Goal: Task Accomplishment & Management: Use online tool/utility

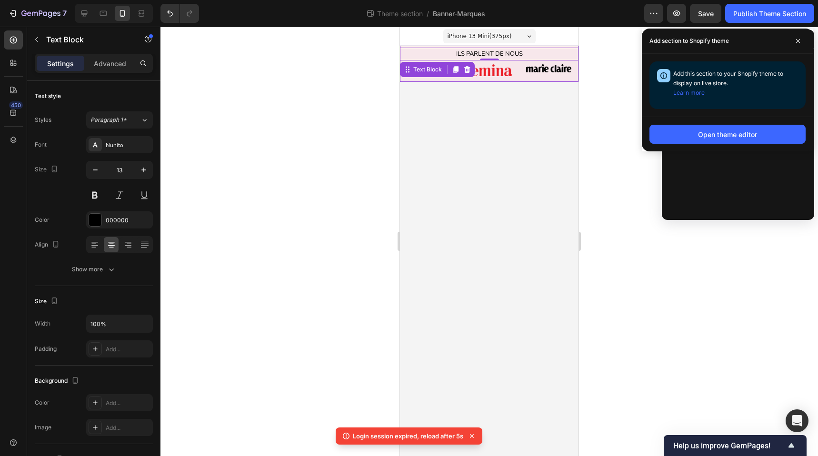
click at [285, 51] on div at bounding box center [488, 241] width 657 height 429
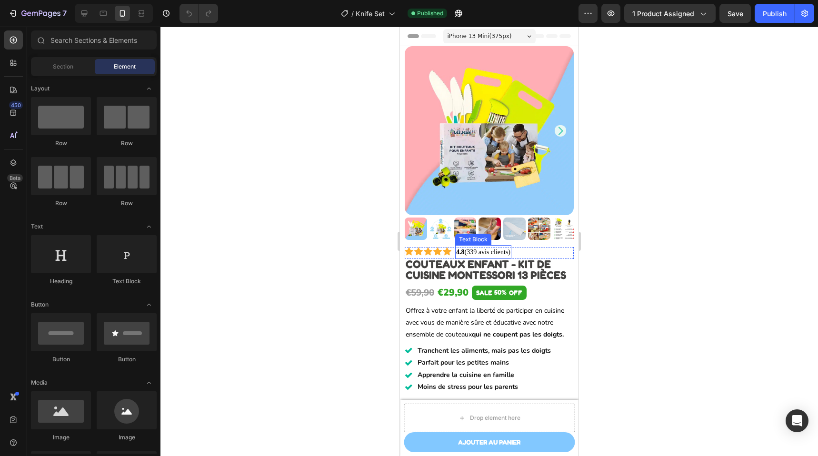
click at [478, 249] on link "4.8 (339 avis clients)" at bounding box center [483, 252] width 54 height 7
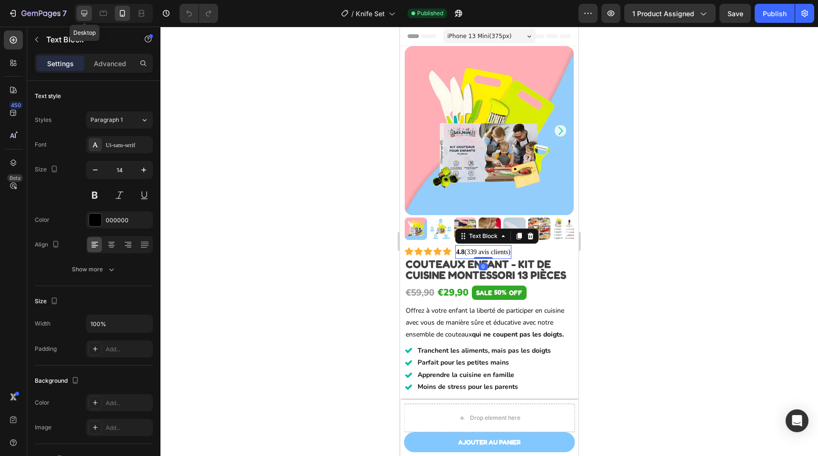
click at [88, 16] on icon at bounding box center [85, 14] width 10 height 10
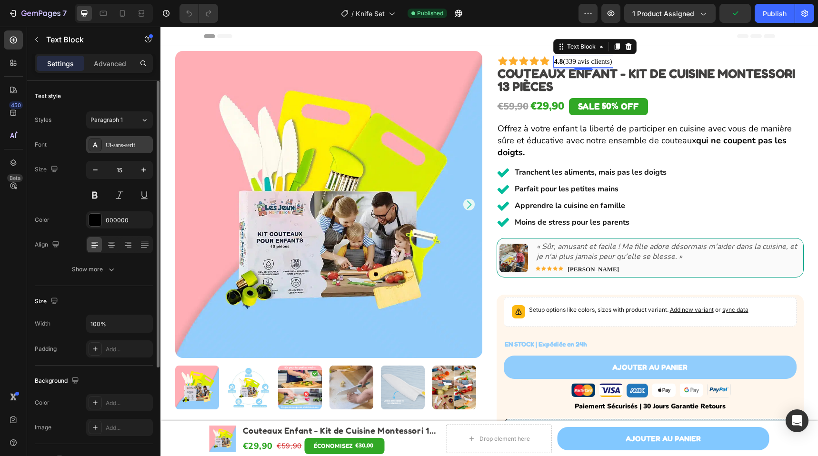
click at [125, 139] on div "Ui-sans-serif" at bounding box center [119, 144] width 67 height 17
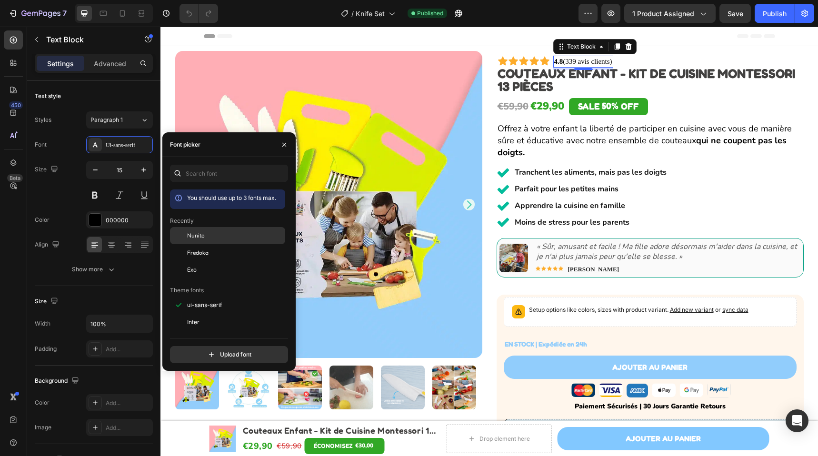
click at [214, 234] on div "Nunito" at bounding box center [235, 235] width 96 height 9
click at [122, 14] on icon at bounding box center [123, 14] width 10 height 10
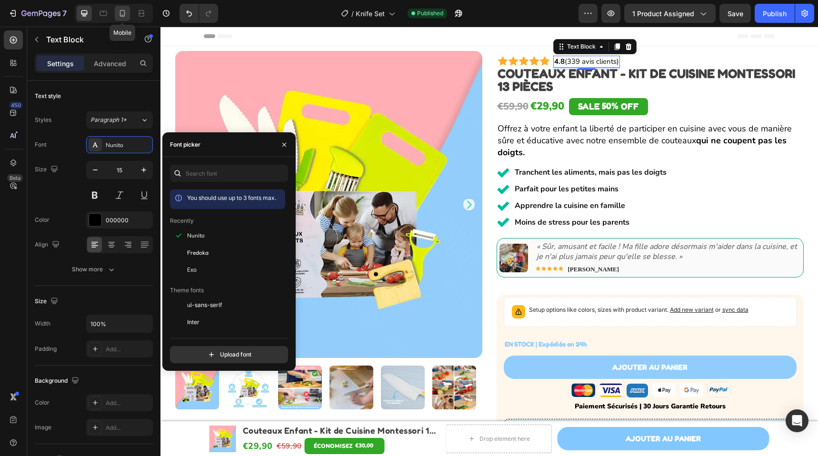
type input "14"
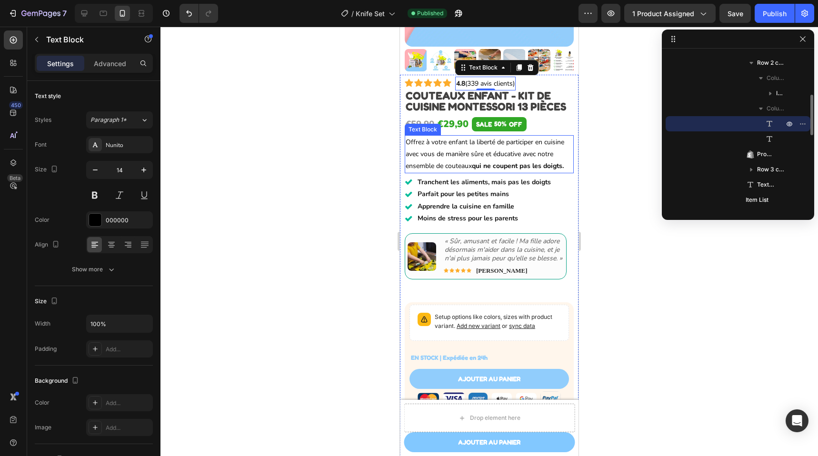
scroll to position [178, 0]
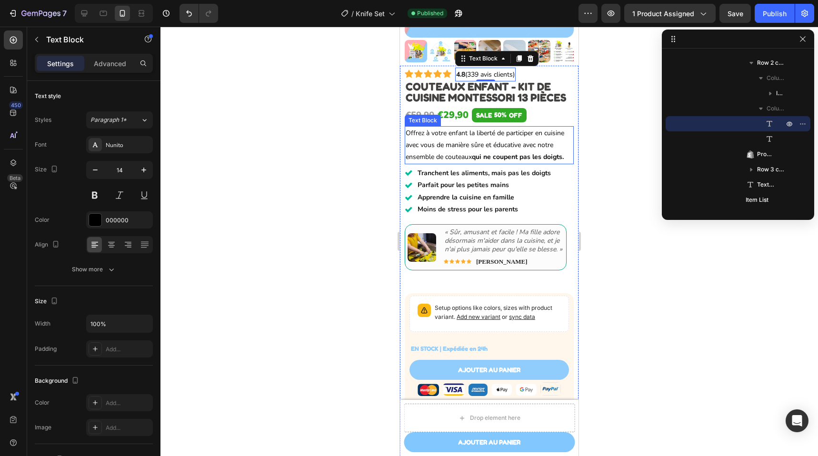
click at [498, 152] on strong "qui ne coupent pas les doigts." at bounding box center [518, 156] width 92 height 9
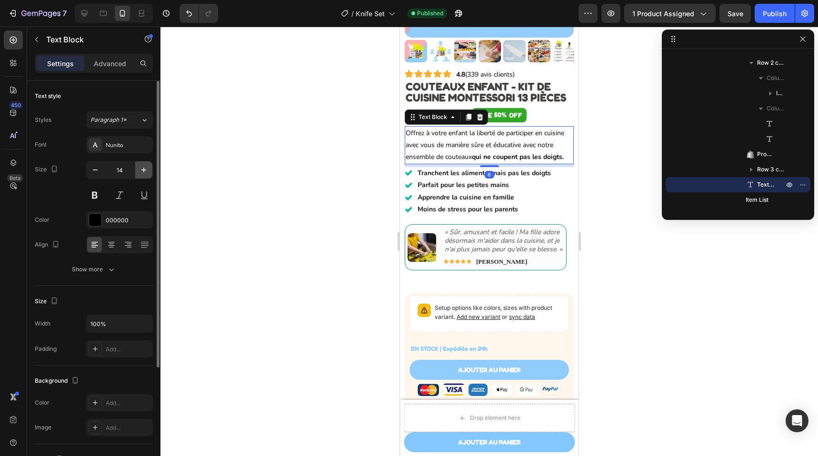
click at [141, 170] on icon "button" at bounding box center [143, 170] width 5 height 5
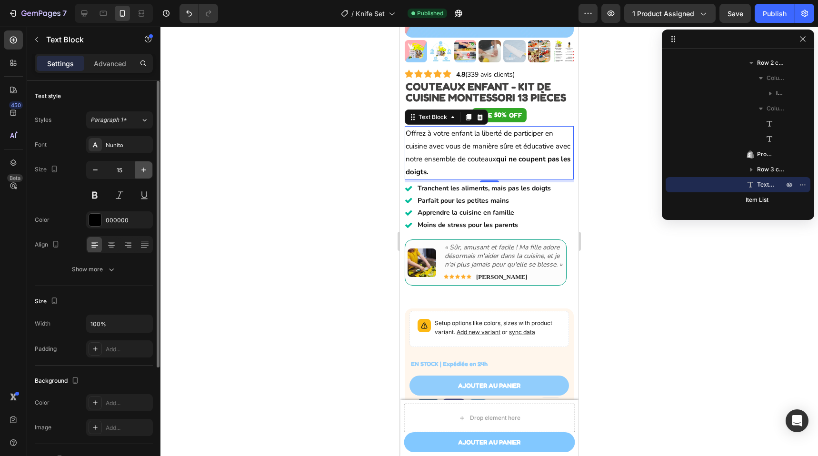
click at [141, 170] on icon "button" at bounding box center [143, 170] width 5 height 5
type input "16"
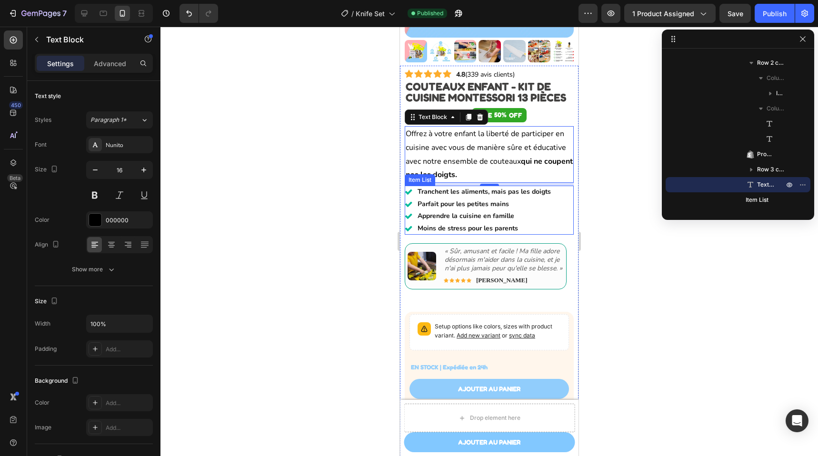
click at [521, 189] on div "Tranchent les aliments, mais pas les doigts" at bounding box center [484, 192] width 136 height 12
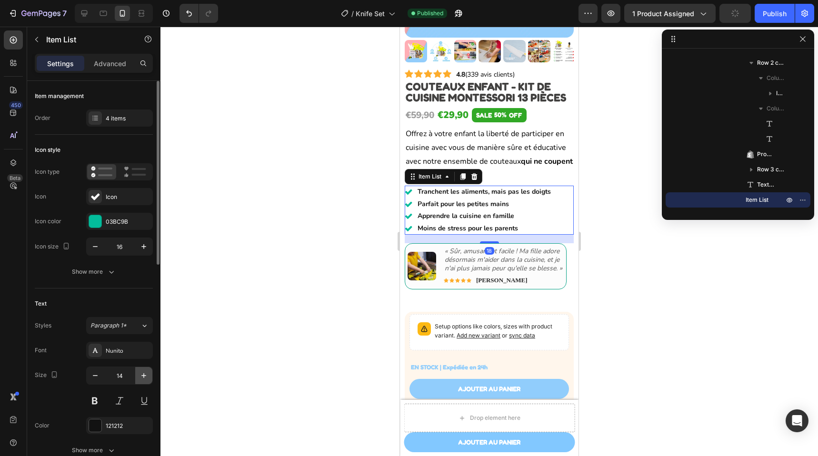
click at [149, 373] on button "button" at bounding box center [143, 375] width 17 height 17
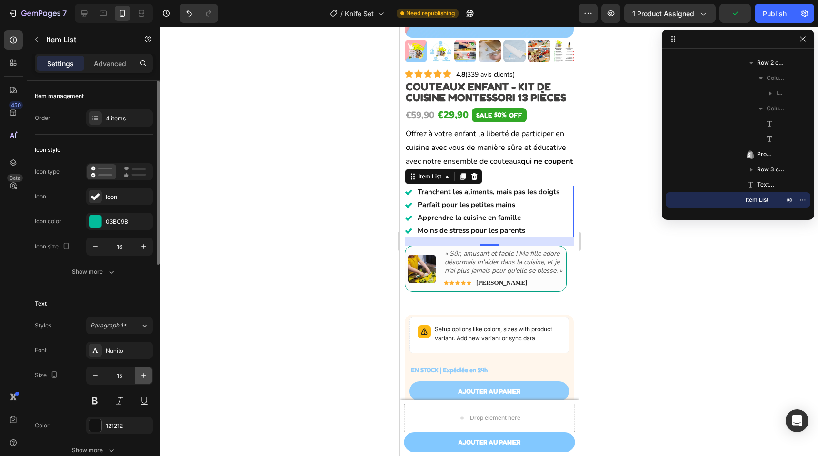
click at [148, 373] on icon "button" at bounding box center [144, 376] width 10 height 10
type input "16"
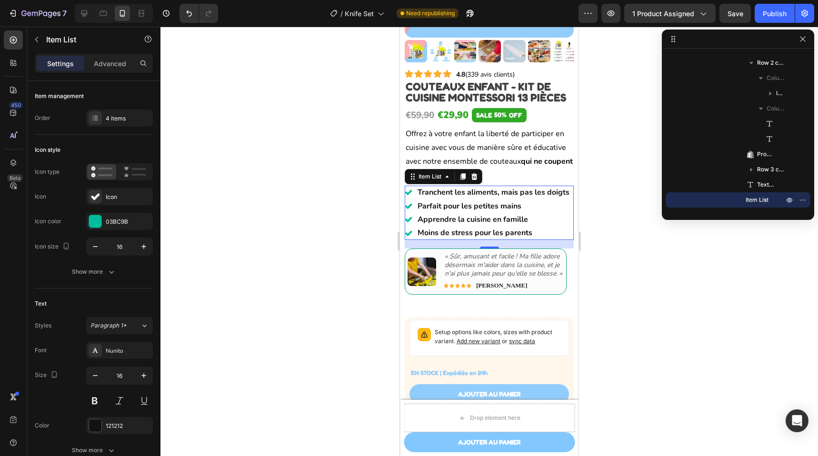
click at [612, 167] on div at bounding box center [488, 241] width 657 height 429
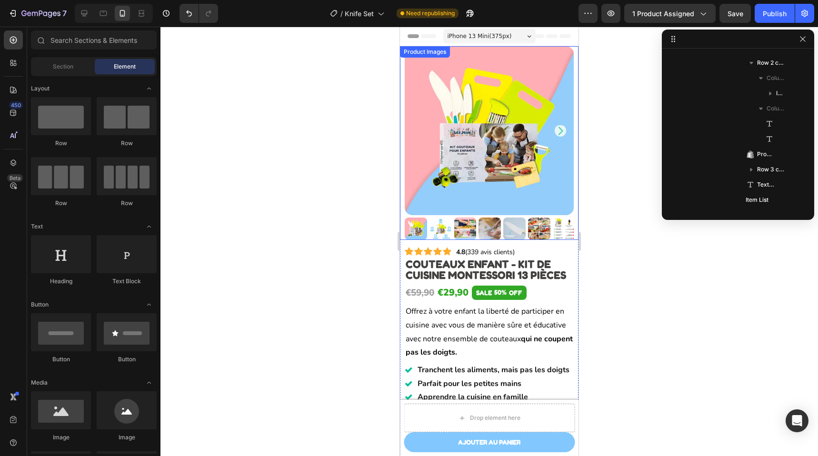
scroll to position [159, 0]
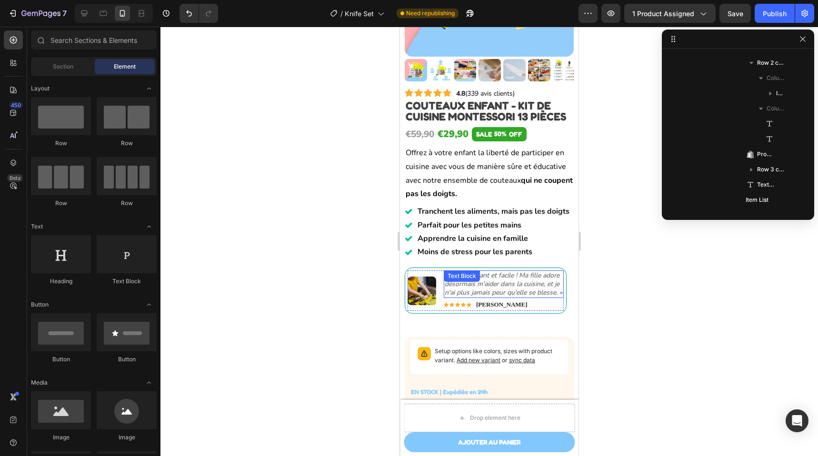
click at [474, 287] on div "« Sûr, amusant et facile ! Ma fille adore désormais m'aider dans la cuisine, et…" at bounding box center [504, 284] width 120 height 28
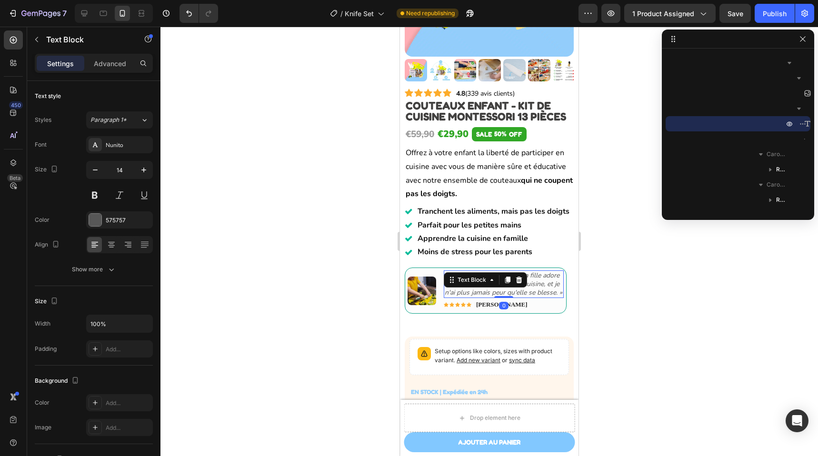
click at [636, 263] on div at bounding box center [488, 241] width 657 height 429
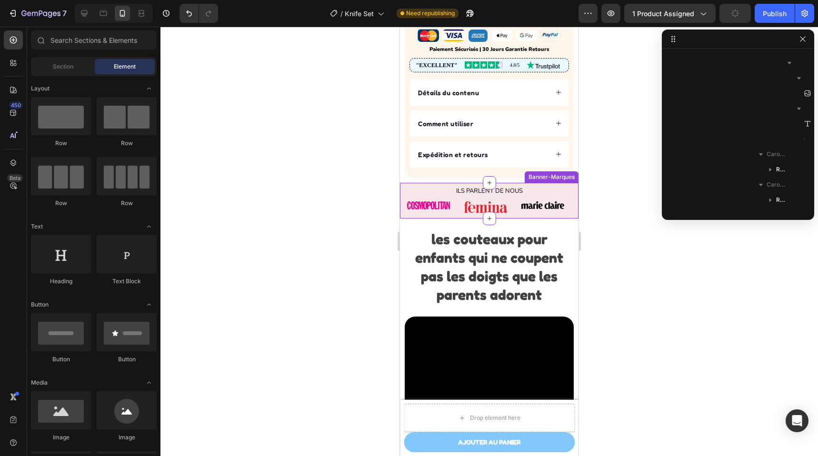
scroll to position [694, 0]
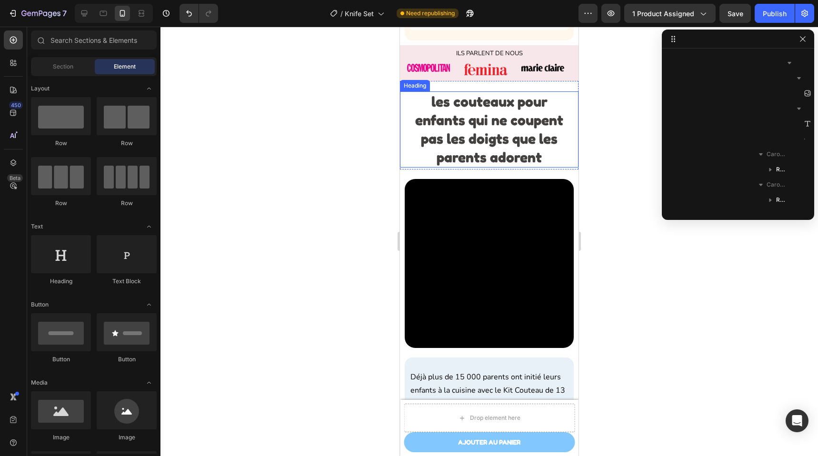
click at [499, 133] on strong "les couteaux pour enfants qui ne coupent pas les doigts que les parents adorent" at bounding box center [489, 129] width 148 height 73
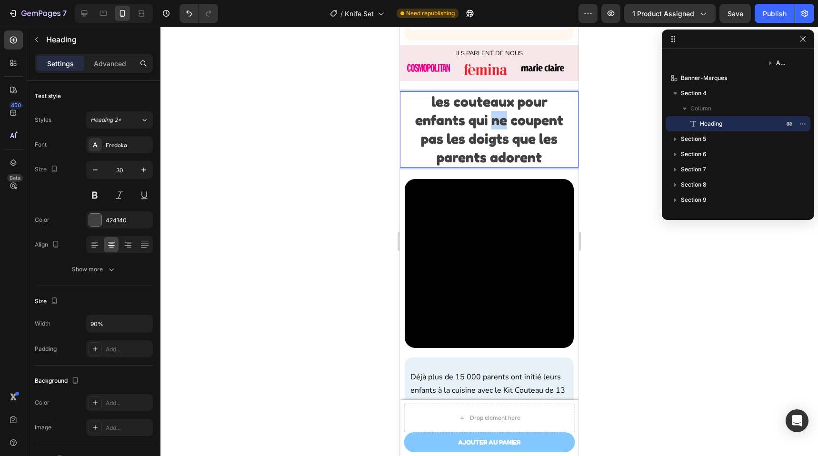
drag, startPoint x: 489, startPoint y: 124, endPoint x: 502, endPoint y: 125, distance: 12.9
click at [502, 125] on strong "les couteaux pour enfants qui ne coupent pas les doigts que les parents adorent" at bounding box center [489, 129] width 148 height 73
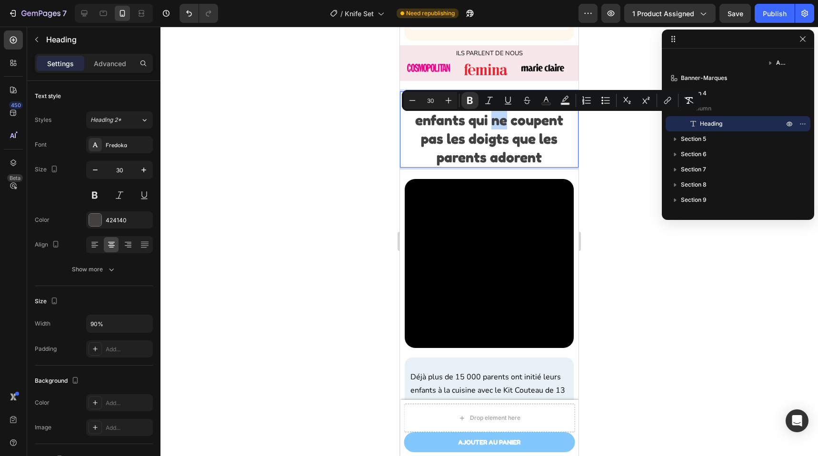
click at [489, 130] on strong "les couteaux pour enfants qui ne coupent pas les doigts que les parents adorent" at bounding box center [489, 129] width 148 height 73
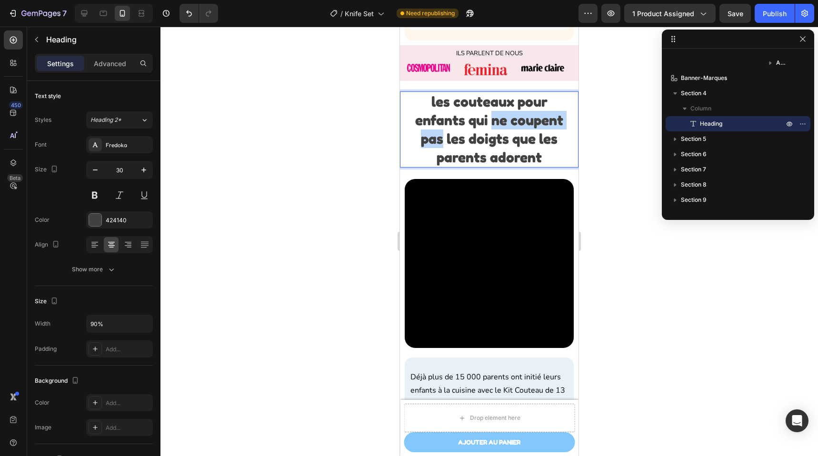
drag, startPoint x: 489, startPoint y: 125, endPoint x: 440, endPoint y: 139, distance: 51.1
click at [440, 139] on strong "les couteaux pour enfants qui ne coupent pas les doigts que les parents adorent" at bounding box center [489, 129] width 148 height 73
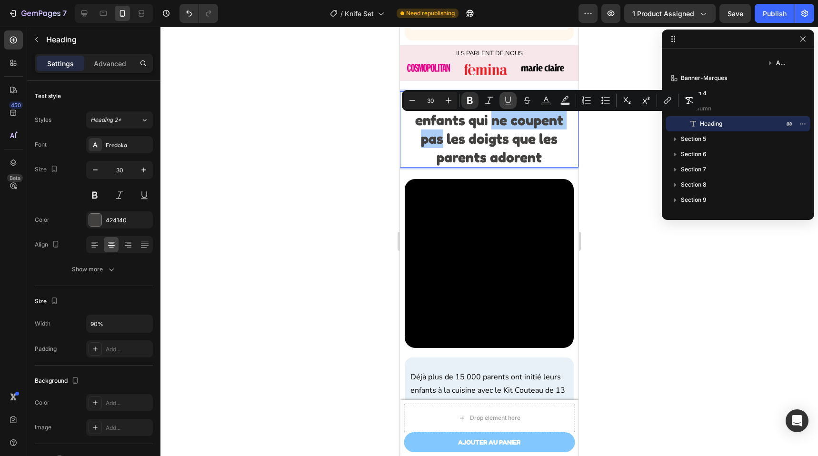
click at [501, 98] on button "Underline" at bounding box center [507, 100] width 17 height 17
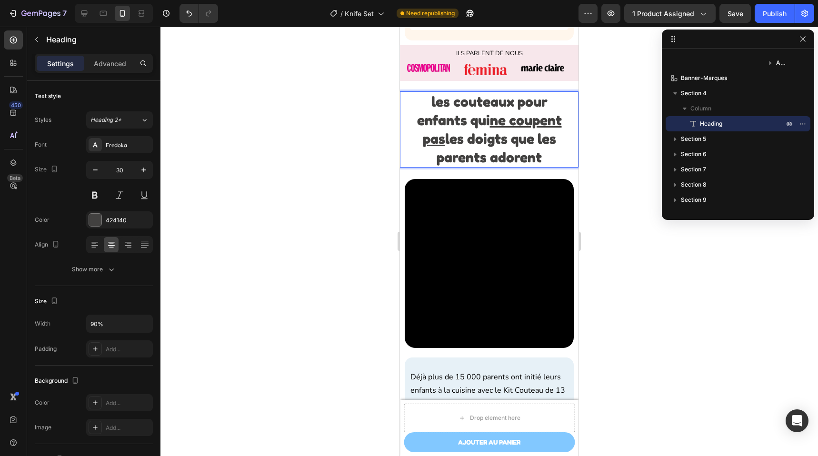
click at [494, 153] on strong "les couteaux pour enfants qui ne coupent pas les doigts que les parents adorent" at bounding box center [489, 129] width 145 height 73
click at [593, 169] on div at bounding box center [488, 241] width 657 height 429
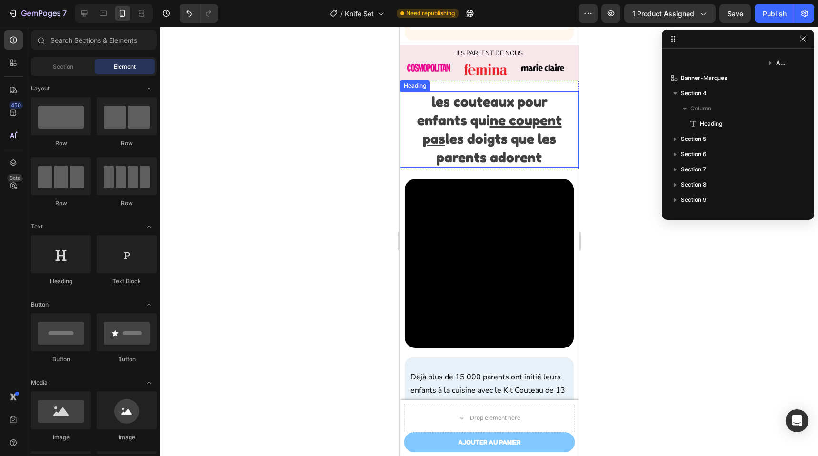
click at [524, 127] on u "ne coupent pas" at bounding box center [492, 129] width 139 height 36
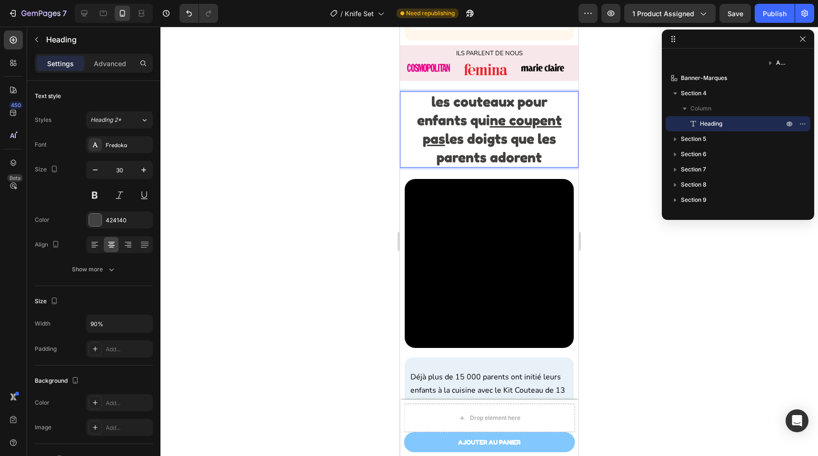
click at [527, 129] on u "ne coupent pas" at bounding box center [492, 129] width 139 height 36
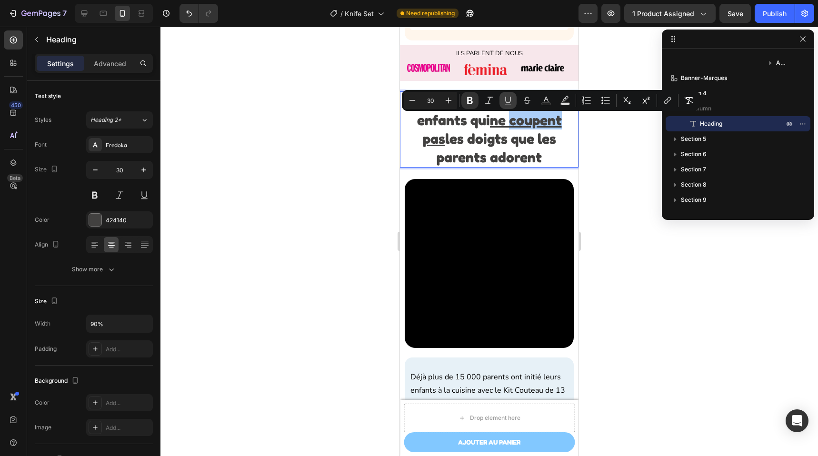
click at [511, 102] on icon "Editor contextual toolbar" at bounding box center [508, 101] width 10 height 10
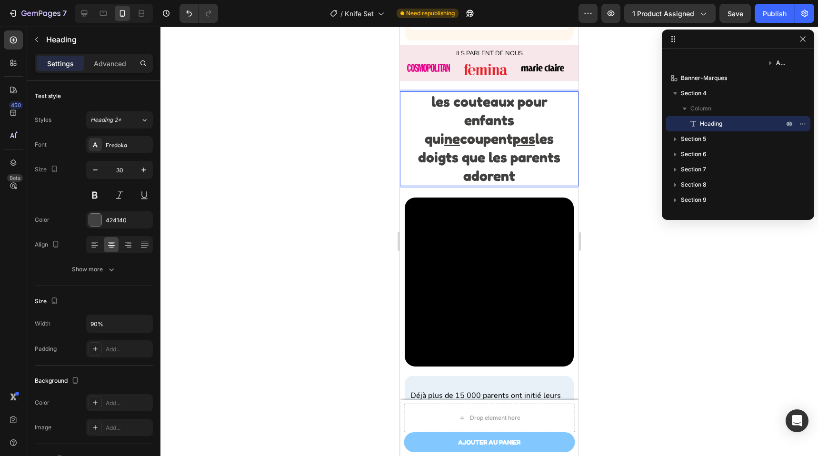
click at [505, 129] on strong "les couteaux pour enfants qui ne coupent pas les doigts que les parents adorent" at bounding box center [489, 138] width 142 height 91
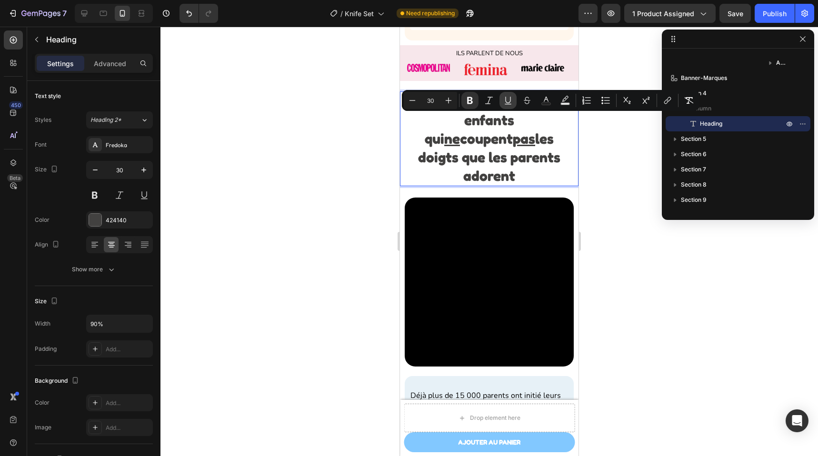
click at [508, 100] on icon "Editor contextual toolbar" at bounding box center [508, 101] width 10 height 10
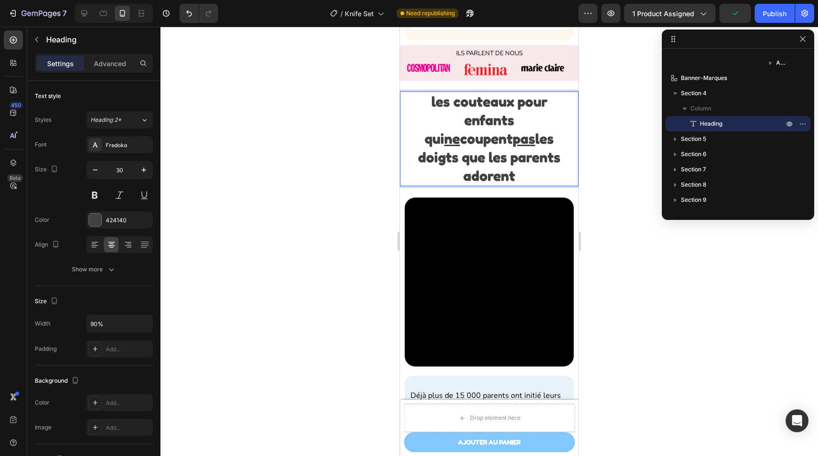
click at [529, 151] on p "les couteaux pour enfants qui ne coupent pas les doigts que les parents adorent" at bounding box center [489, 138] width 159 height 93
click at [516, 144] on strong "les couteaux pour enfants qui ne coupent pas les doigts que les parents adorent" at bounding box center [489, 138] width 142 height 91
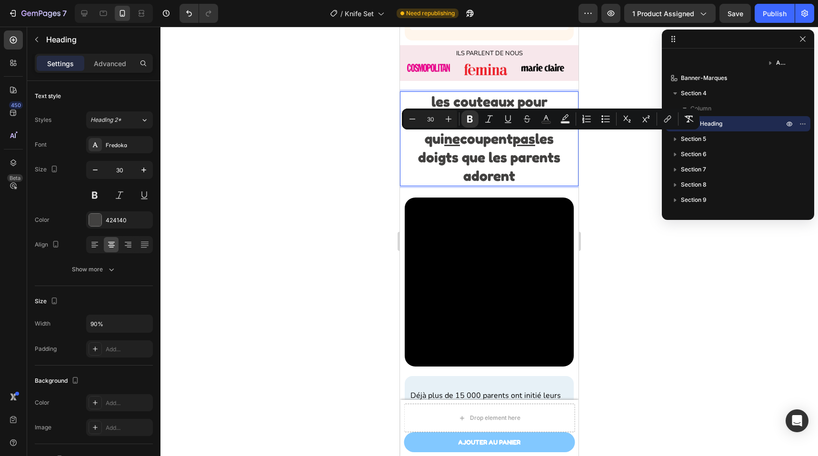
drag, startPoint x: 510, startPoint y: 142, endPoint x: 540, endPoint y: 156, distance: 33.2
click at [540, 156] on p "les couteaux pour enfants qui ne coupent pas les doigts que les parents adorent" at bounding box center [489, 138] width 159 height 93
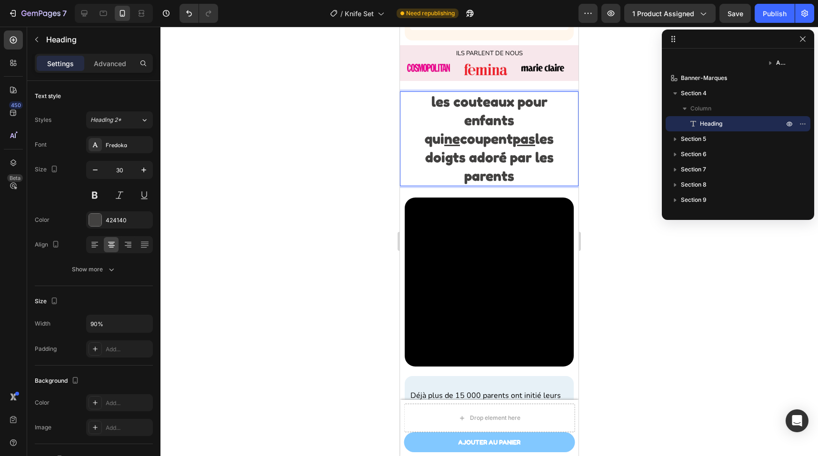
click at [432, 110] on strong "les couteaux pour enfants qui ne coupent pas les doigts adoré par les parents" at bounding box center [489, 138] width 129 height 91
click at [521, 143] on strong "Les couteaux pour enfants qui ne coupent pas les doigts adoré par les parents" at bounding box center [489, 138] width 129 height 91
click at [548, 142] on strong "Les couteaux pour enfants qui ne coupent pas les doigts adoré par les parents" at bounding box center [489, 138] width 129 height 91
click at [515, 146] on strong "Les couteaux pour enfants qui ne coupent pas les doigts adorés par les parents" at bounding box center [489, 138] width 135 height 91
click at [492, 141] on strong "Les couteaux pour enfants qui ne coupent pas les doigts adorés par les parents" at bounding box center [489, 138] width 135 height 91
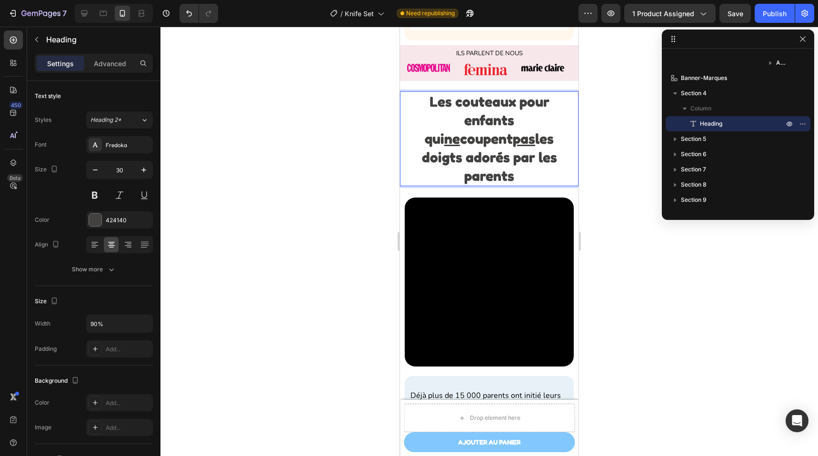
click at [515, 129] on strong "Les couteaux pour enfants qui ne coupent pas les doigts adorés par les parents" at bounding box center [489, 138] width 135 height 91
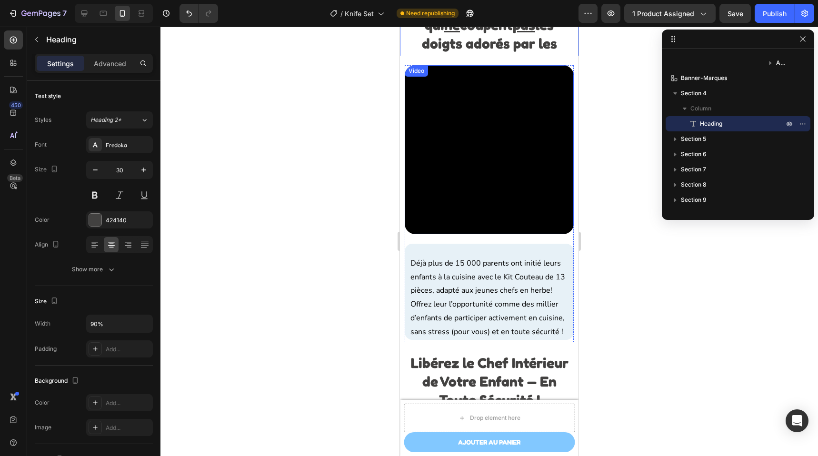
scroll to position [926, 0]
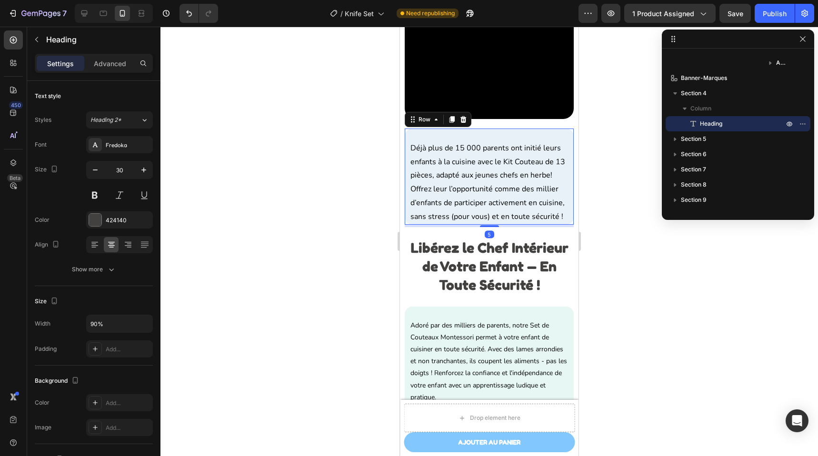
click at [495, 129] on div "Déjà plus de 15 000 parents ont initié leurs enfants à la cuisine avec le Kit C…" at bounding box center [489, 177] width 169 height 96
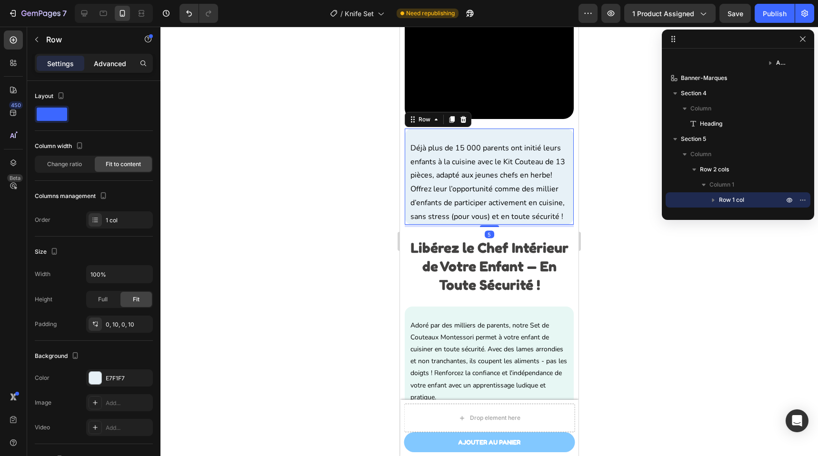
click at [110, 68] on p "Advanced" at bounding box center [110, 64] width 32 height 10
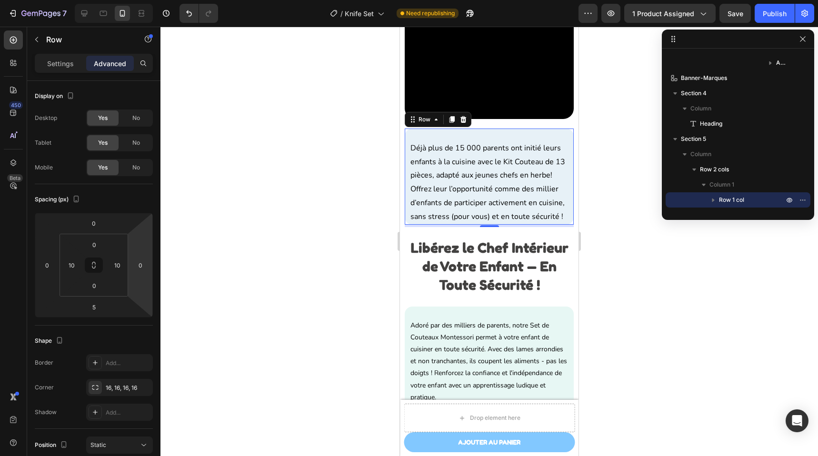
click at [476, 132] on div "Déjà plus de 15 000 parents ont initié leurs enfants à la cuisine avec le Kit C…" at bounding box center [489, 177] width 169 height 96
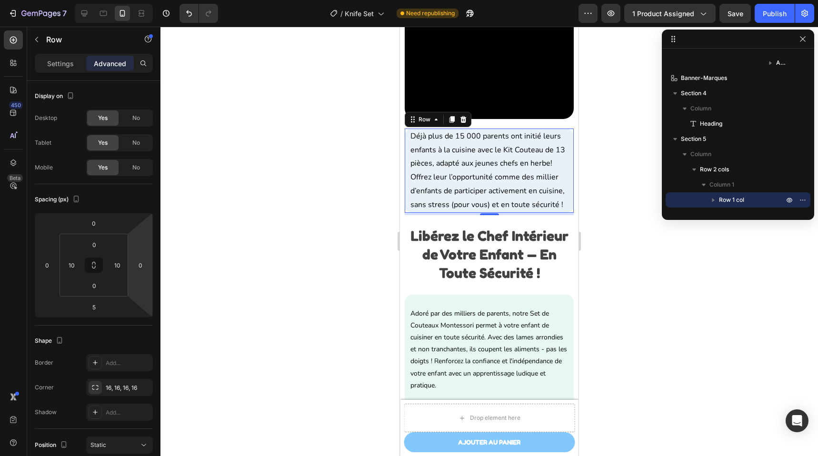
click at [612, 162] on div at bounding box center [488, 241] width 657 height 429
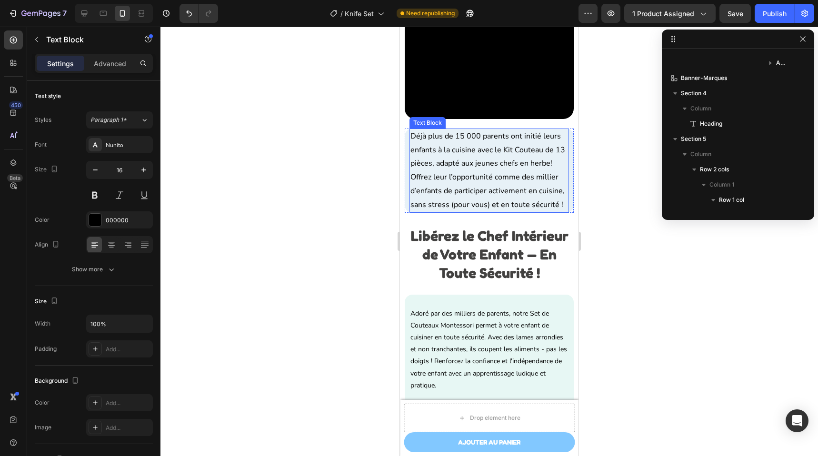
click at [538, 129] on p "Déjà plus de 15 000 parents ont initié leurs enfants à la cuisine avec le Kit C…" at bounding box center [489, 170] width 158 height 82
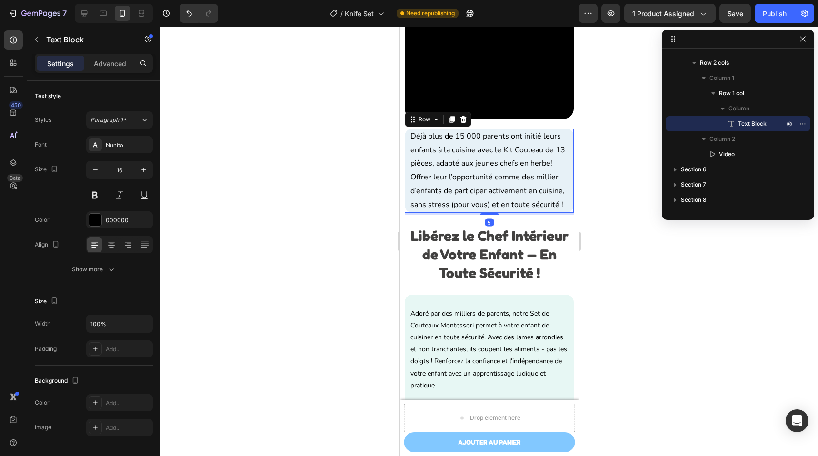
click at [565, 135] on div "Déjà plus de 15 000 parents ont initié leurs enfants à la cuisine avec le Kit C…" at bounding box center [489, 171] width 169 height 84
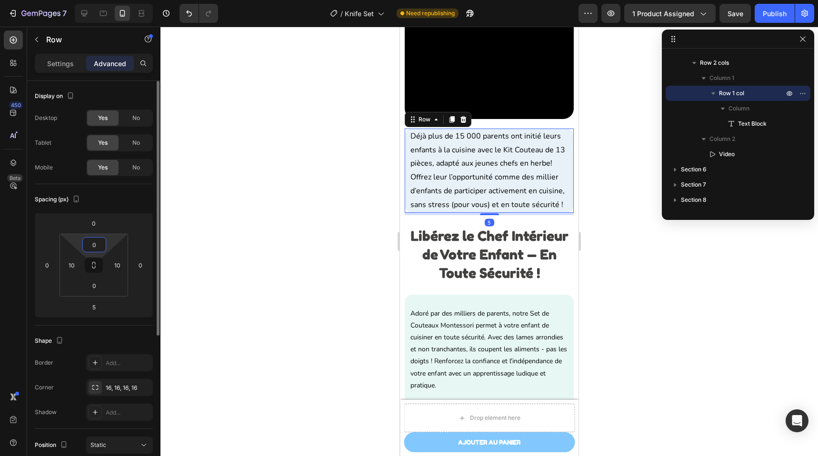
click at [99, 246] on input "0" at bounding box center [94, 245] width 19 height 14
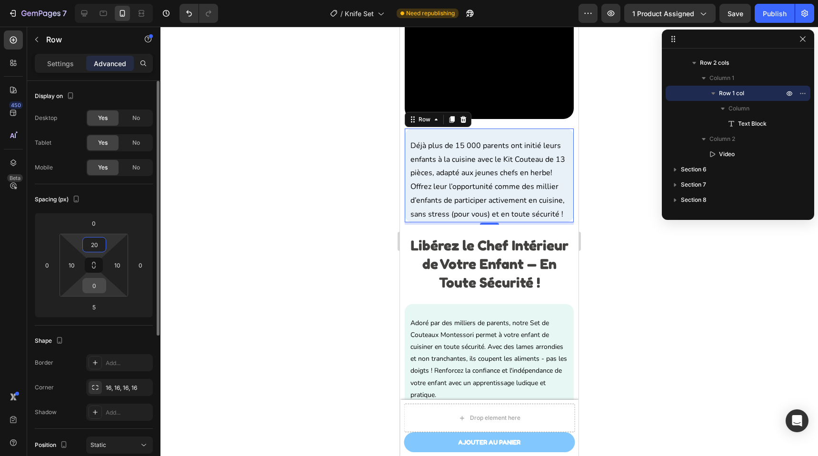
type input "20"
click at [103, 286] on input "0" at bounding box center [94, 286] width 19 height 14
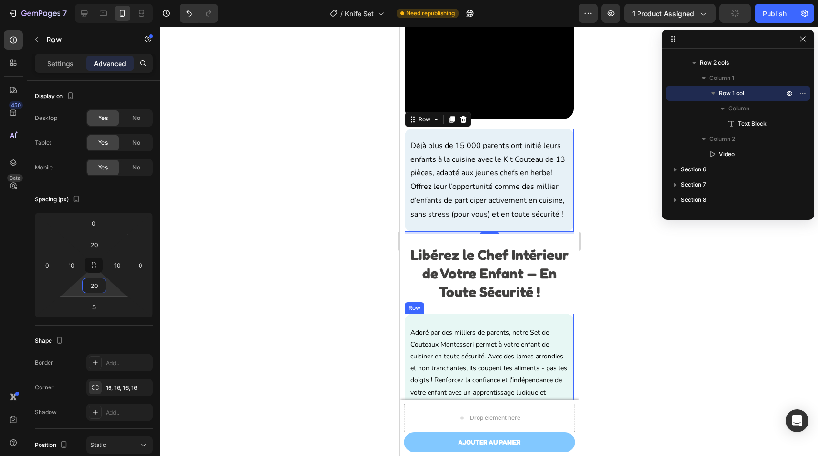
type input "2"
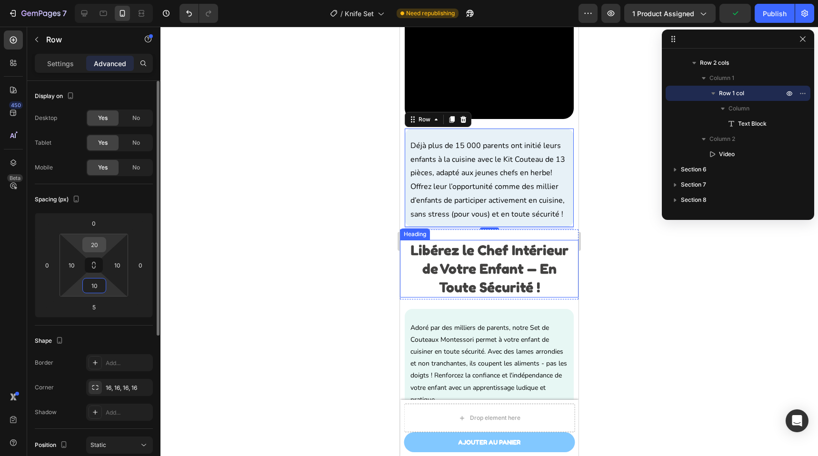
type input "10"
click at [101, 244] on input "20" at bounding box center [94, 245] width 19 height 14
type input "10"
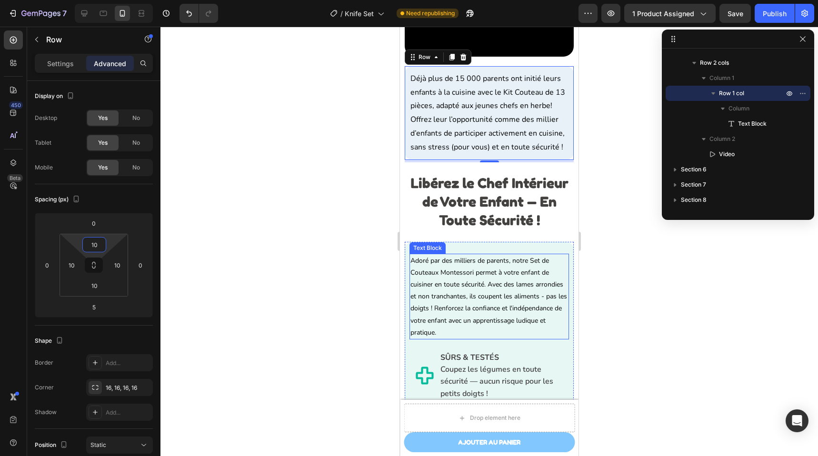
scroll to position [1001, 0]
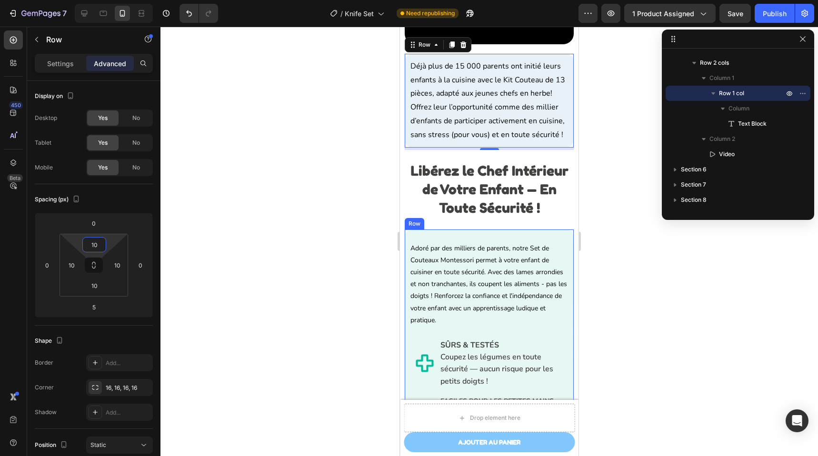
click at [477, 259] on div "Adoré par des milliers de parents, notre Set de Couteaux Montessori permet à vo…" at bounding box center [489, 392] width 169 height 326
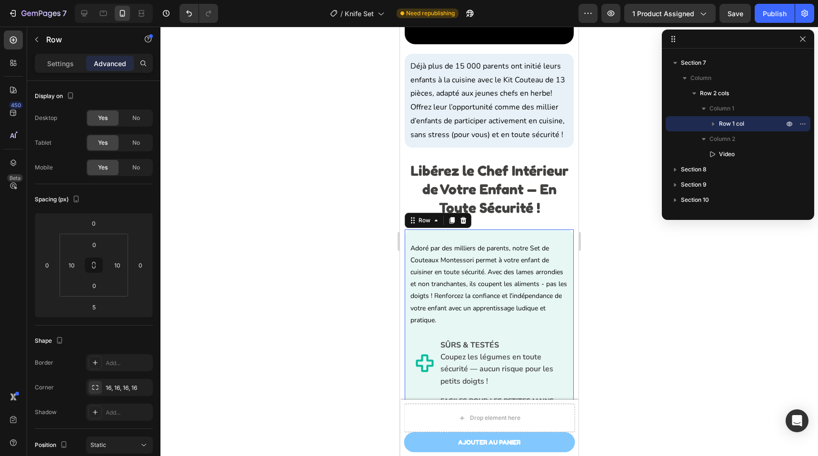
click at [526, 259] on div "Adoré par des milliers de parents, notre Set de Couteaux Montessori permet à vo…" at bounding box center [489, 392] width 169 height 326
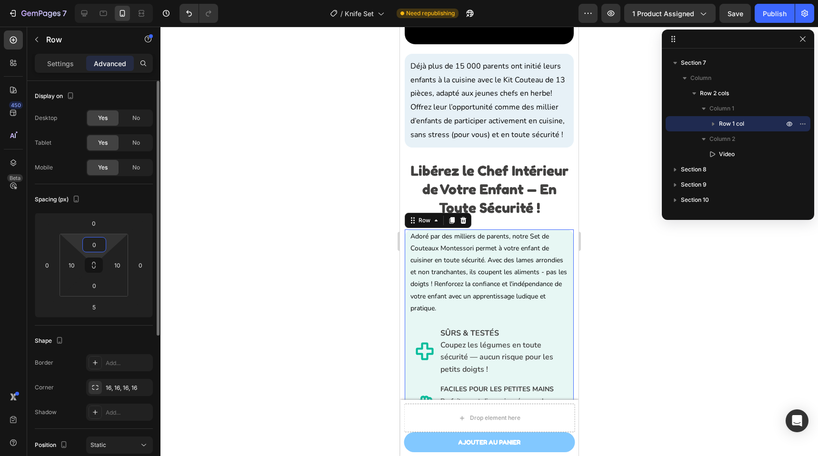
click at [94, 249] on input "0" at bounding box center [94, 245] width 19 height 14
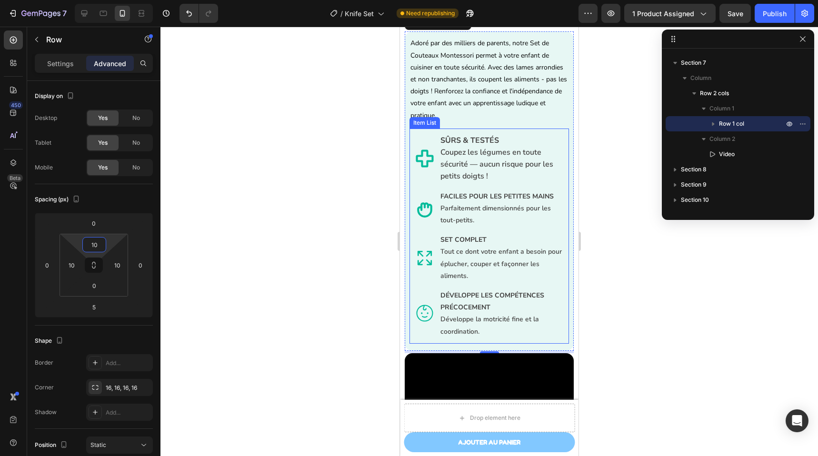
scroll to position [1236, 0]
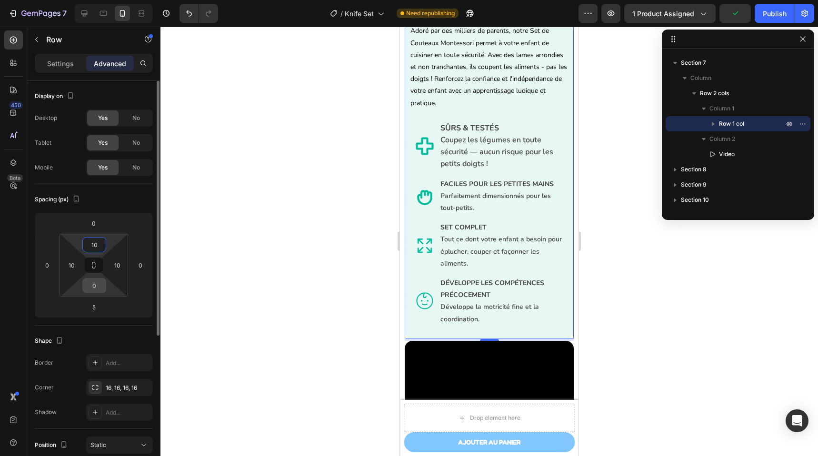
type input "10"
click at [95, 282] on input "0" at bounding box center [94, 286] width 19 height 14
type input "10"
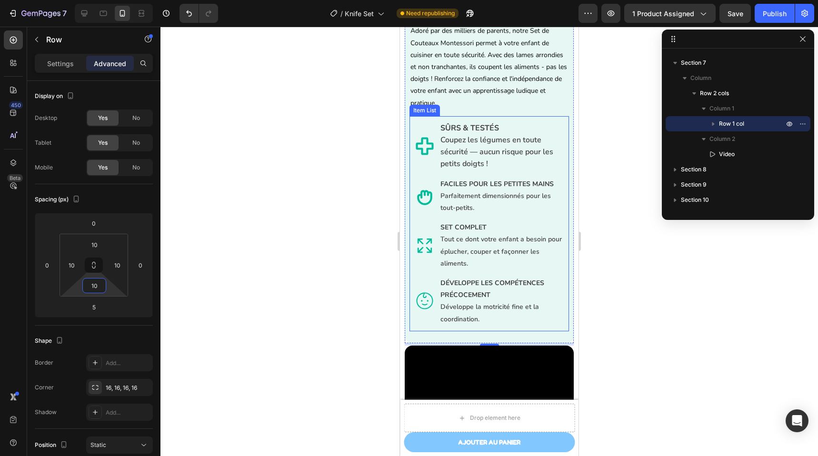
click at [514, 314] on p "DÉVELOPPE LES COMPÉTENCES PRÉCOCEMENT Développe la motricité fine et la coordin…" at bounding box center [501, 301] width 122 height 48
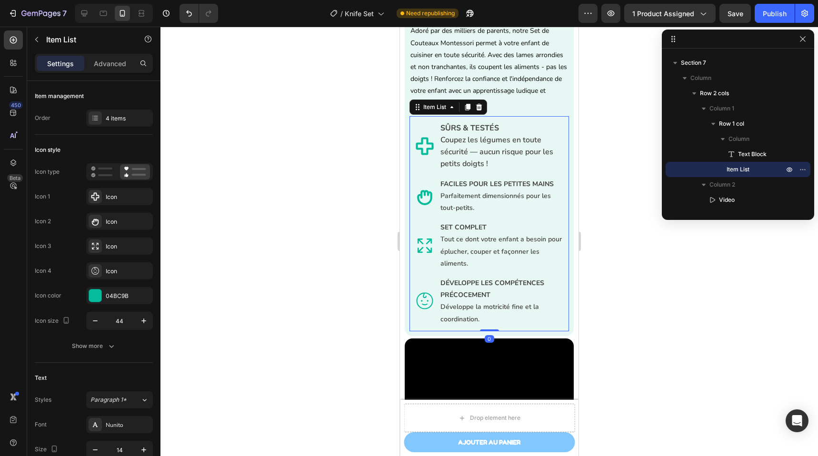
drag, startPoint x: 488, startPoint y: 338, endPoint x: 489, endPoint y: 328, distance: 10.0
click at [489, 328] on div "SÛRS & TESTÉS [PERSON_NAME] les légumes en toute sécurité — aucun risque pour l…" at bounding box center [488, 223] width 159 height 215
type input "100%"
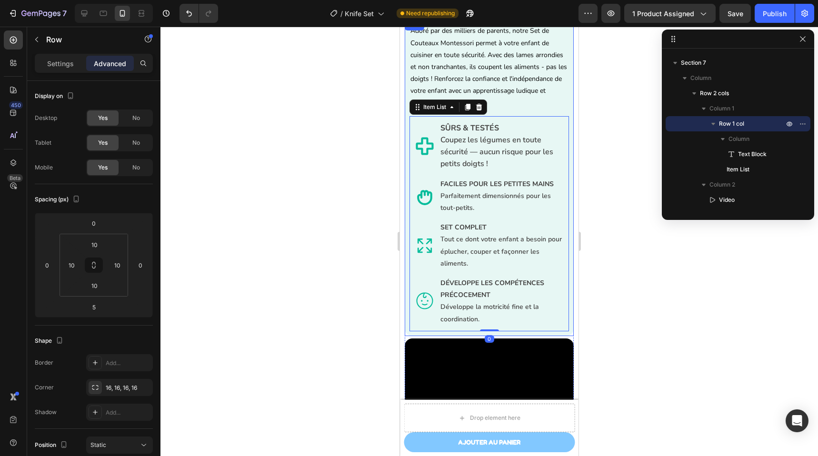
click at [563, 318] on div "Adoré par des milliers de parents, notre Set de Couteaux Montessori permet à vo…" at bounding box center [489, 177] width 169 height 317
click at [666, 330] on div at bounding box center [488, 241] width 657 height 429
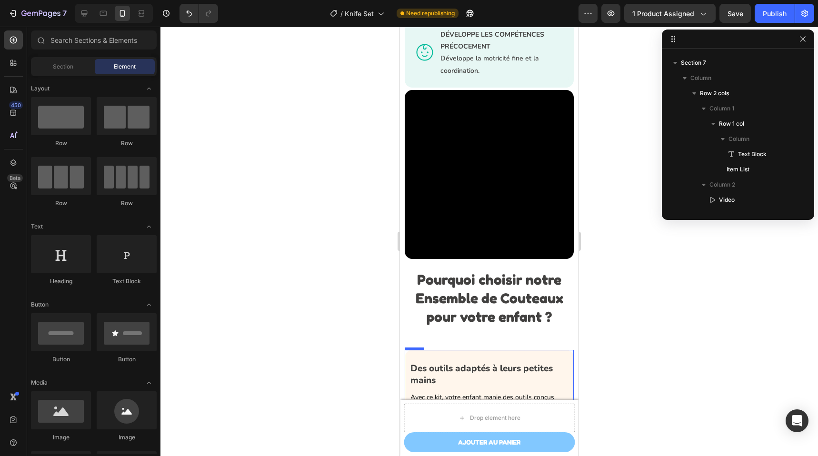
scroll to position [1538, 0]
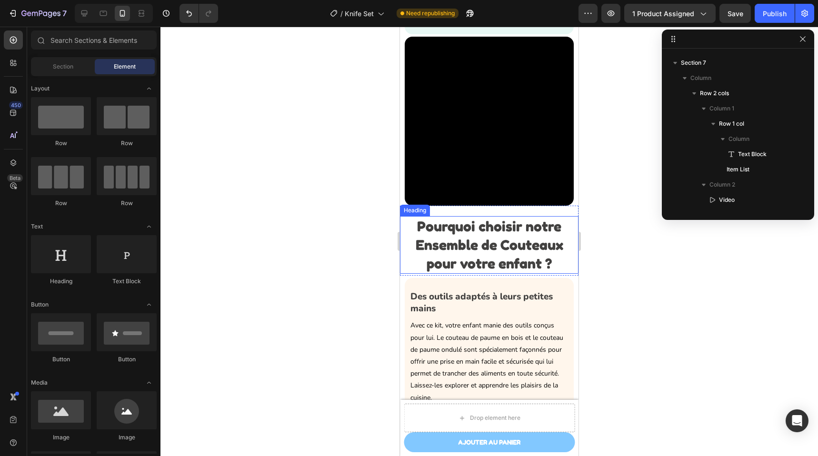
click at [509, 253] on strong "Pourquoi choisir notre Ensemble de Couteaux pour votre enfant ?" at bounding box center [490, 245] width 148 height 54
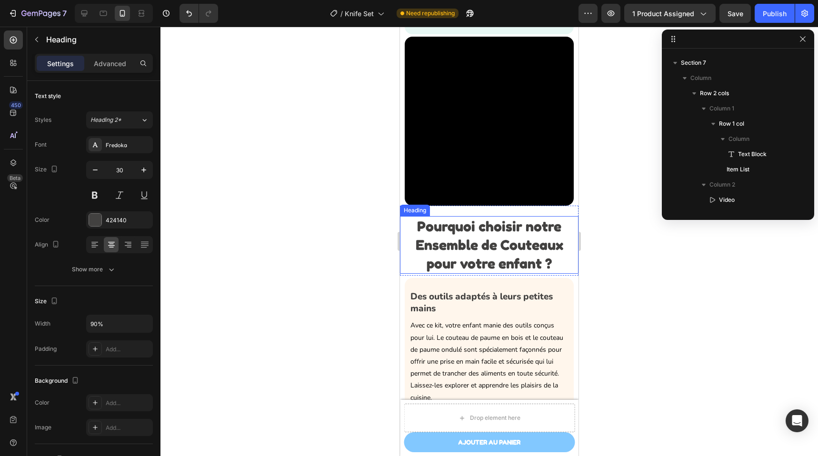
scroll to position [1277, 0]
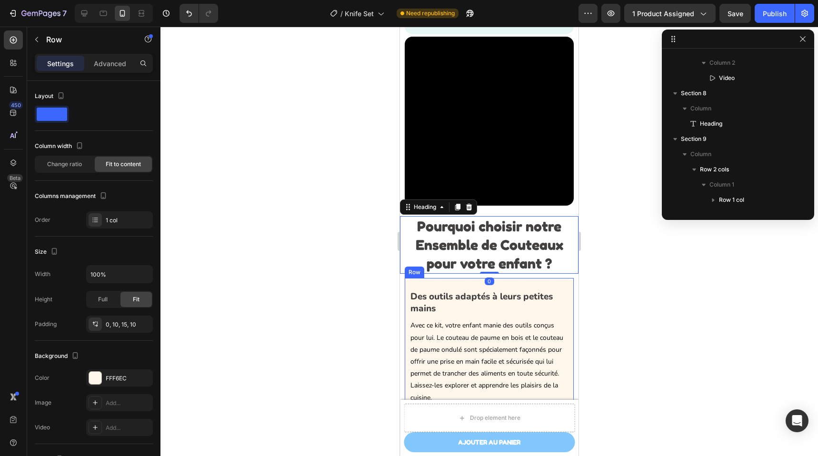
click at [523, 279] on div "Des outils adaptés à leurs petites mains Heading Avec ce kit, votre enfant mani…" at bounding box center [489, 397] width 169 height 238
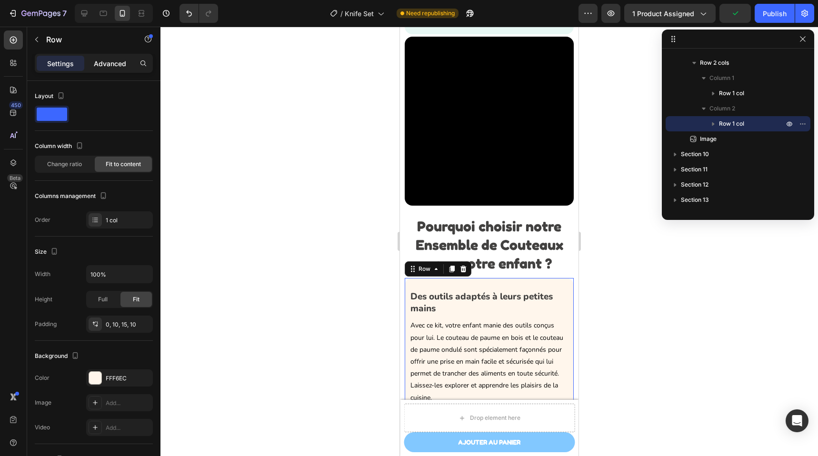
click at [103, 63] on p "Advanced" at bounding box center [110, 64] width 32 height 10
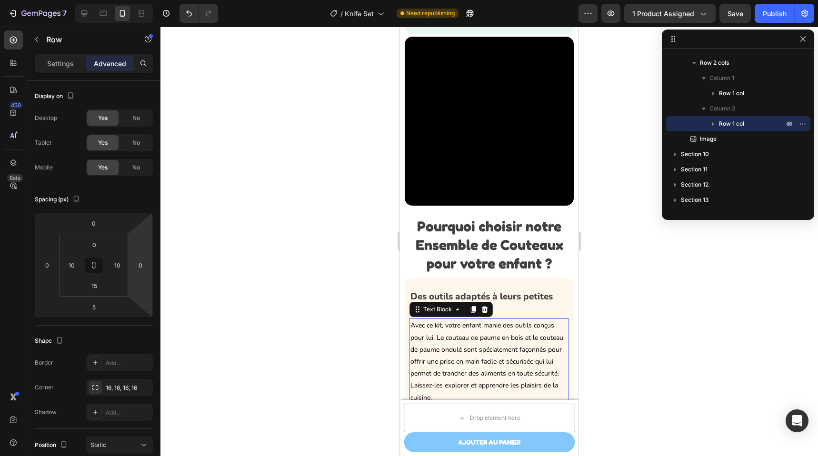
click at [534, 359] on p "Avec ce kit, votre enfant manie des outils conçus pour lui. Le couteau de paume…" at bounding box center [489, 361] width 158 height 84
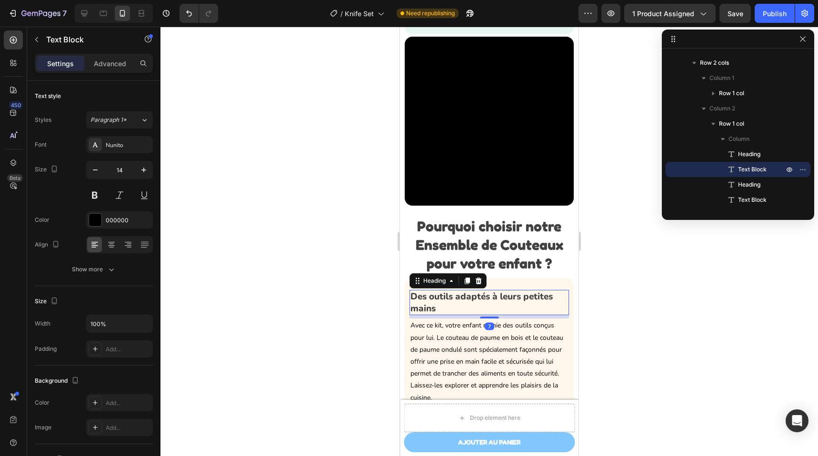
click at [519, 303] on h3 "Des outils adaptés à leurs petites mains" at bounding box center [488, 302] width 159 height 25
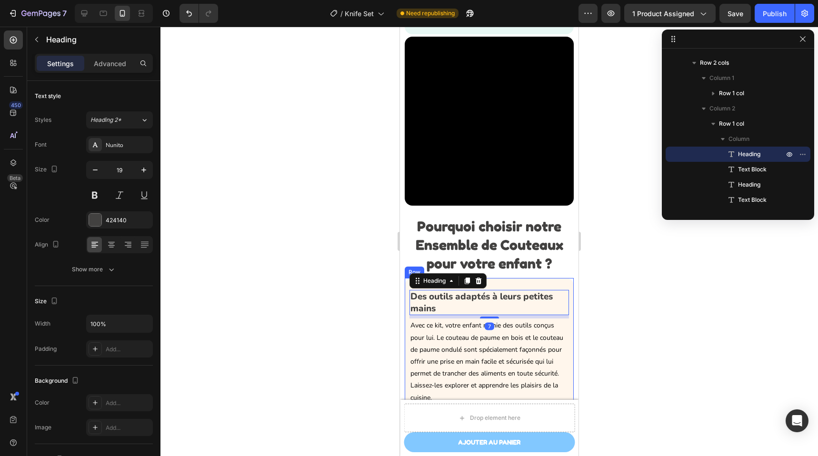
click at [524, 278] on div "Des outils adaptés à leurs petites mains Heading 7 Avec ce kit, votre enfant ma…" at bounding box center [489, 397] width 169 height 238
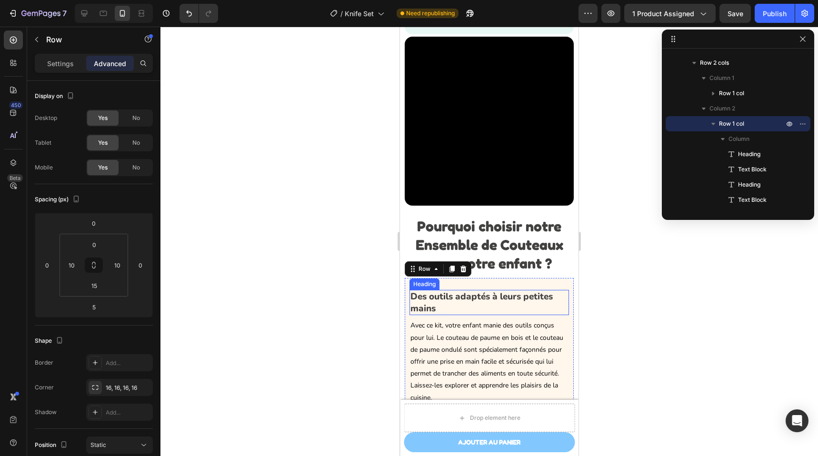
click at [435, 290] on h3 "Des outils adaptés à leurs petites mains" at bounding box center [488, 302] width 159 height 25
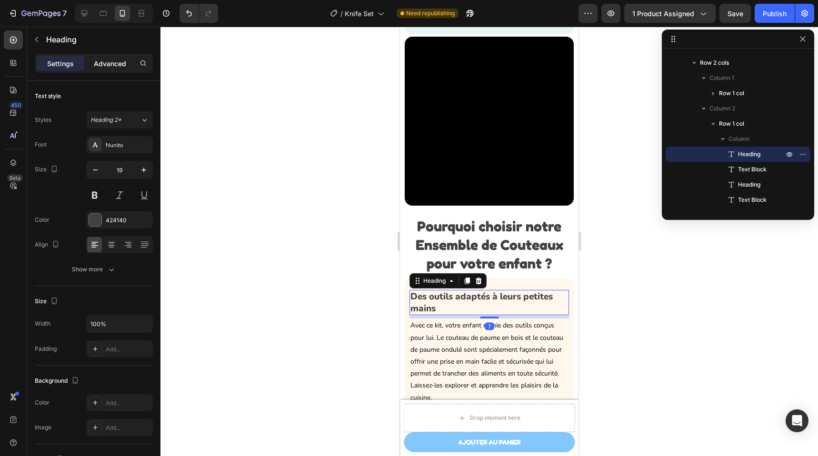
click at [118, 62] on p "Advanced" at bounding box center [110, 64] width 32 height 10
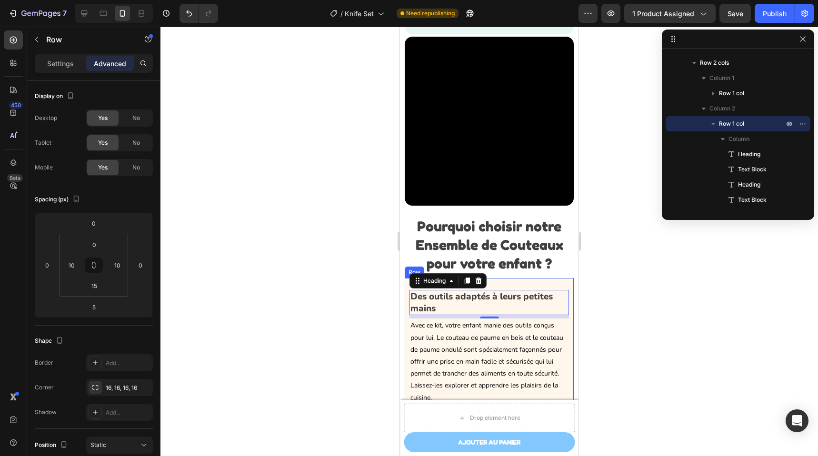
click at [529, 280] on div "Des outils adaptés à leurs petites mains Heading 7 Avec ce kit, votre enfant ma…" at bounding box center [489, 397] width 169 height 238
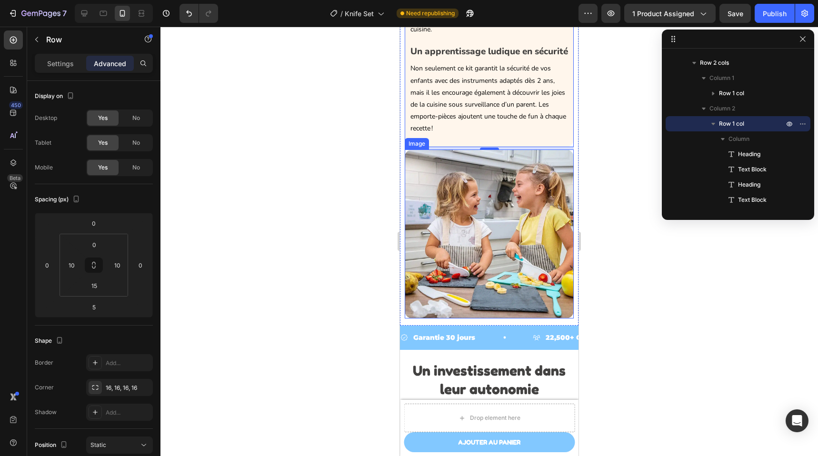
scroll to position [1906, 0]
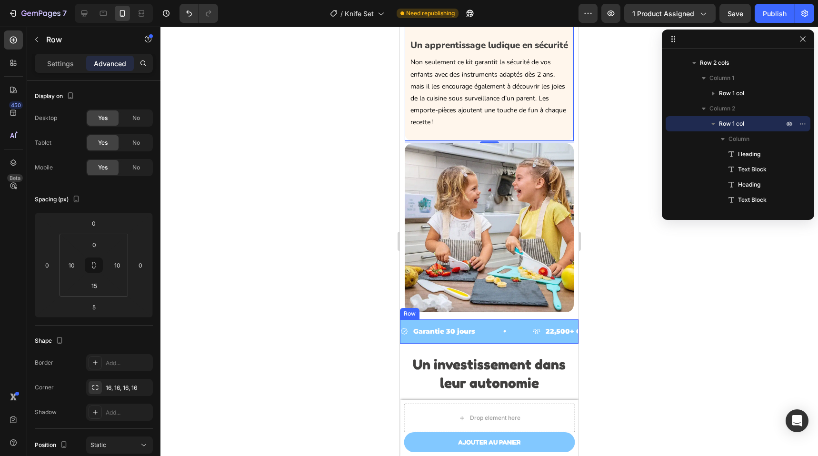
click at [501, 327] on div "Garantie 30 jours Item List 22,500+ Clients Satisfaits Item List 4,324+ Avis 5 …" at bounding box center [489, 331] width 179 height 24
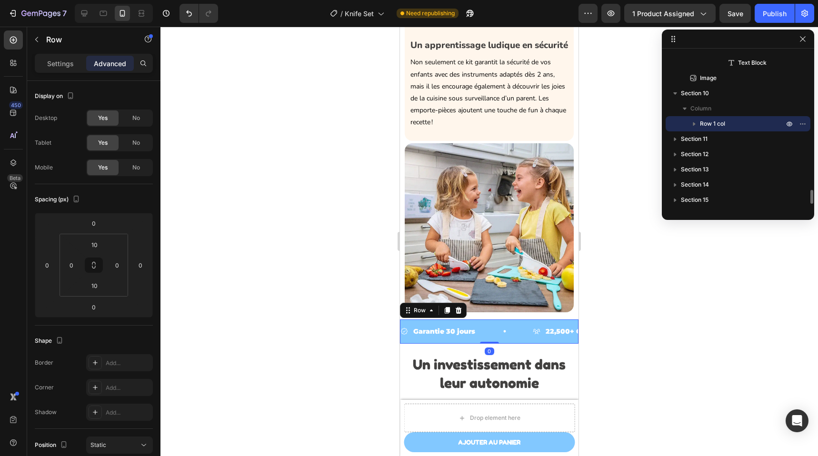
scroll to position [1961, 0]
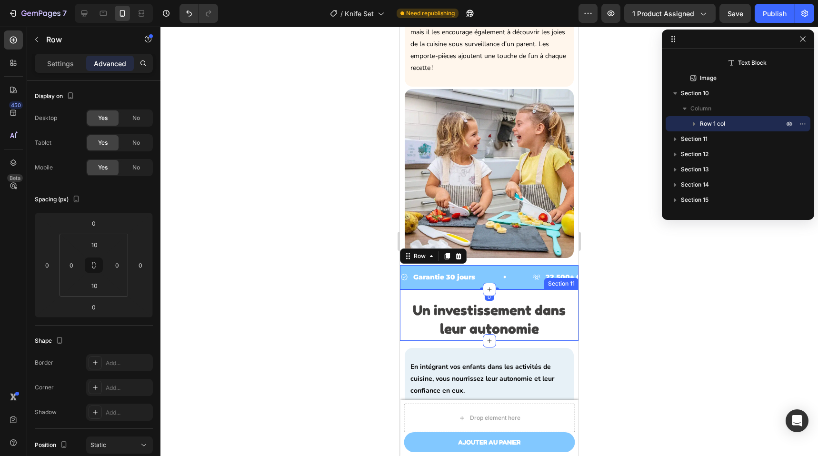
click at [518, 300] on div "Un investissement dans leur autonomie Heading Section 11" at bounding box center [489, 314] width 179 height 51
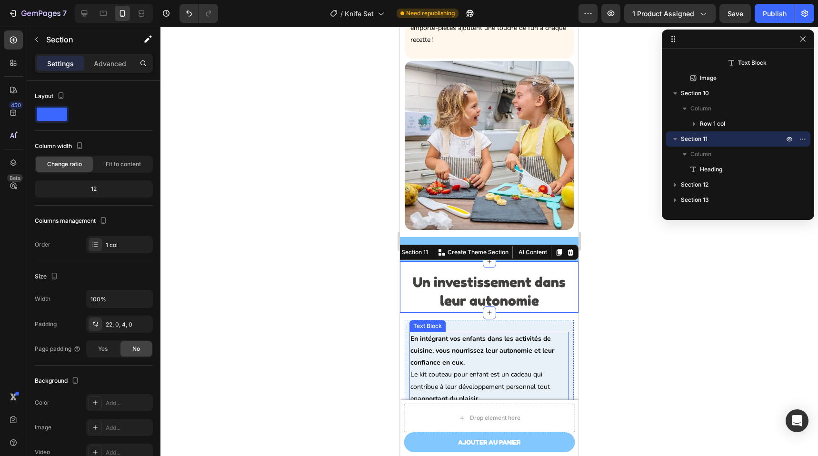
scroll to position [2057, 0]
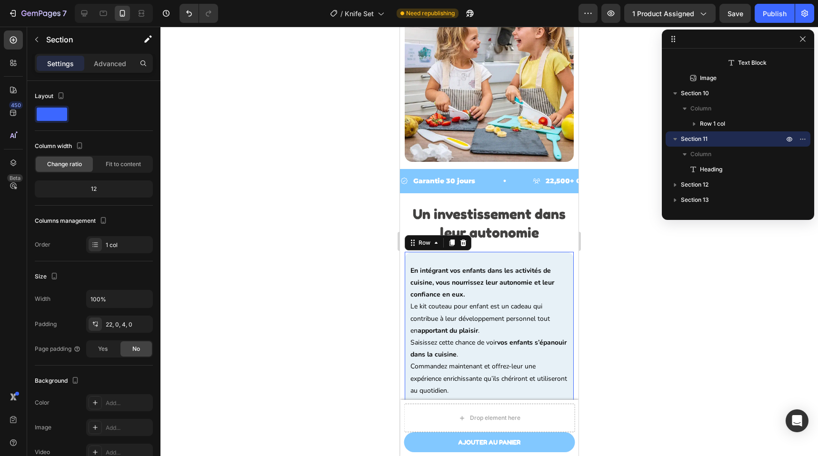
click at [506, 259] on div "En intégrant vos enfants dans les activités de cuisine, vous nourrissez leur au…" at bounding box center [489, 332] width 169 height 161
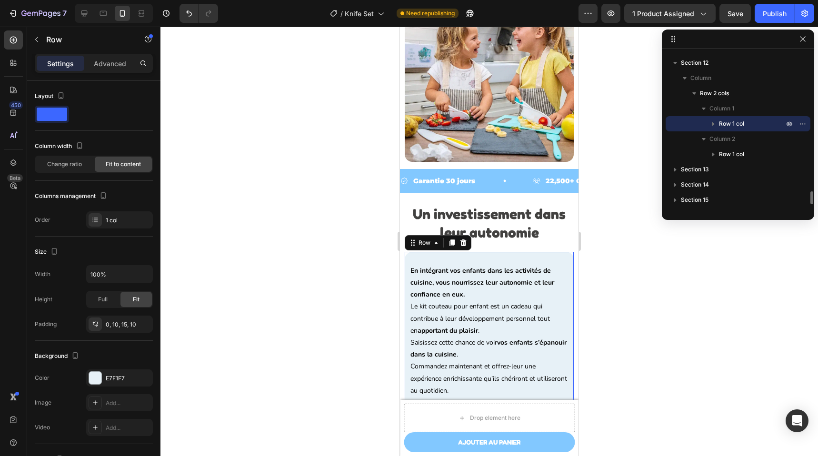
click at [505, 262] on div "En intégrant vos enfants dans les activités de cuisine, vous nourrissez leur au…" at bounding box center [489, 332] width 169 height 161
click at [100, 64] on p "Advanced" at bounding box center [110, 64] width 32 height 10
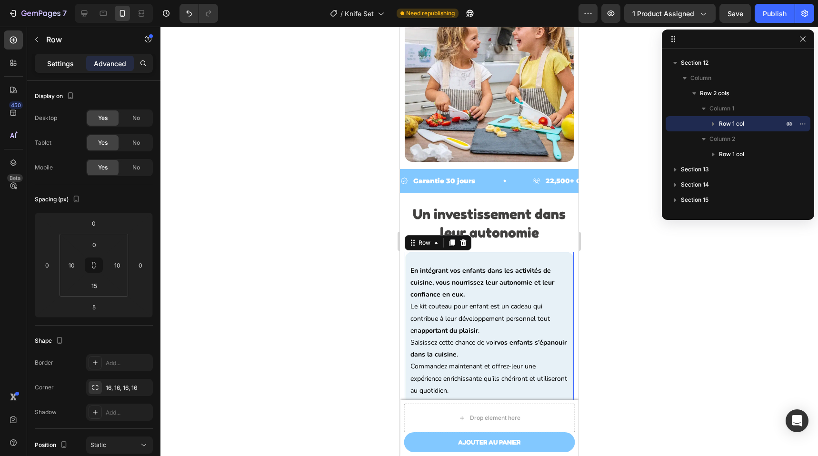
click at [80, 63] on div "Settings" at bounding box center [61, 63] width 48 height 15
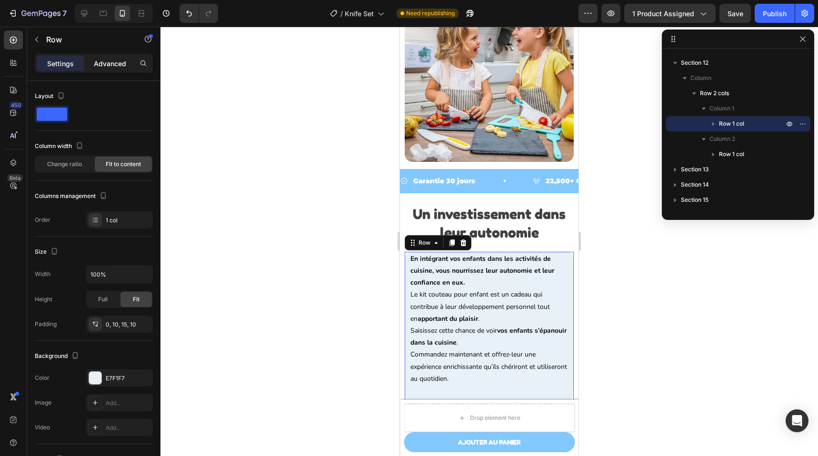
click at [112, 70] on div "Advanced" at bounding box center [110, 63] width 48 height 15
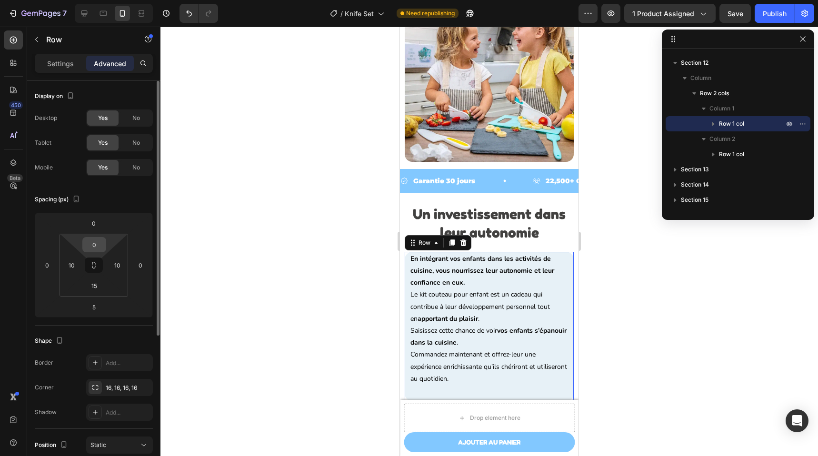
click at [99, 251] on input "0" at bounding box center [94, 245] width 19 height 14
type input "15"
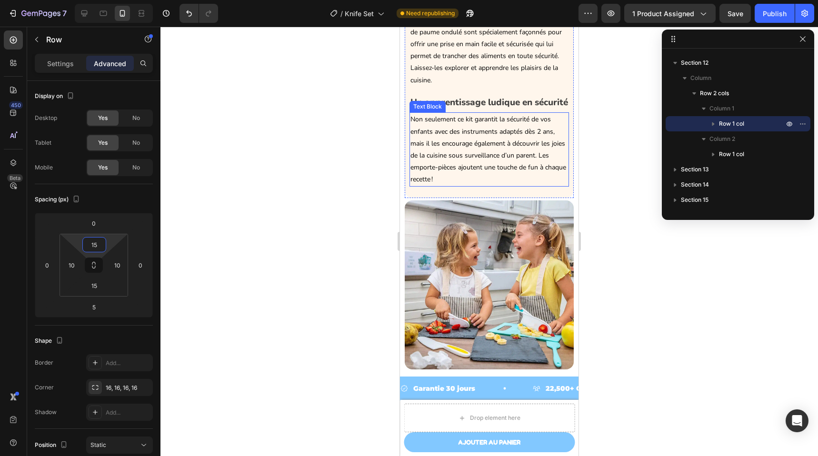
scroll to position [1734, 0]
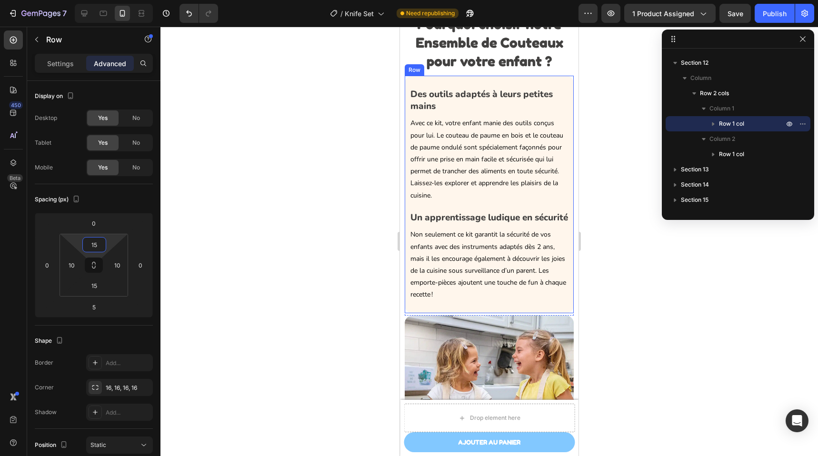
click at [454, 81] on div "Des outils adaptés à leurs petites mains Heading Avec ce kit, votre enfant mani…" at bounding box center [489, 195] width 169 height 238
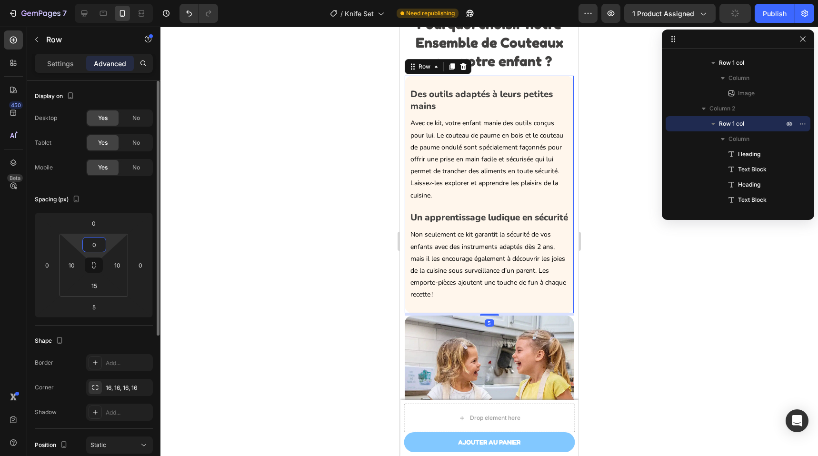
click at [101, 249] on input "0" at bounding box center [94, 245] width 19 height 14
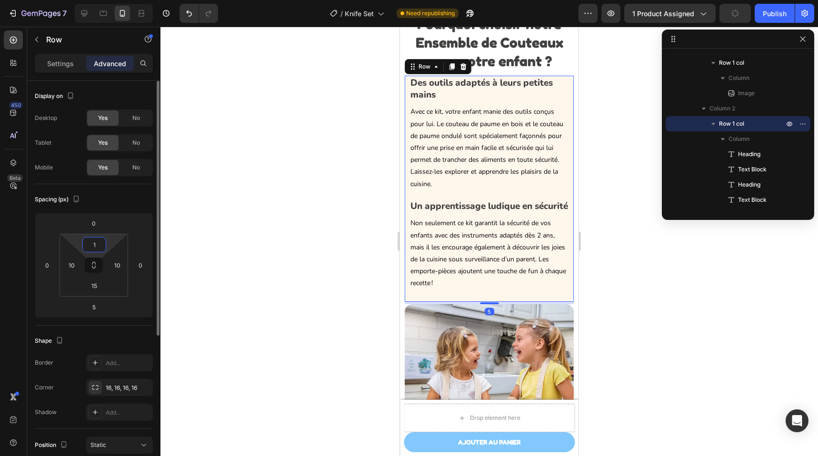
type input "15"
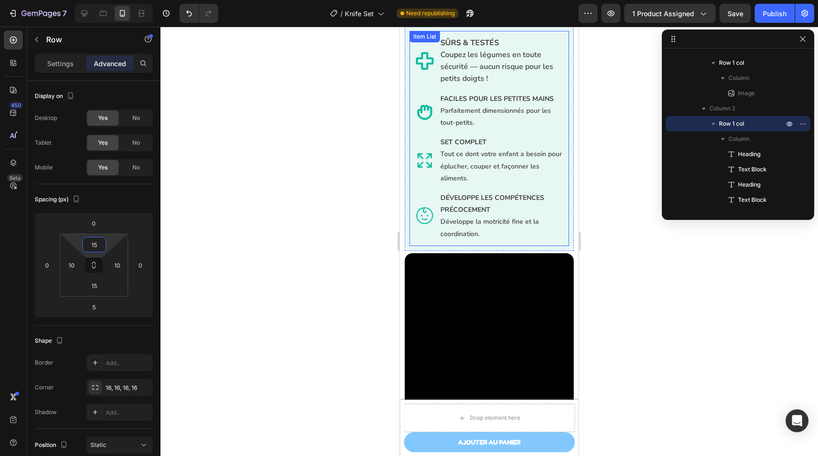
scroll to position [1156, 0]
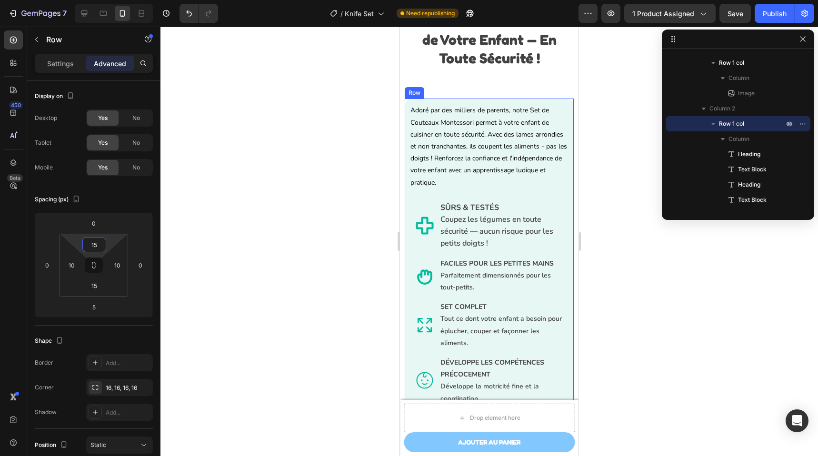
click at [449, 100] on div "Adoré par des milliers de parents, notre Set de Couteaux Montessori permet à vo…" at bounding box center [489, 257] width 169 height 317
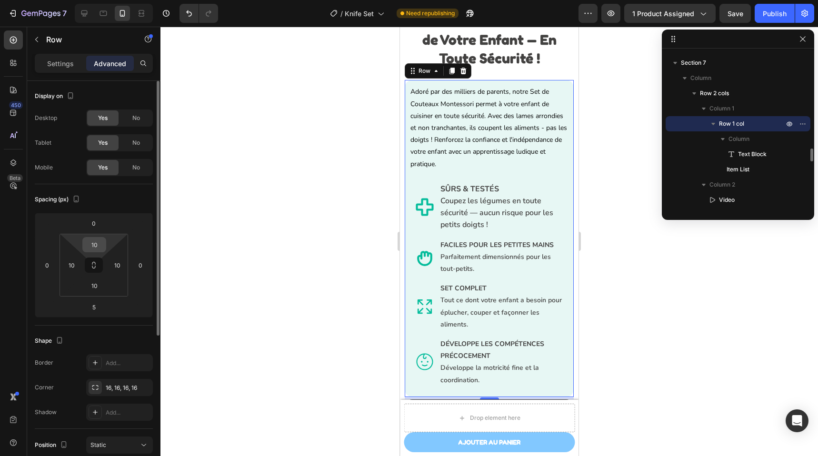
click at [93, 249] on input "10" at bounding box center [94, 245] width 19 height 14
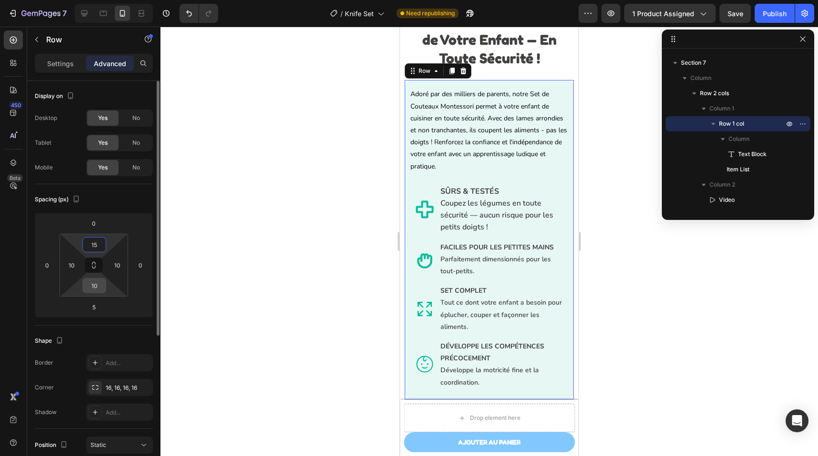
type input "15"
click at [99, 288] on input "10" at bounding box center [94, 286] width 19 height 14
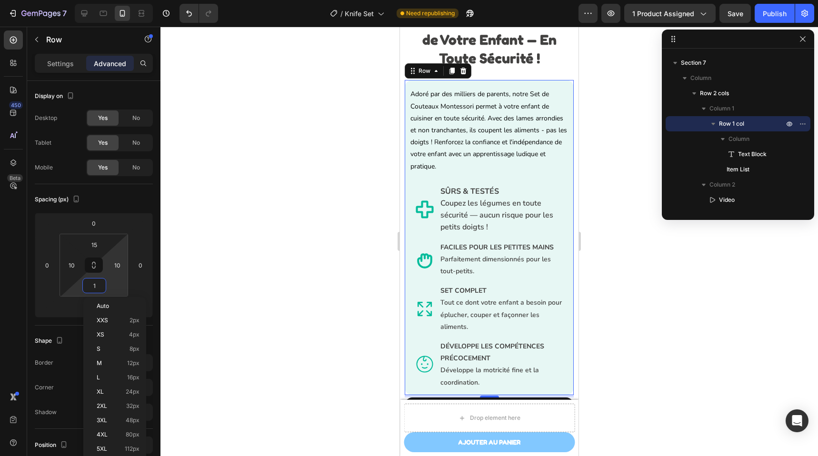
type input "15"
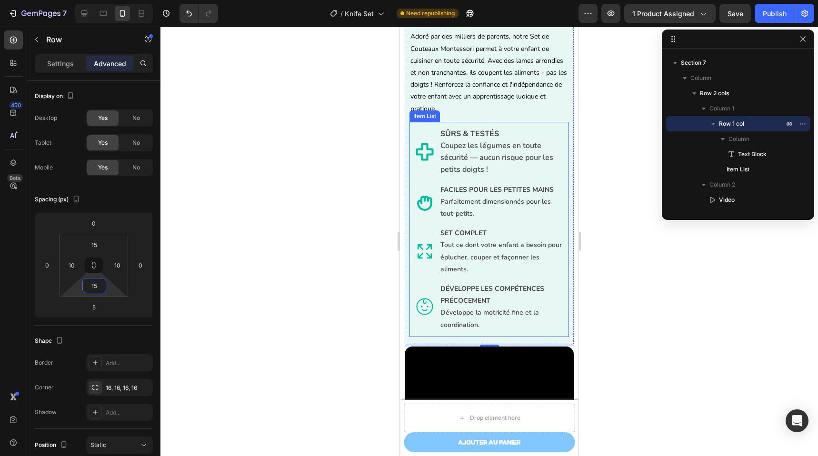
scroll to position [971, 0]
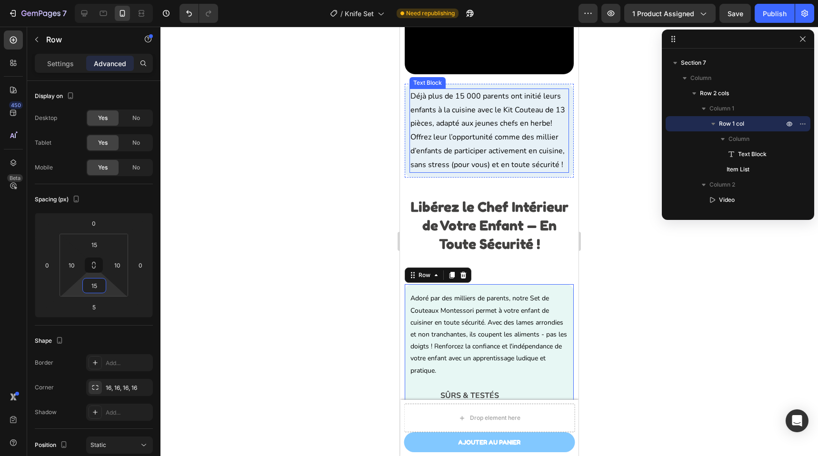
click at [478, 173] on div "Déjà plus de 15 000 parents ont initié leurs enfants à la cuisine avec le Kit C…" at bounding box center [488, 131] width 159 height 84
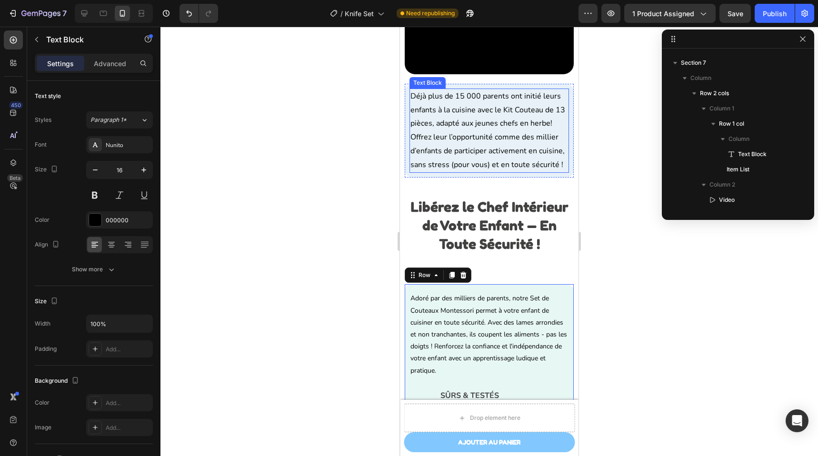
scroll to position [1033, 0]
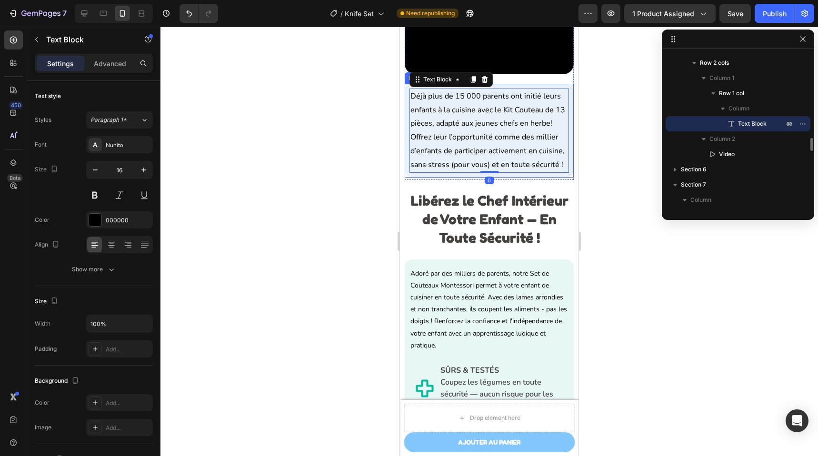
click at [472, 178] on div "Déjà plus de 15 000 parents ont initié leurs enfants à la cuisine avec le Kit C…" at bounding box center [489, 131] width 169 height 94
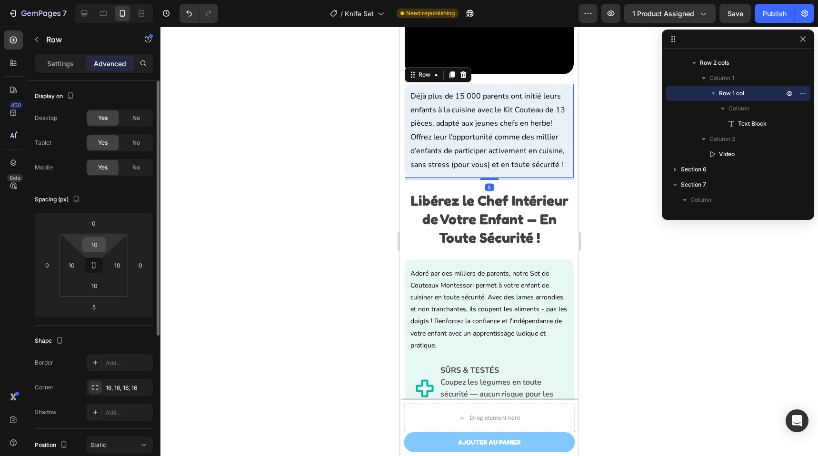
click at [97, 243] on input "10" at bounding box center [94, 245] width 19 height 14
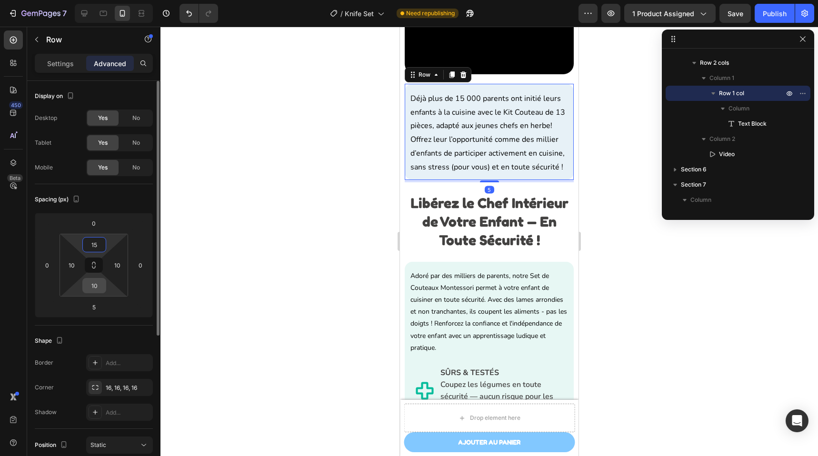
type input "15"
click at [96, 288] on input "10" at bounding box center [94, 286] width 19 height 14
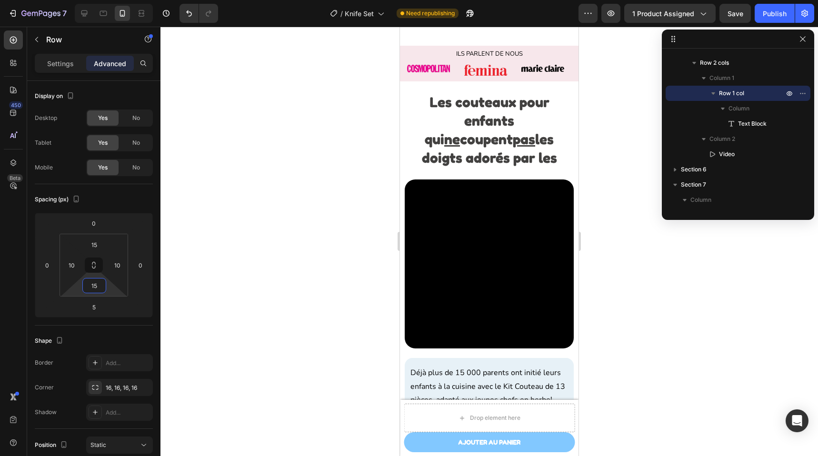
scroll to position [746, 0]
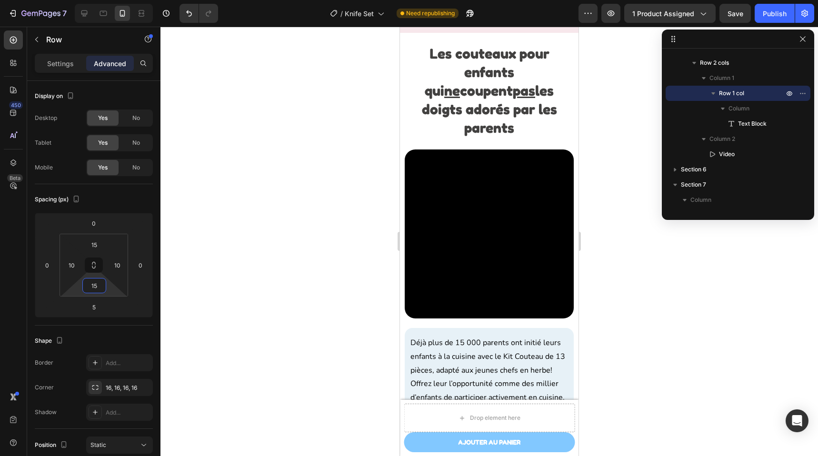
type input "15"
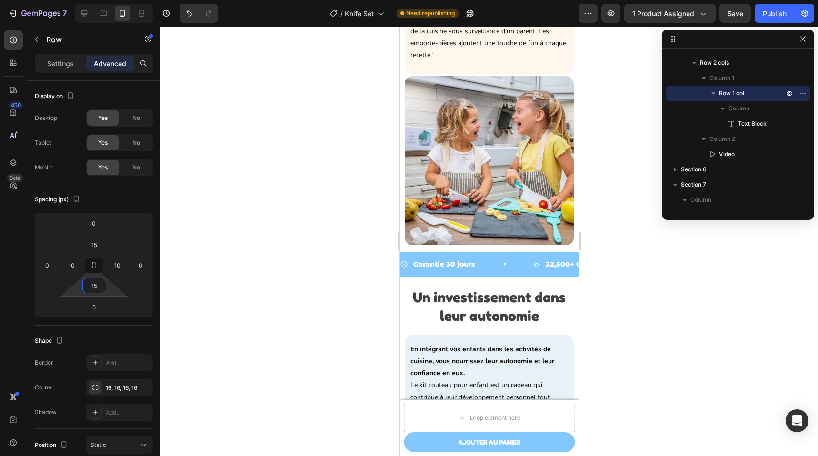
scroll to position [2192, 0]
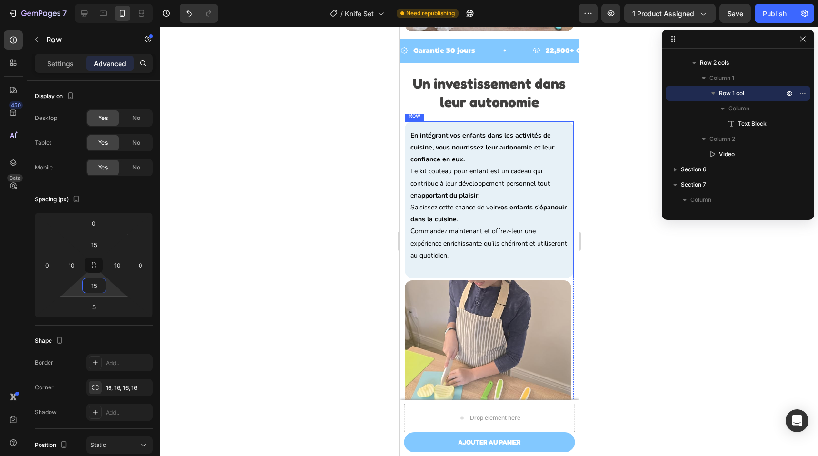
click at [457, 129] on div "En intégrant vos enfants dans les activités de cuisine, vous nourrissez leur au…" at bounding box center [489, 199] width 169 height 157
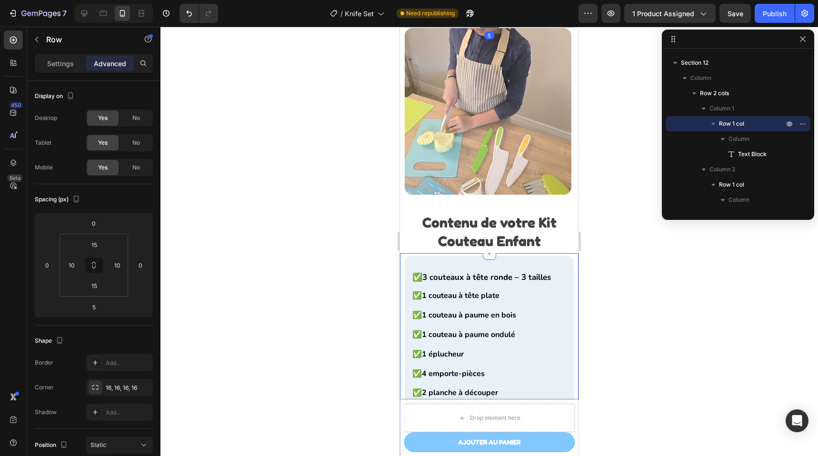
scroll to position [2150, 0]
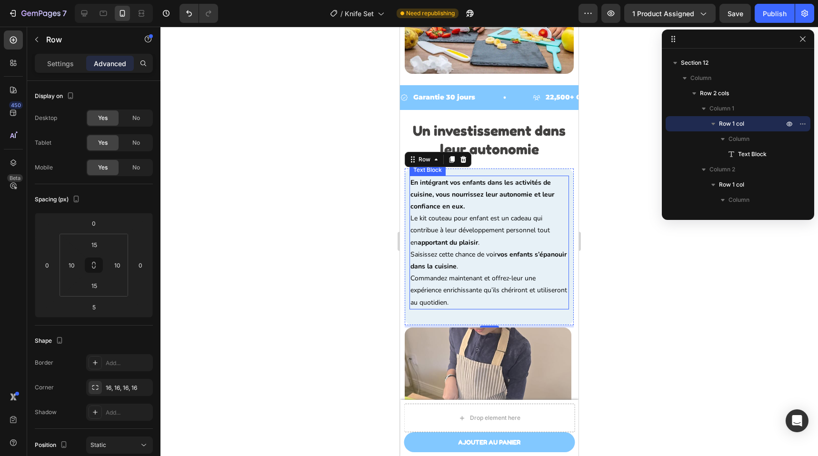
click at [442, 303] on p "Commandez maintenant et offrez-leur une expérience enrichissante qu’ils chériro…" at bounding box center [489, 290] width 158 height 36
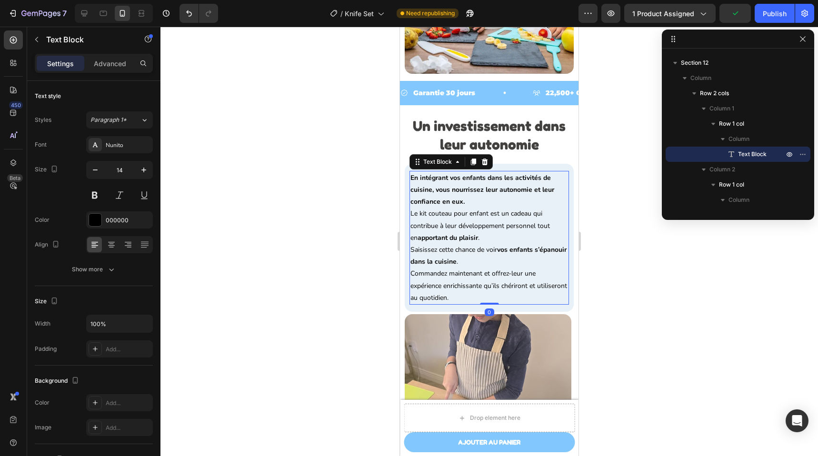
drag, startPoint x: 486, startPoint y: 317, endPoint x: 489, endPoint y: 289, distance: 27.3
click at [489, 289] on div "En intégrant vos enfants dans les activités de cuisine, vous nourrissez leur au…" at bounding box center [488, 238] width 159 height 134
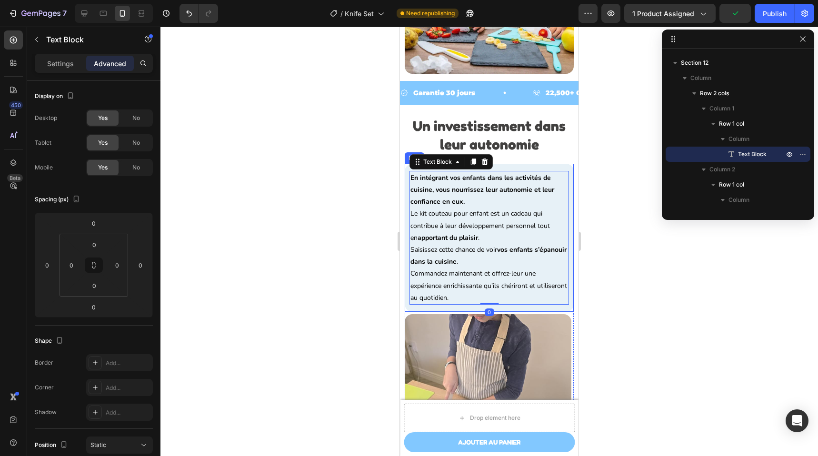
click at [455, 309] on div "En intégrant vos enfants dans les activités de cuisine, vous nourrissez leur au…" at bounding box center [489, 238] width 169 height 148
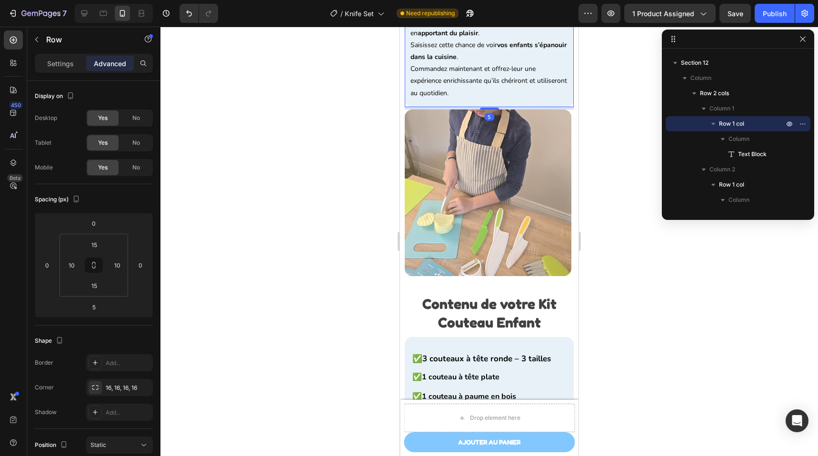
scroll to position [2475, 0]
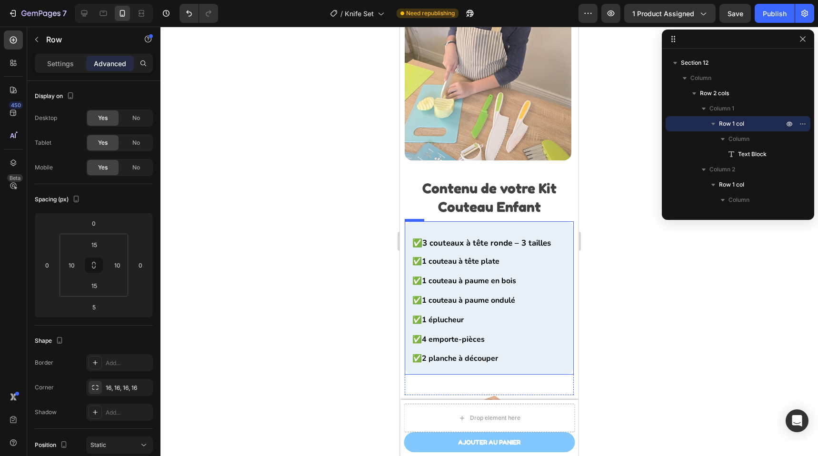
click at [450, 225] on div "✅ 3 couteaux à tête ronde – 3 tailles Text Block ✅ 1 couteau à tête plate Text …" at bounding box center [489, 297] width 169 height 153
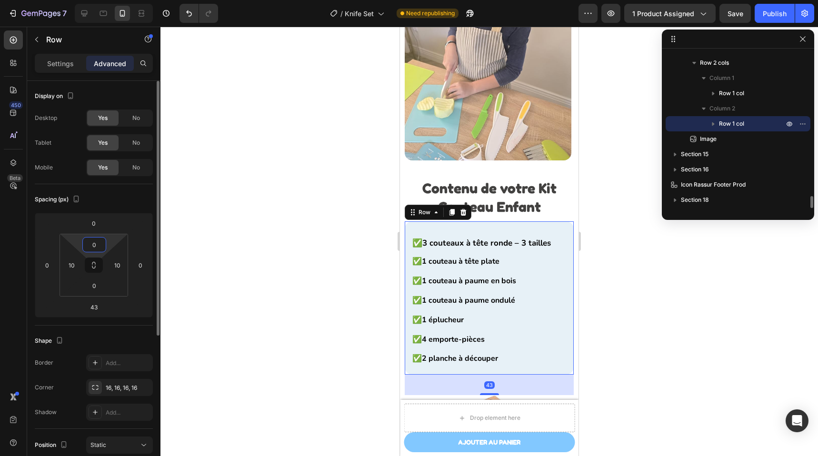
click at [95, 239] on input "0" at bounding box center [94, 245] width 19 height 14
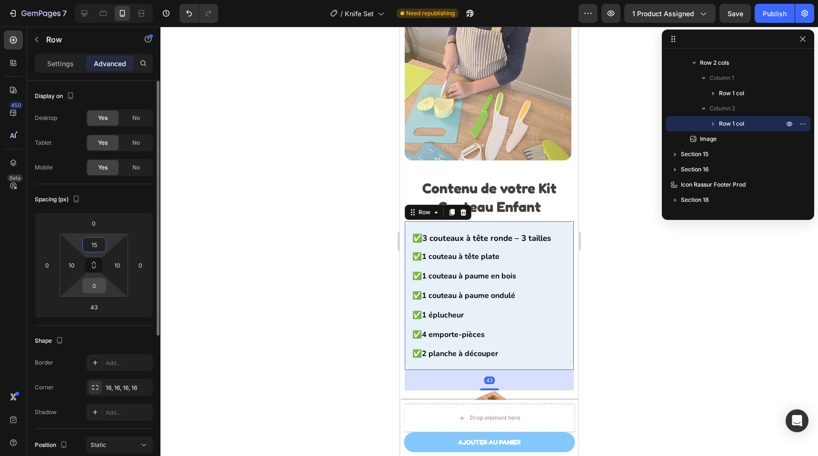
type input "15"
click at [100, 286] on input "0" at bounding box center [94, 286] width 19 height 14
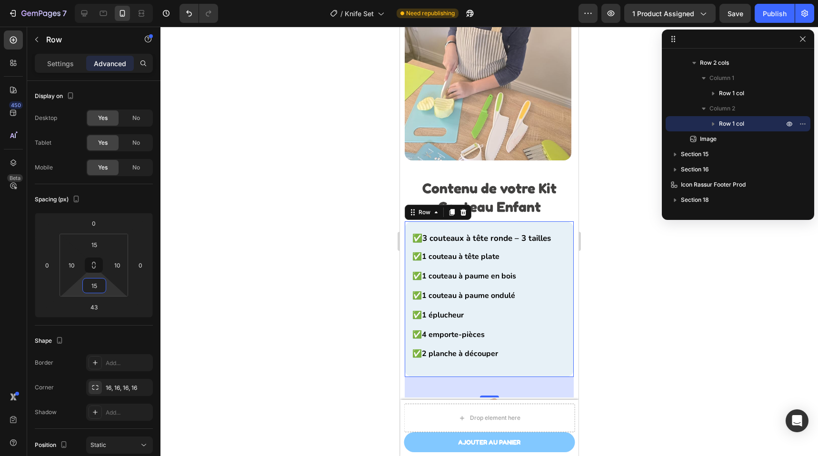
type input "15"
click at [454, 363] on div "✅ 3 couteaux à tête ronde – 3 tailles Text Block ✅ 1 couteau à tête plate Text …" at bounding box center [481, 299] width 144 height 141
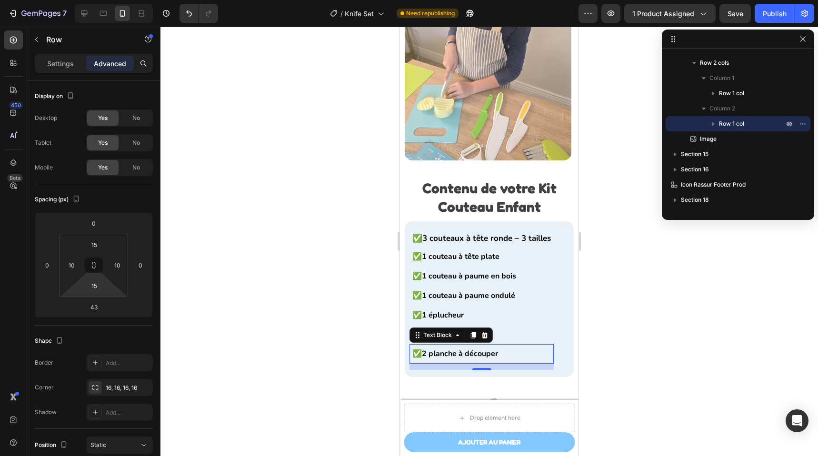
click at [461, 351] on strong "2 planche à découper" at bounding box center [460, 354] width 76 height 10
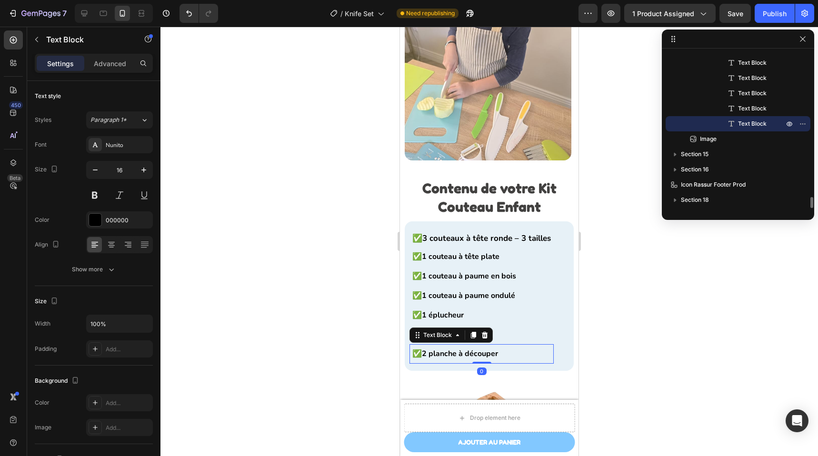
drag, startPoint x: 476, startPoint y: 364, endPoint x: 476, endPoint y: 343, distance: 20.5
click at [476, 344] on div "✅ 2 planche à découper Text Block 0" at bounding box center [481, 354] width 144 height 20
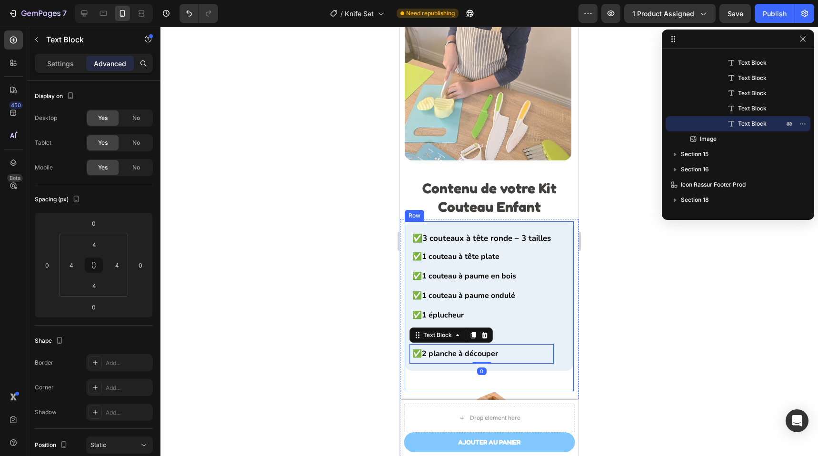
click at [461, 367] on div "✅ 3 couteaux à tête ronde – 3 tailles Text Block ✅ 1 couteau à tête plate Text …" at bounding box center [489, 306] width 169 height 170
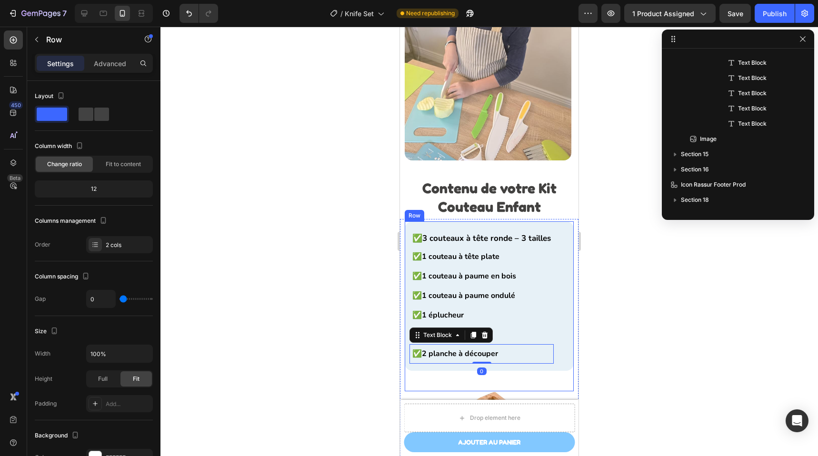
scroll to position [1825, 0]
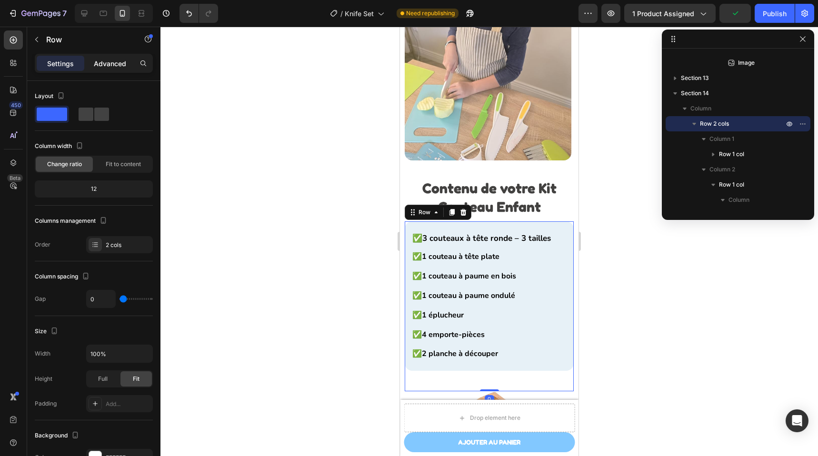
click at [106, 61] on p "Advanced" at bounding box center [110, 64] width 32 height 10
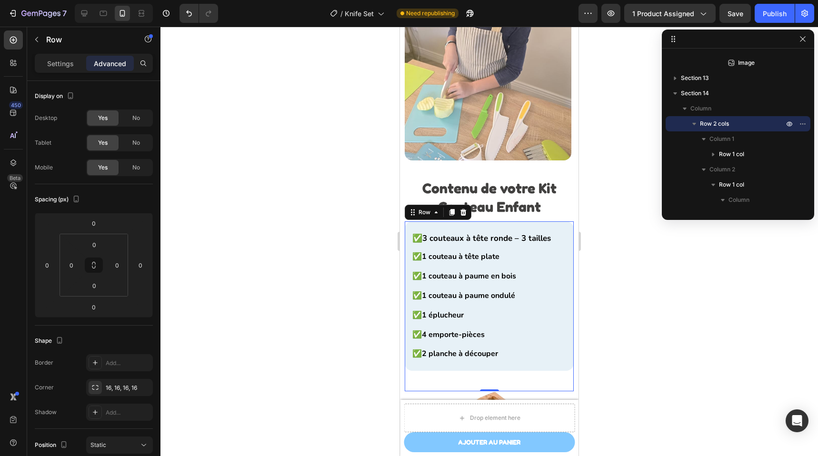
click at [477, 373] on div "✅ 3 couteaux à tête ronde – 3 tailles Text Block ✅ 1 couteau à tête plate Text …" at bounding box center [489, 306] width 169 height 170
click at [476, 363] on div "✅ 3 couteaux à tête ronde – 3 tailles Text Block ✅ 1 couteau à tête plate Text …" at bounding box center [489, 295] width 169 height 149
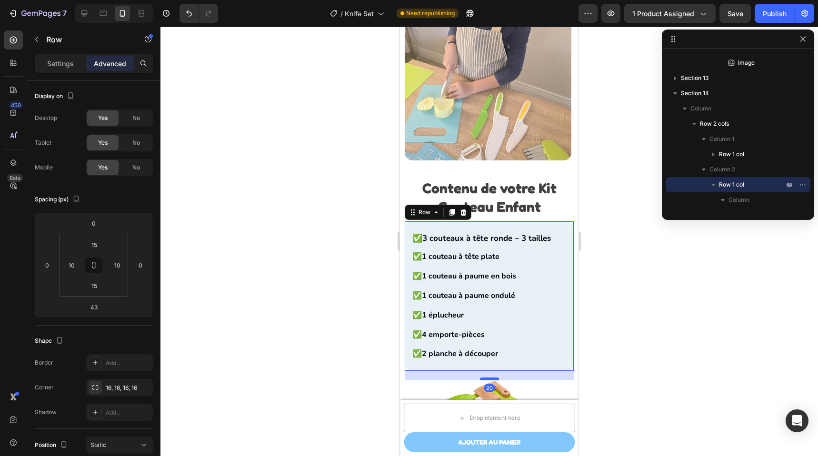
drag, startPoint x: 487, startPoint y: 384, endPoint x: 488, endPoint y: 373, distance: 11.0
click at [488, 378] on div at bounding box center [489, 379] width 19 height 3
type input "20"
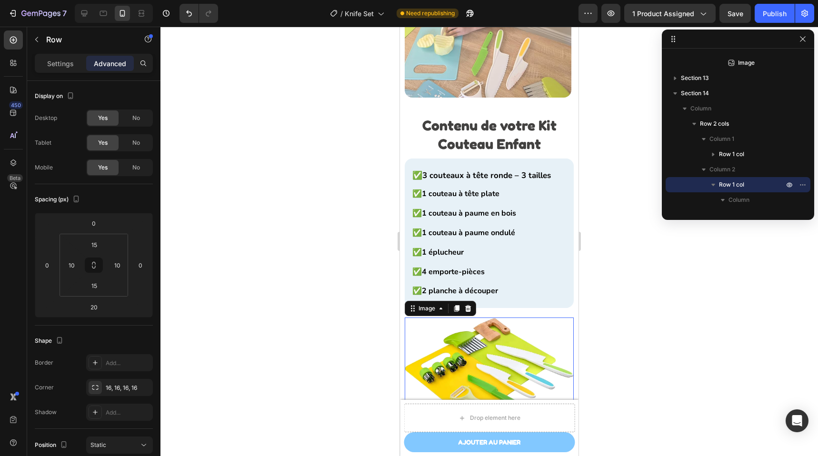
click at [552, 342] on img at bounding box center [489, 369] width 169 height 103
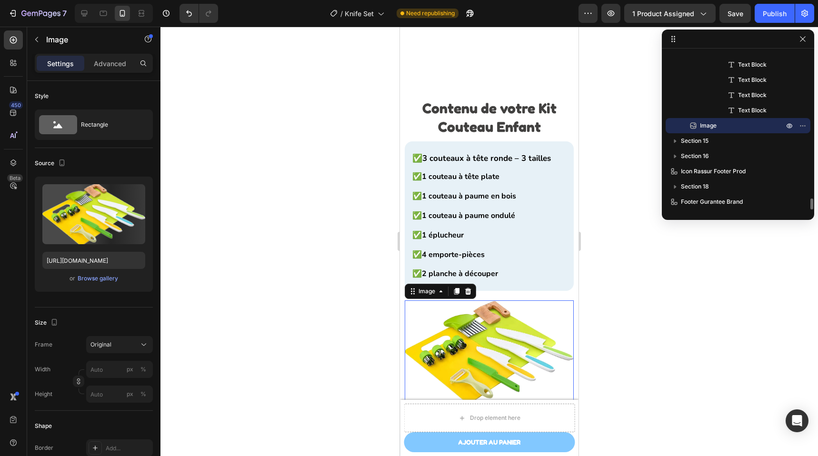
scroll to position [2631, 0]
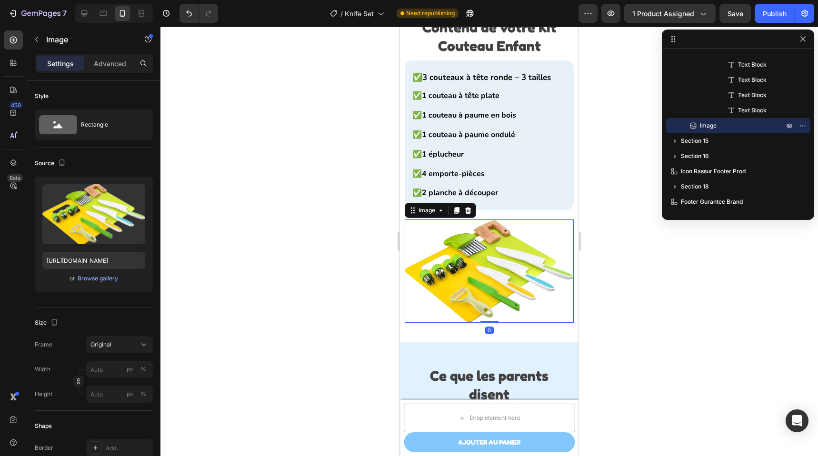
drag, startPoint x: 487, startPoint y: 329, endPoint x: 490, endPoint y: 303, distance: 25.9
click at [490, 303] on div "Image 0" at bounding box center [489, 270] width 169 height 103
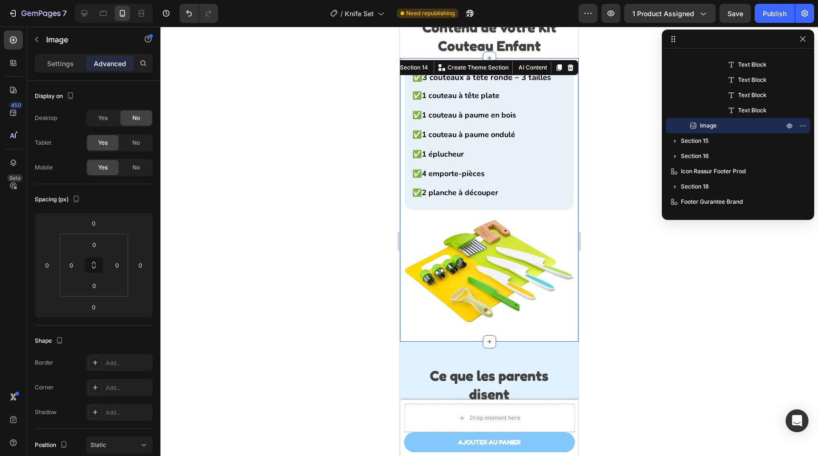
click at [525, 328] on div "Image Row ✅ 3 couteaux à tête ronde – 3 tailles Text Block ✅ 1 couteau à tête p…" at bounding box center [489, 200] width 179 height 284
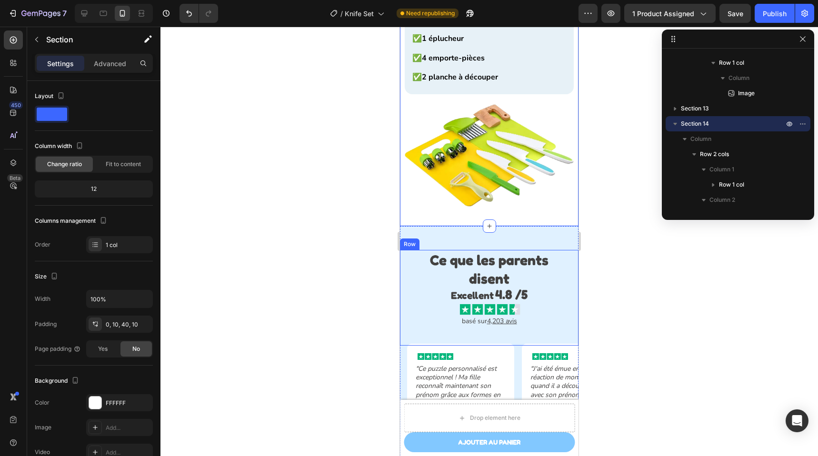
scroll to position [2813, 0]
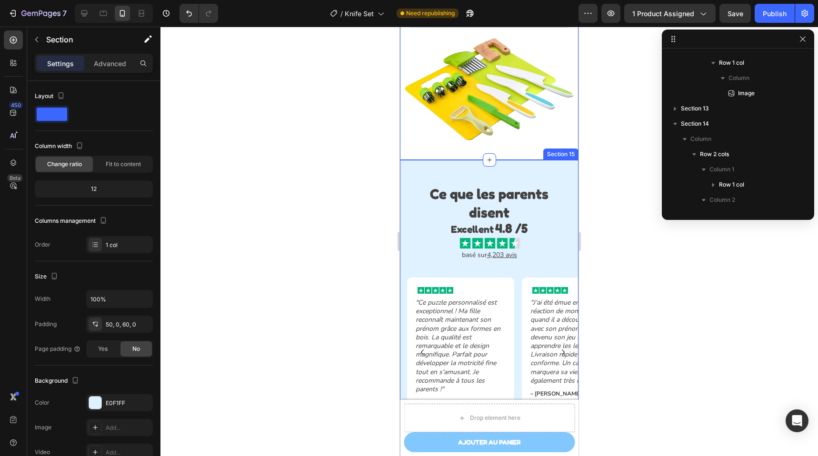
click at [494, 170] on div "Ce que les parents disent Heading Excellent 4.8 /5 Text Block Image Row basé su…" at bounding box center [489, 308] width 179 height 296
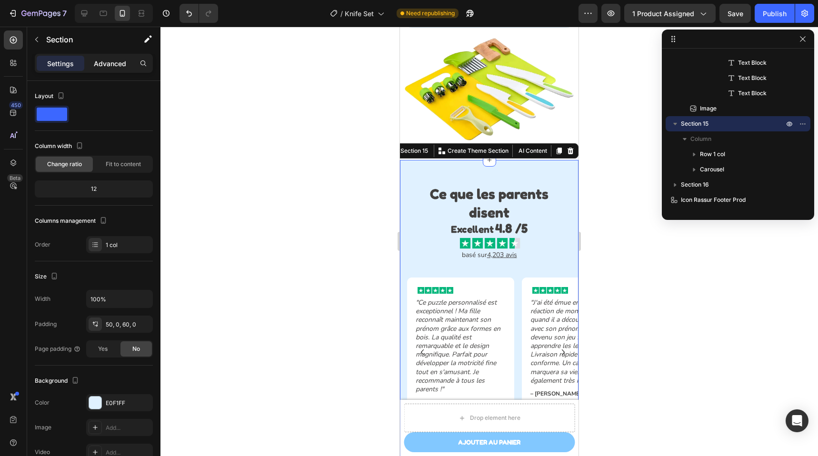
click at [90, 68] on div "Advanced" at bounding box center [110, 63] width 48 height 15
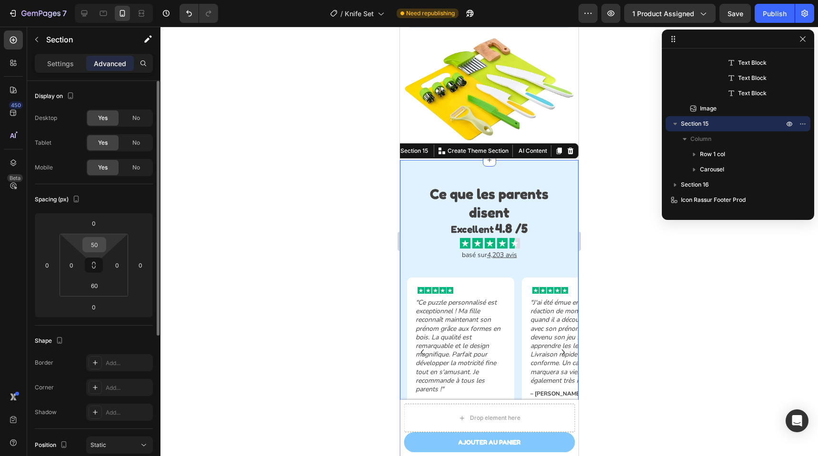
click at [97, 244] on input "50" at bounding box center [94, 245] width 19 height 14
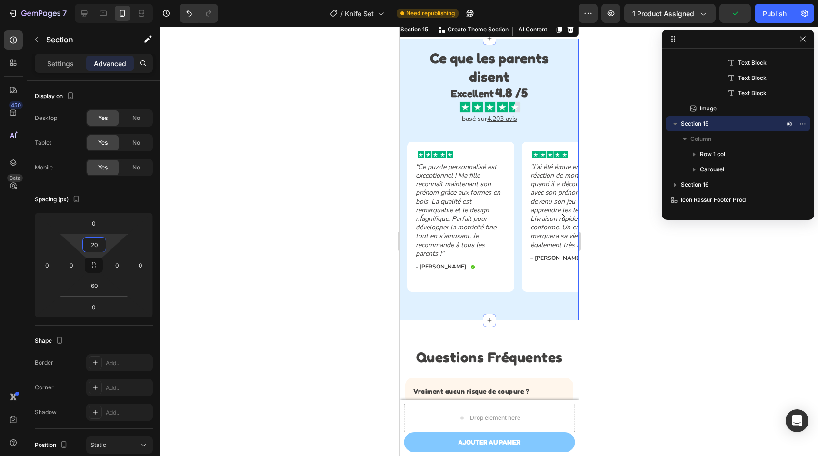
scroll to position [3077, 0]
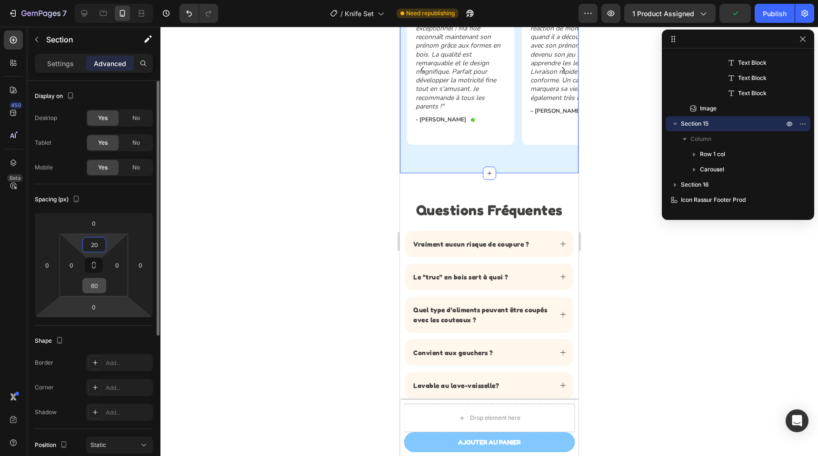
type input "20"
click at [100, 289] on input "60" at bounding box center [94, 286] width 19 height 14
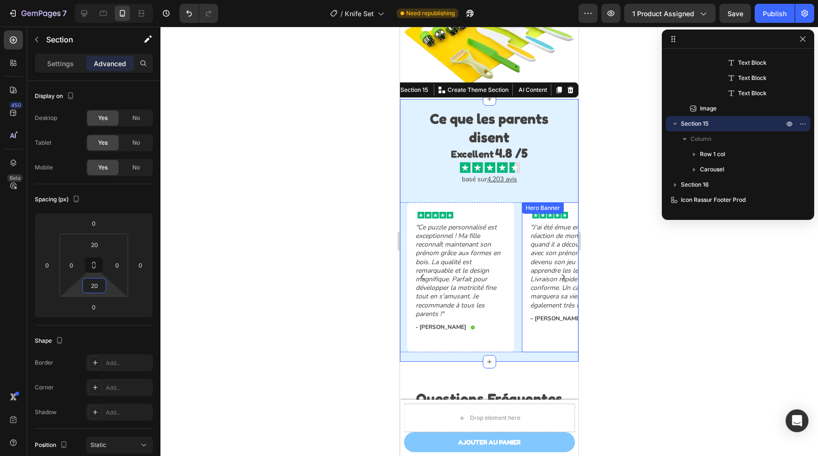
scroll to position [3057, 0]
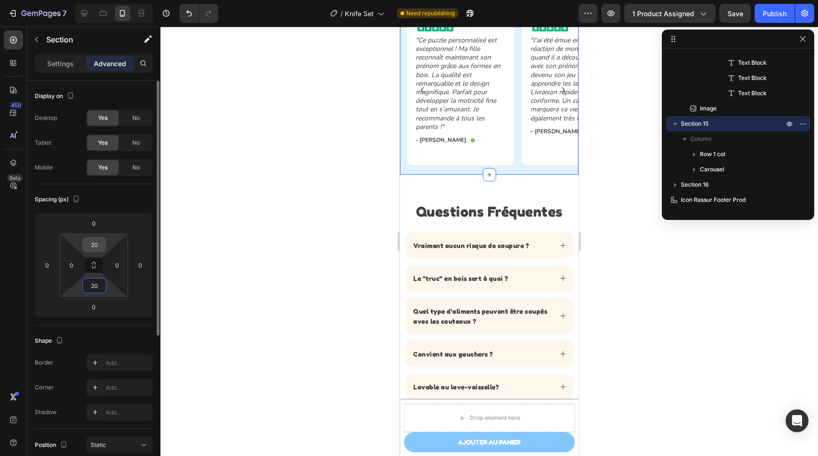
type input "20"
click at [93, 244] on input "20" at bounding box center [94, 245] width 19 height 14
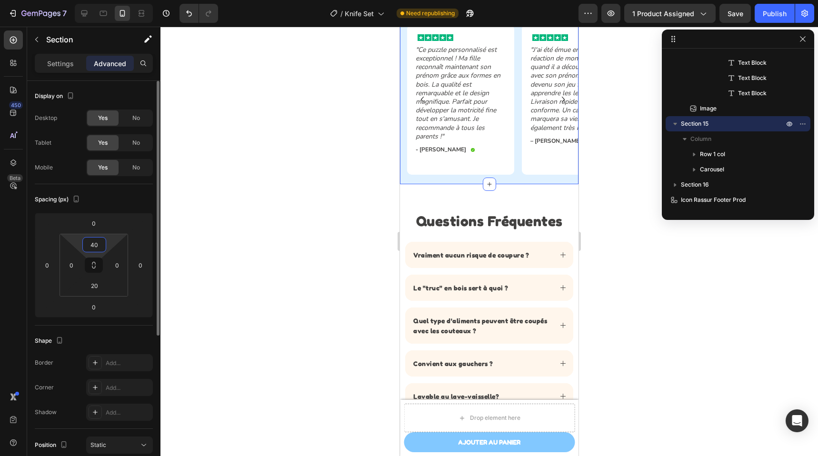
type input "40"
type input "5"
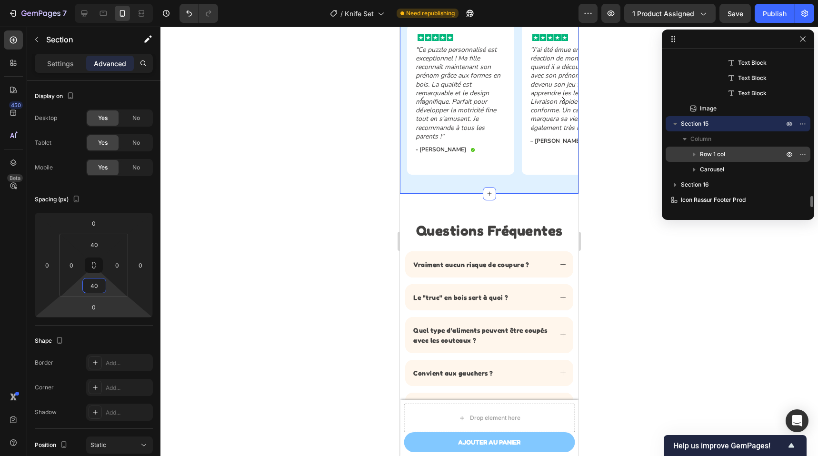
type input "40"
click at [697, 150] on icon "button" at bounding box center [694, 154] width 10 height 10
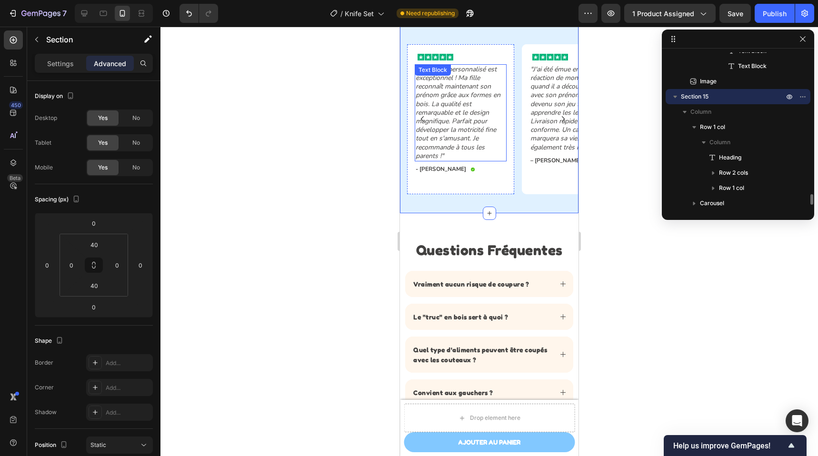
scroll to position [3031, 0]
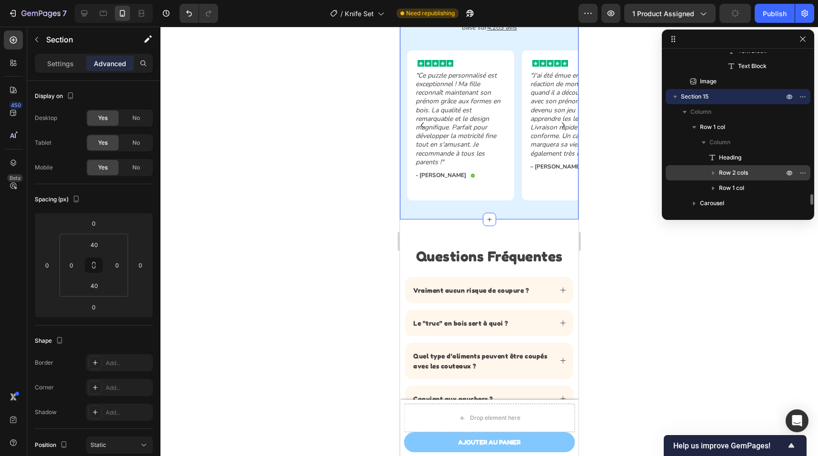
click at [714, 169] on icon "button" at bounding box center [713, 173] width 10 height 10
click at [727, 170] on span "Row 2 cols" at bounding box center [733, 173] width 29 height 10
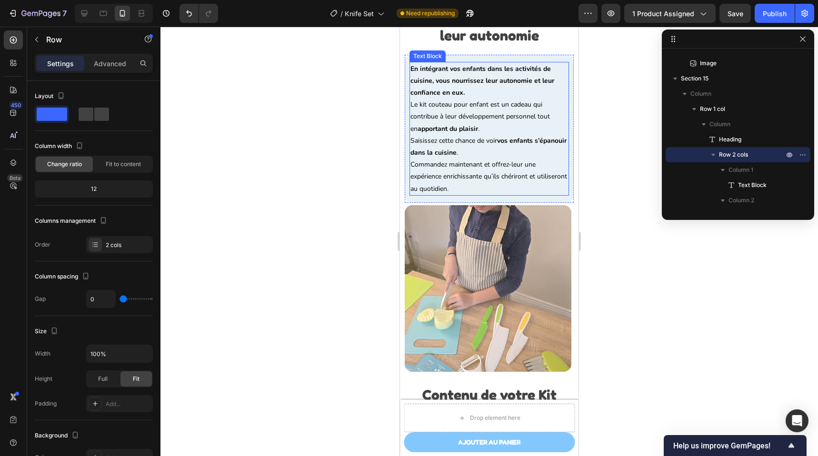
scroll to position [2251, 0]
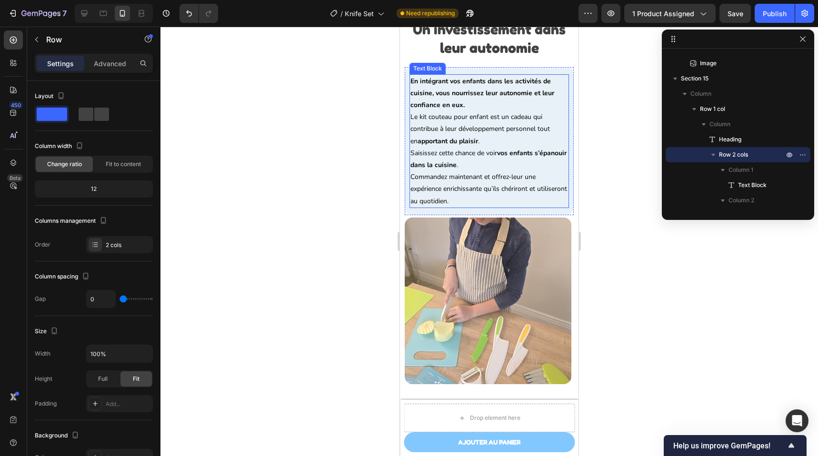
click at [489, 120] on p "Le kit couteau pour enfant est un cadeau qui contribue à leur développement per…" at bounding box center [489, 129] width 158 height 36
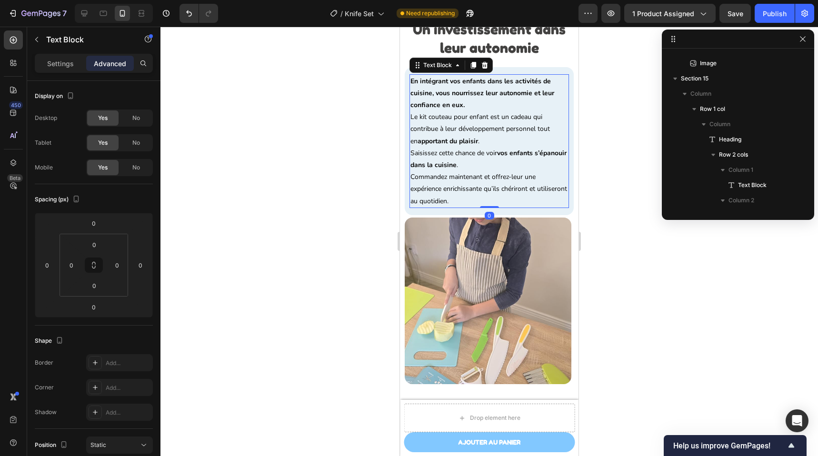
scroll to position [1703, 0]
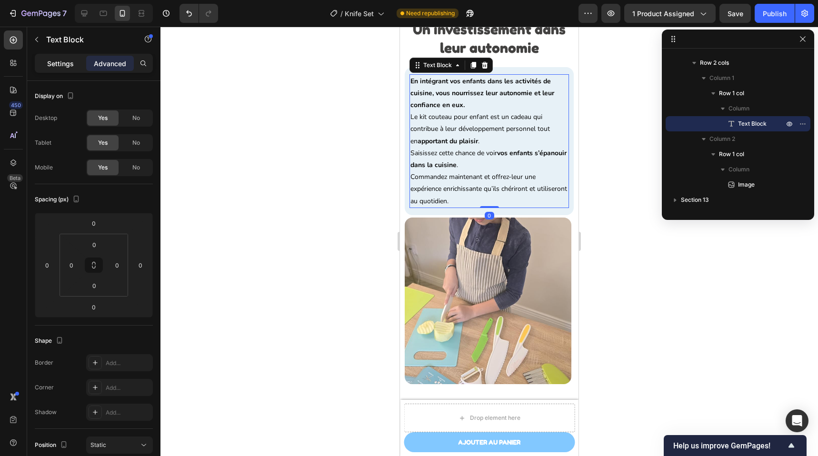
click at [43, 59] on div "Settings" at bounding box center [61, 63] width 48 height 15
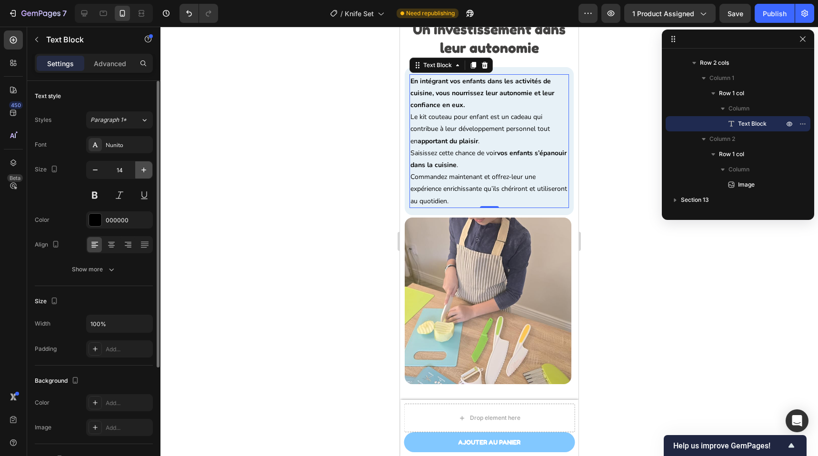
click at [139, 171] on icon "button" at bounding box center [144, 170] width 10 height 10
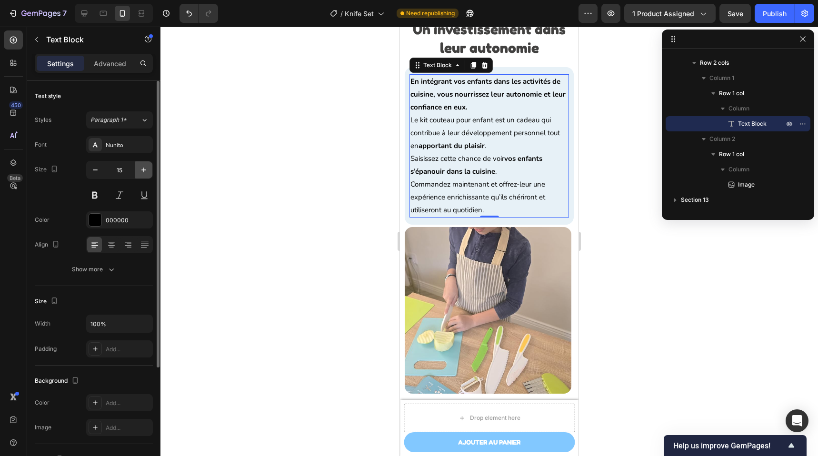
click at [139, 171] on icon "button" at bounding box center [144, 170] width 10 height 10
type input "16"
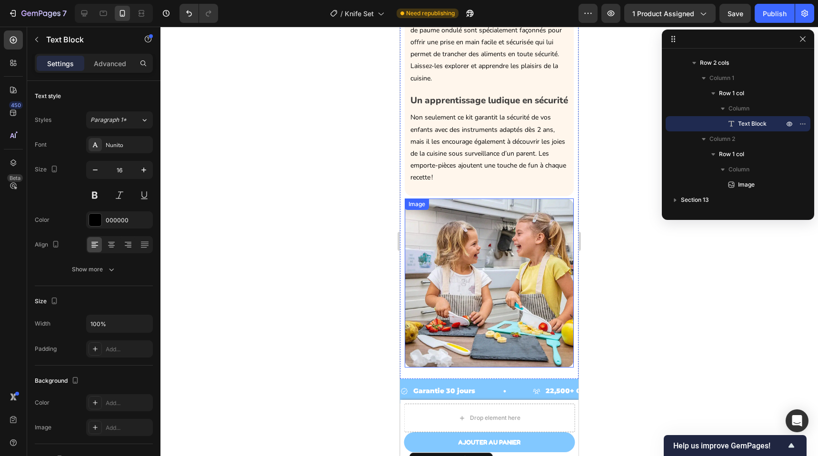
scroll to position [1807, 0]
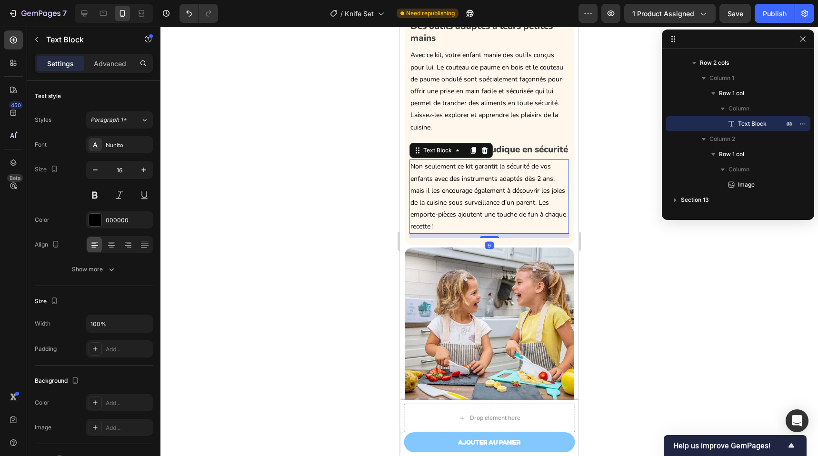
click at [450, 189] on p "Non seulement ce kit garantit la sécurité de vos enfants avec des instruments a…" at bounding box center [489, 196] width 158 height 72
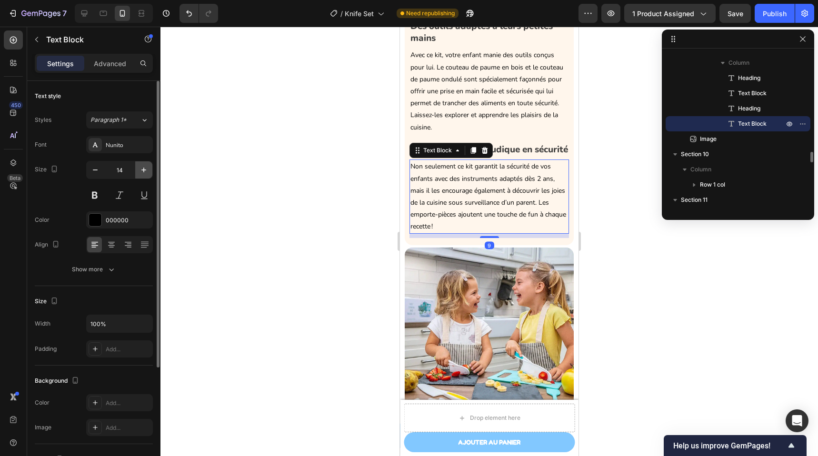
click at [145, 170] on icon "button" at bounding box center [143, 170] width 5 height 5
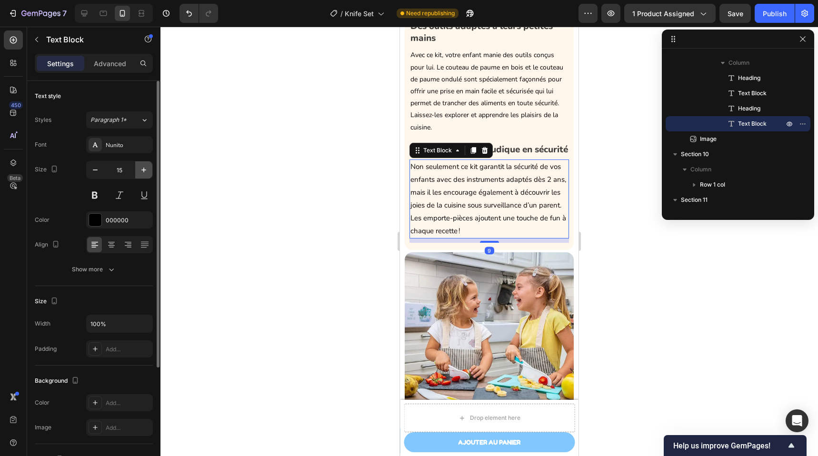
click at [145, 170] on icon "button" at bounding box center [143, 170] width 5 height 5
type input "16"
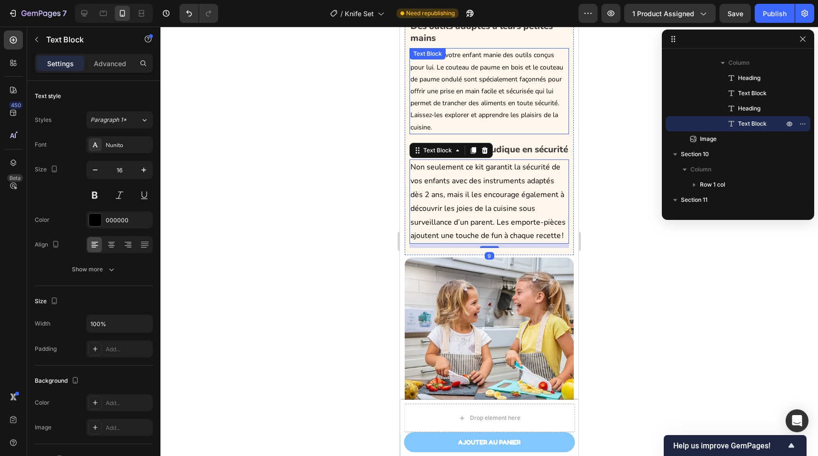
click at [508, 85] on p "Avec ce kit, votre enfant manie des outils conçus pour lui. Le couteau de paume…" at bounding box center [489, 91] width 158 height 84
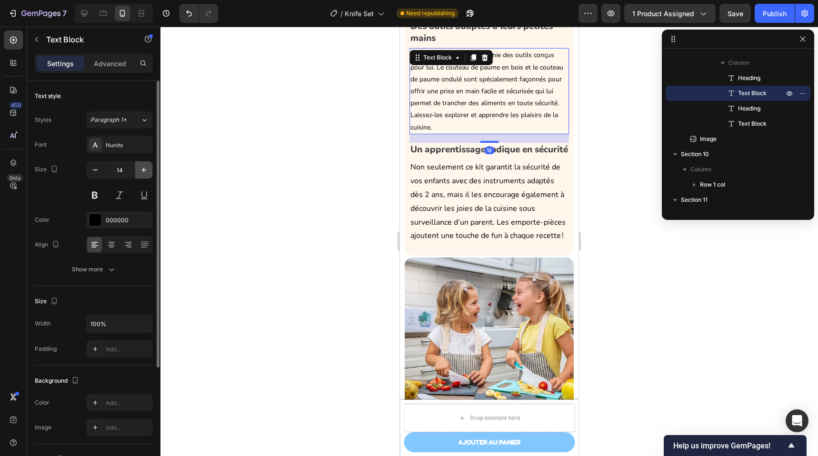
click at [140, 169] on icon "button" at bounding box center [144, 170] width 10 height 10
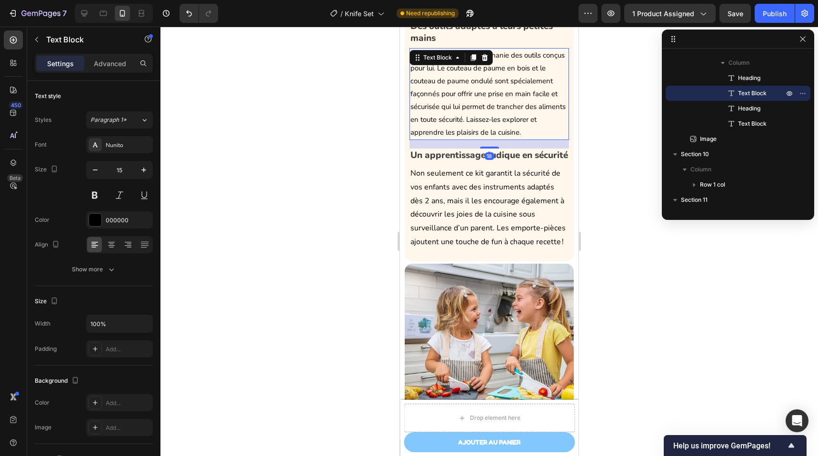
type input "16"
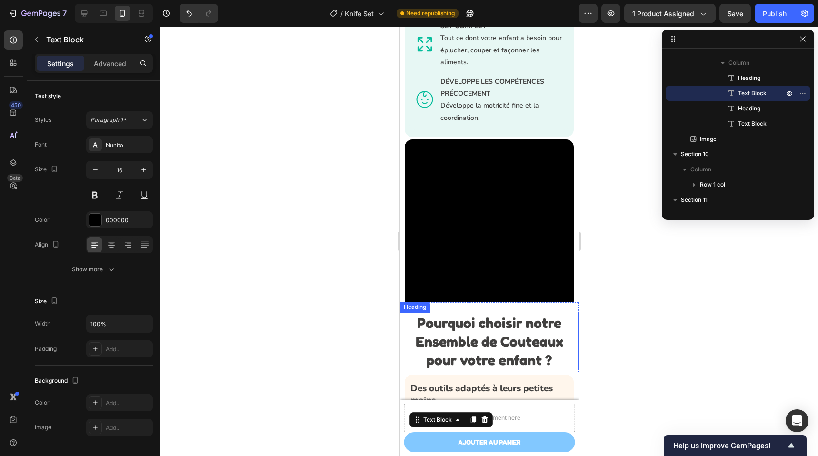
scroll to position [1298, 0]
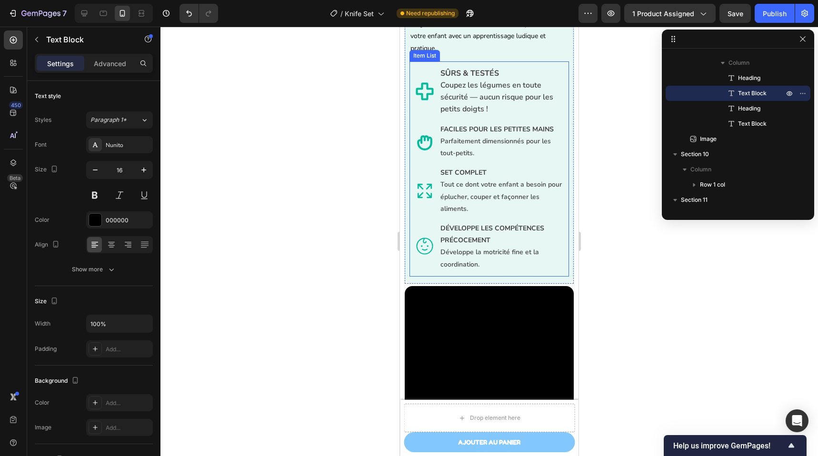
click at [474, 199] on p "SET COMPLET Tout ce dont votre enfant a besoin pour éplucher, couper et façonne…" at bounding box center [501, 191] width 122 height 48
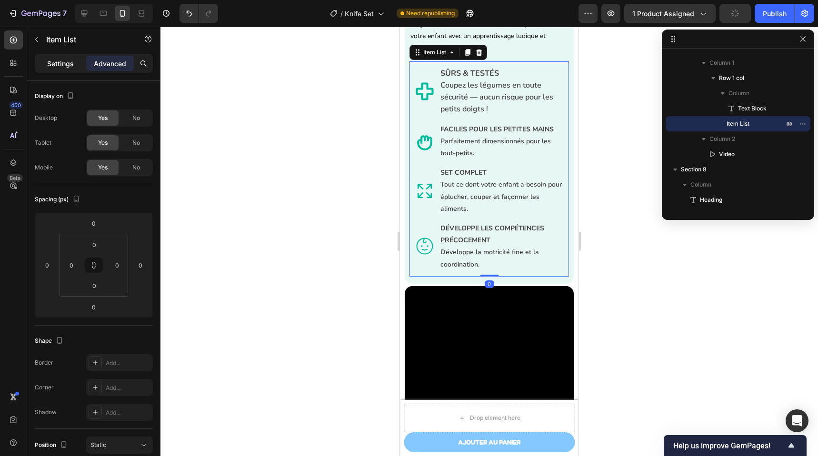
click at [58, 62] on p "Settings" at bounding box center [60, 64] width 27 height 10
type input "8"
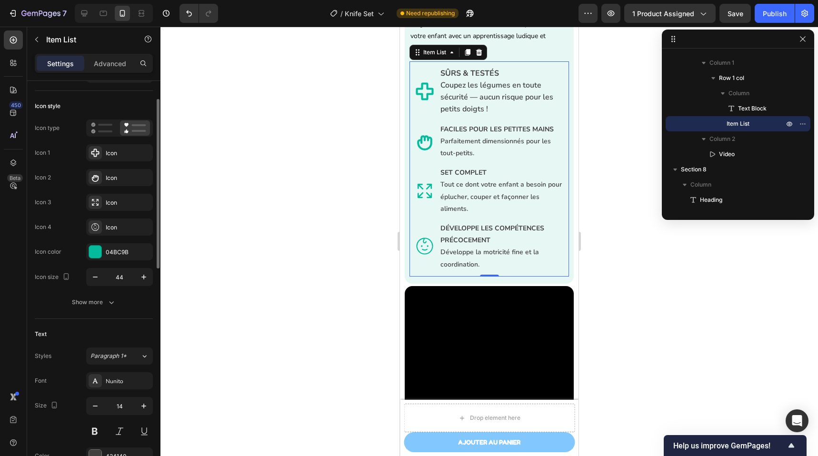
scroll to position [78, 0]
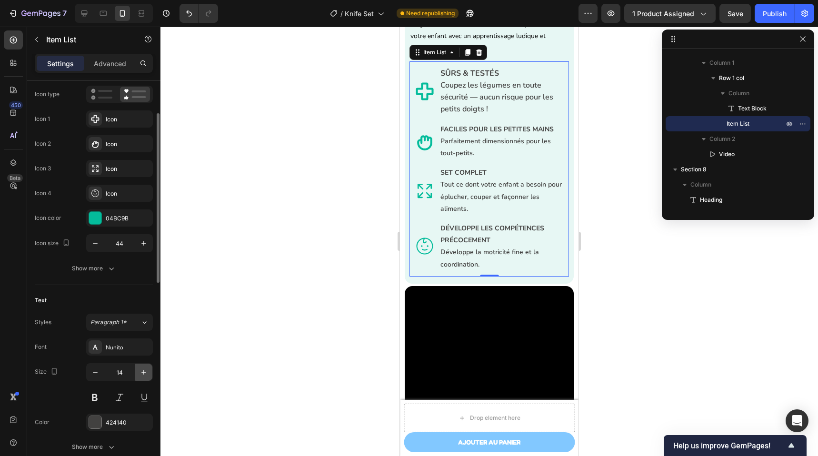
click at [147, 377] on icon "button" at bounding box center [144, 373] width 10 height 10
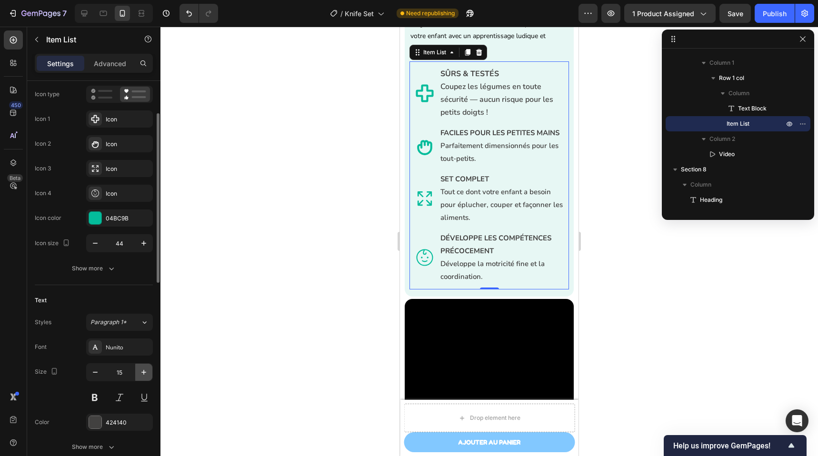
click at [147, 377] on icon "button" at bounding box center [144, 373] width 10 height 10
type input "16"
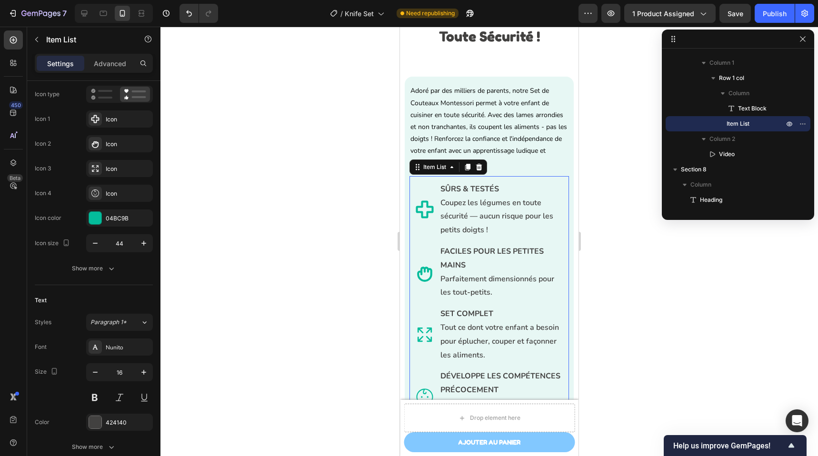
scroll to position [1199, 0]
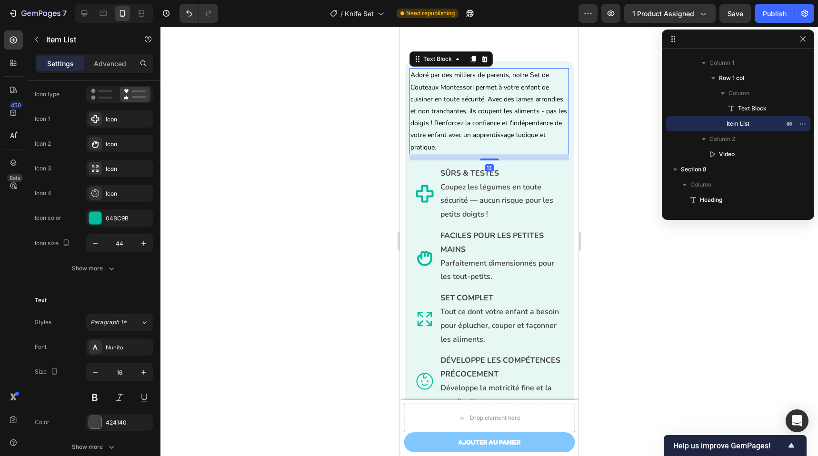
click at [472, 89] on p "Adoré par des milliers de parents, notre Set de Couteaux Montessori permet à vo…" at bounding box center [489, 111] width 158 height 84
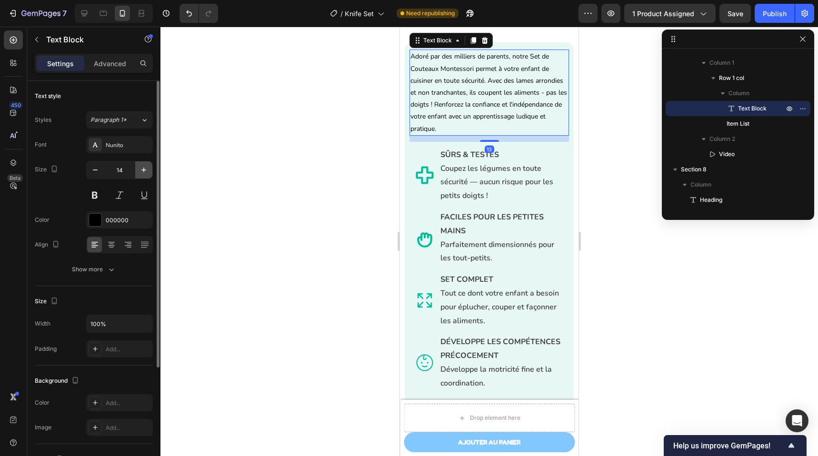
click at [139, 166] on icon "button" at bounding box center [144, 170] width 10 height 10
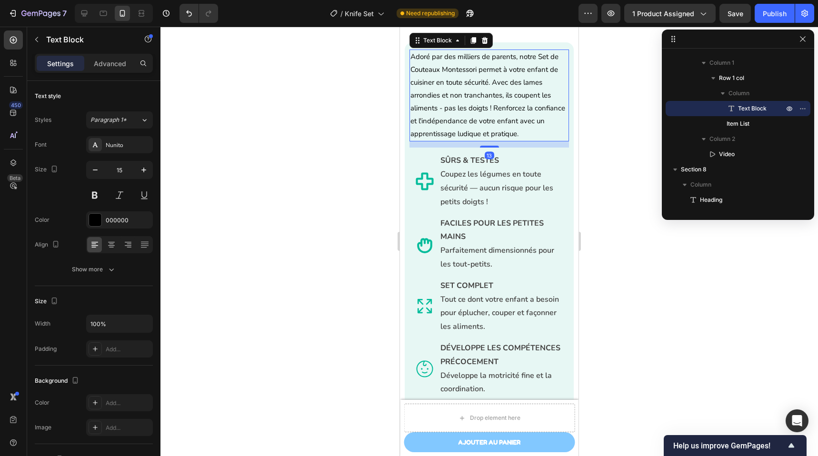
type input "16"
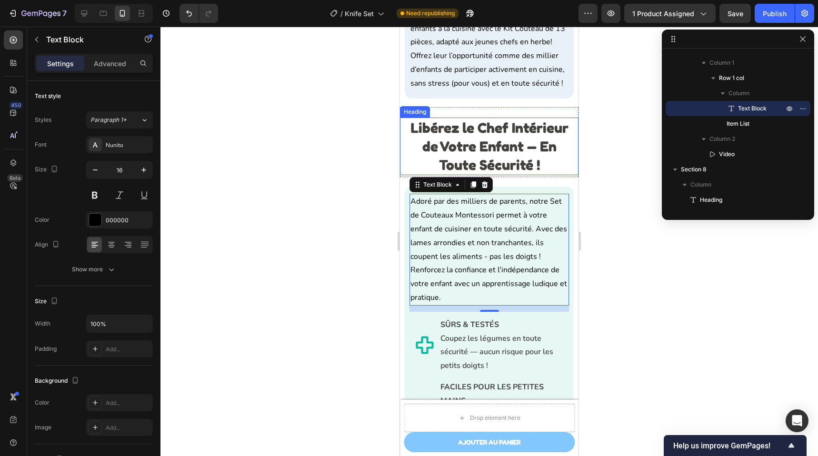
scroll to position [1048, 0]
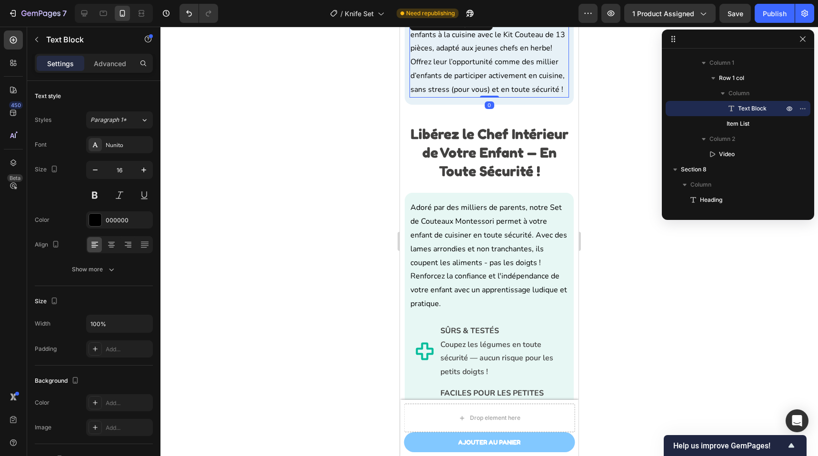
click at [481, 85] on p "Déjà plus de 15 000 parents ont initié leurs enfants à la cuisine avec le Kit C…" at bounding box center [489, 55] width 158 height 82
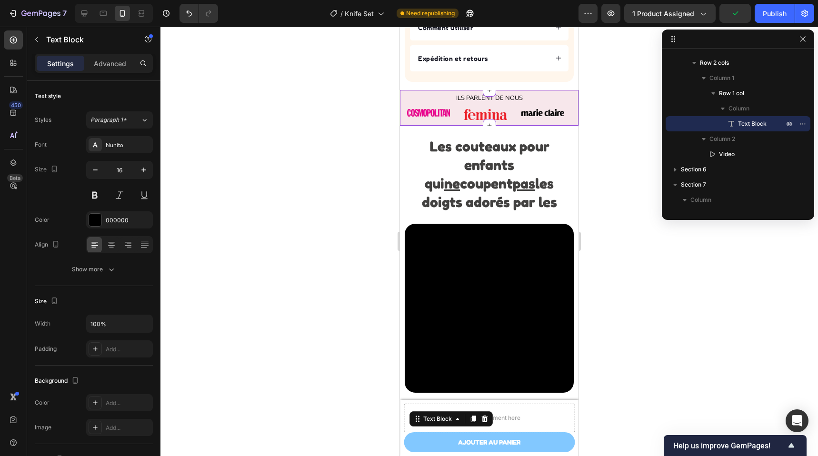
scroll to position [515, 0]
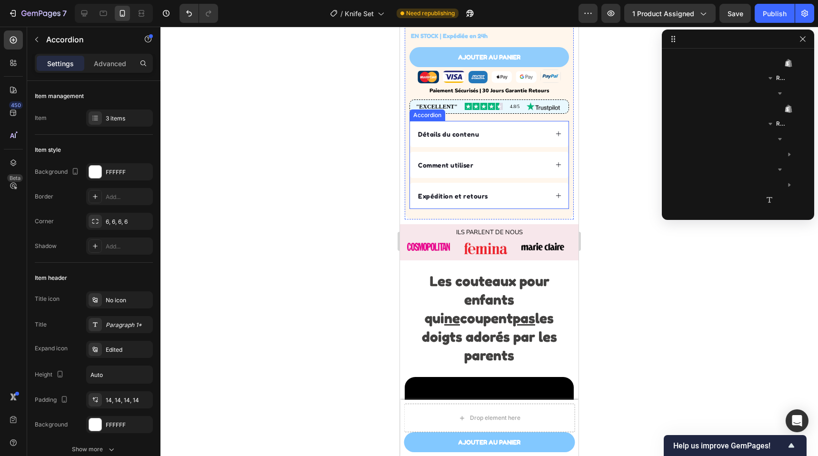
click at [499, 139] on div "Détails du contenu" at bounding box center [482, 134] width 131 height 13
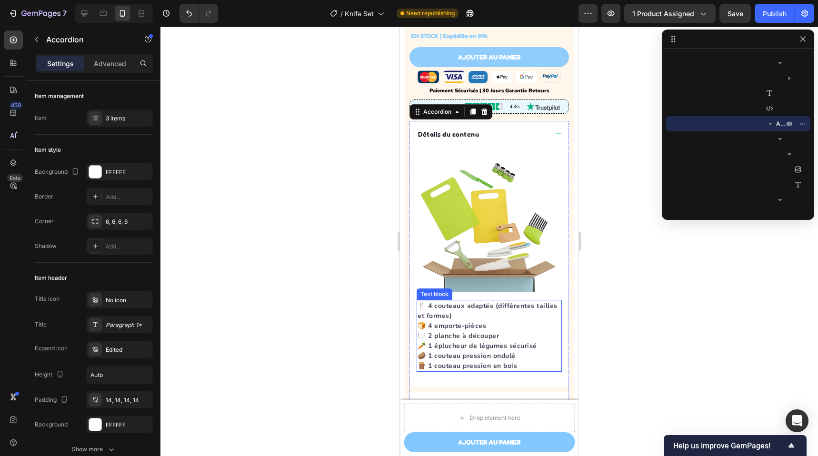
click at [509, 314] on p "🍴 4 couteaux adaptés (différentes tailles et formes) 🍞 4 emporte-pièces 🍽️ 2 pl…" at bounding box center [489, 336] width 143 height 70
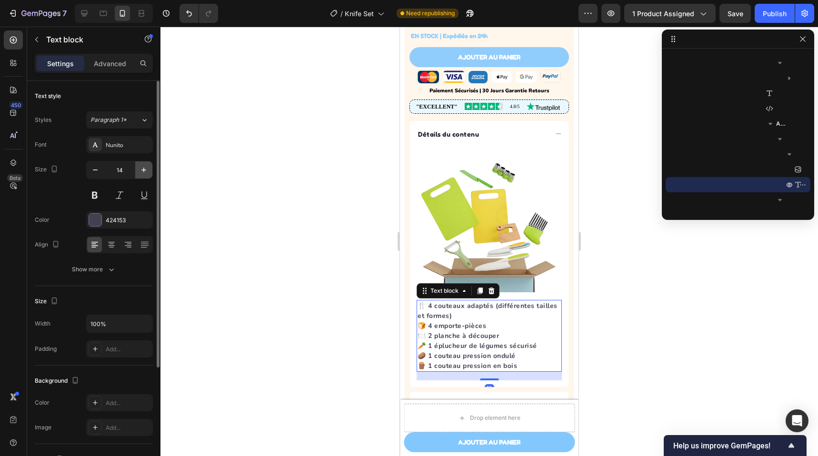
click at [141, 174] on icon "button" at bounding box center [144, 170] width 10 height 10
type input "16"
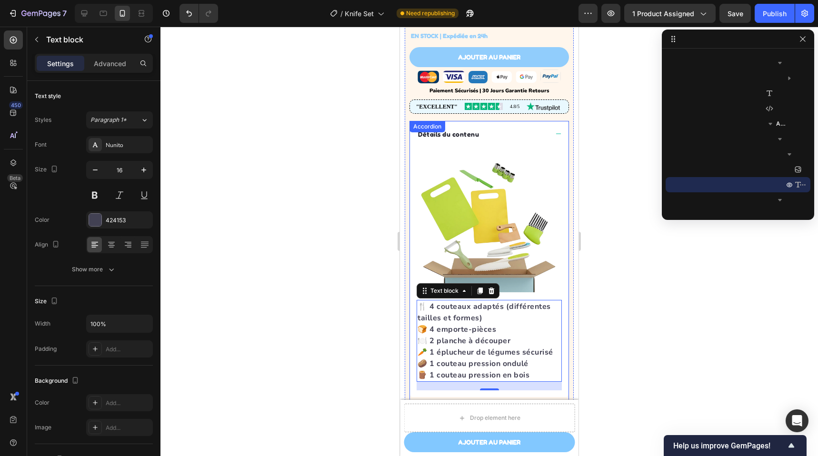
scroll to position [736, 0]
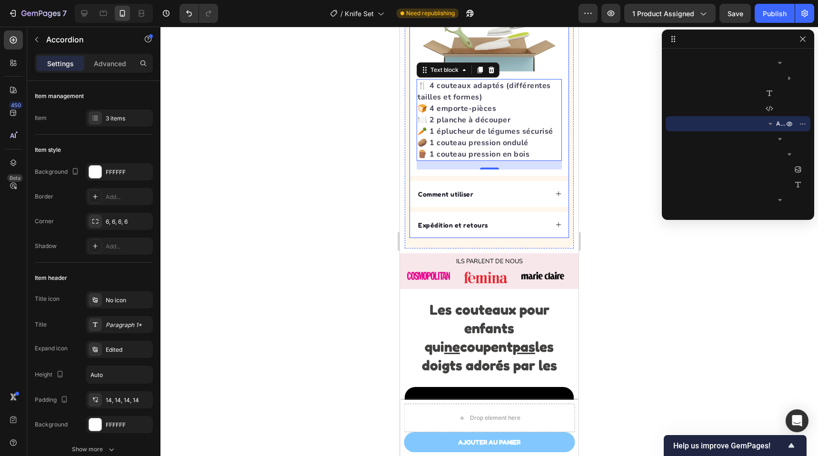
click at [492, 198] on div "Comment utiliser" at bounding box center [489, 194] width 159 height 26
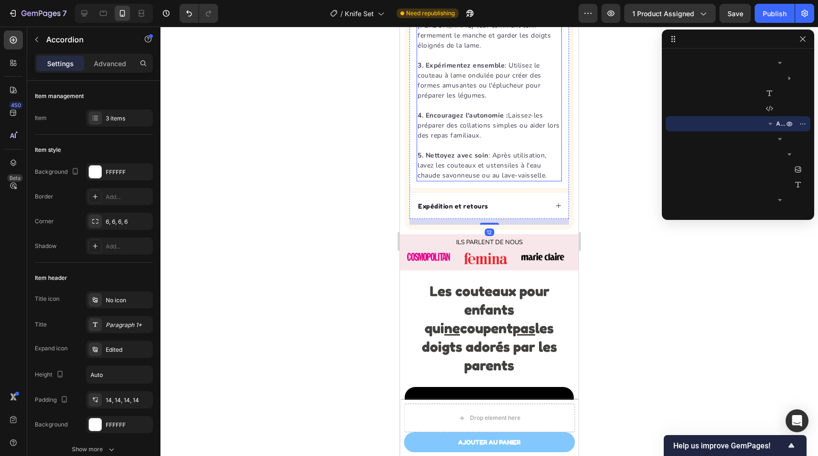
click at [475, 111] on strong "4. Encouragez l'autonomie :" at bounding box center [463, 115] width 90 height 9
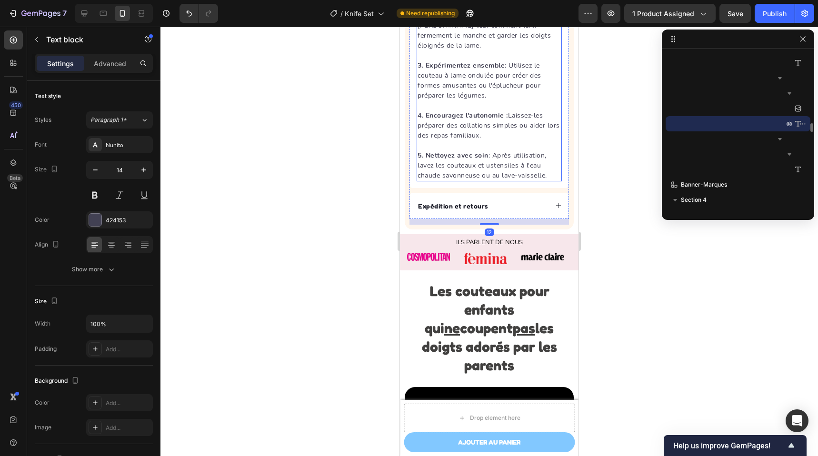
scroll to position [873, 0]
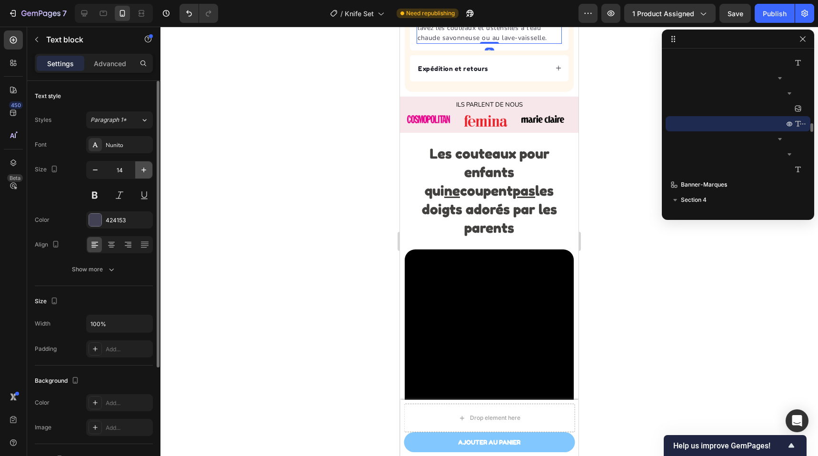
click at [145, 169] on icon "button" at bounding box center [144, 170] width 10 height 10
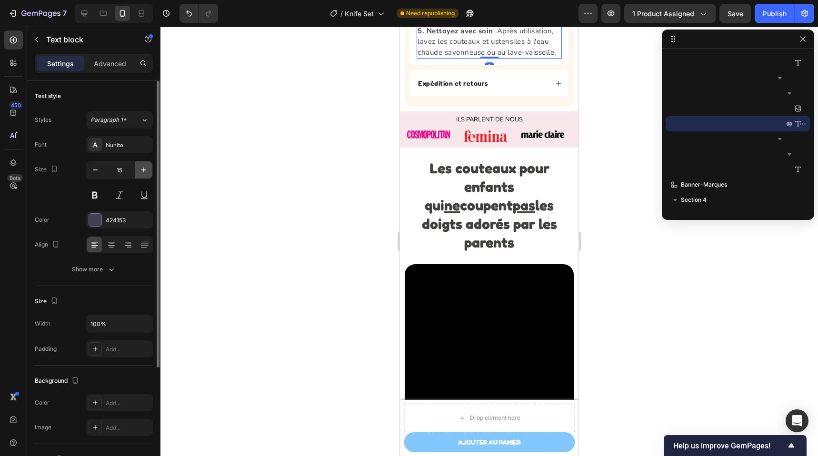
click at [145, 169] on icon "button" at bounding box center [144, 170] width 10 height 10
type input "16"
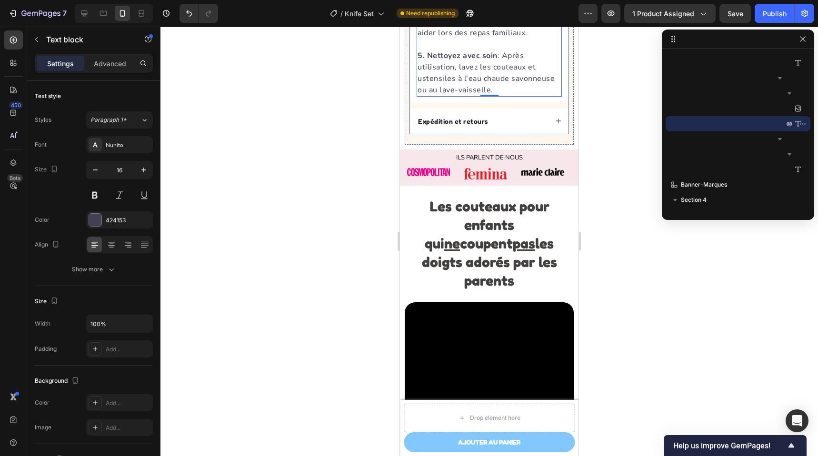
click at [510, 128] on div "Expédition et retours" at bounding box center [482, 121] width 131 height 13
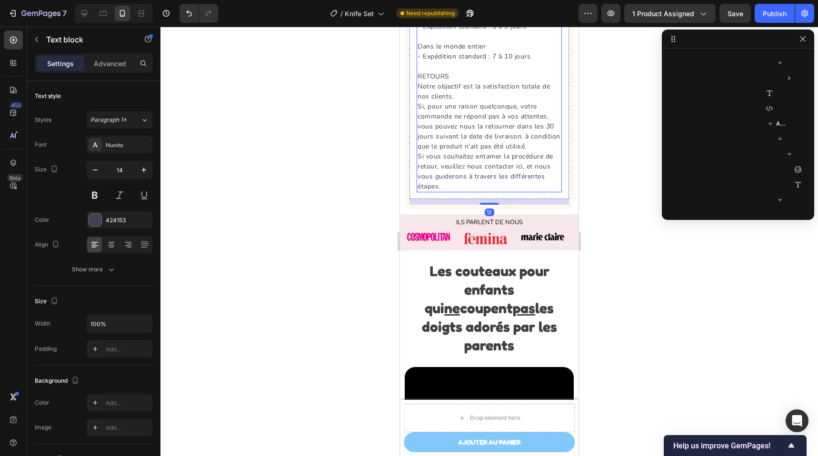
click at [495, 135] on p "RETOURS Notre objectif est la satisfaction totale de nos clients. Si, pour une …" at bounding box center [489, 106] width 143 height 90
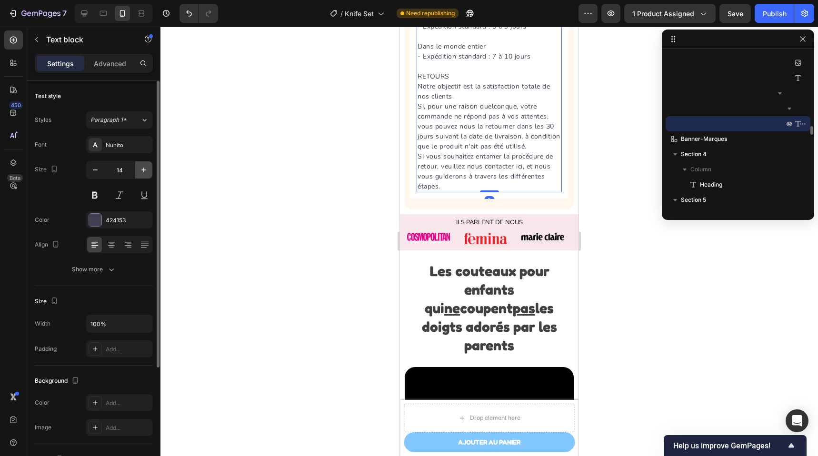
click at [146, 167] on icon "button" at bounding box center [144, 170] width 10 height 10
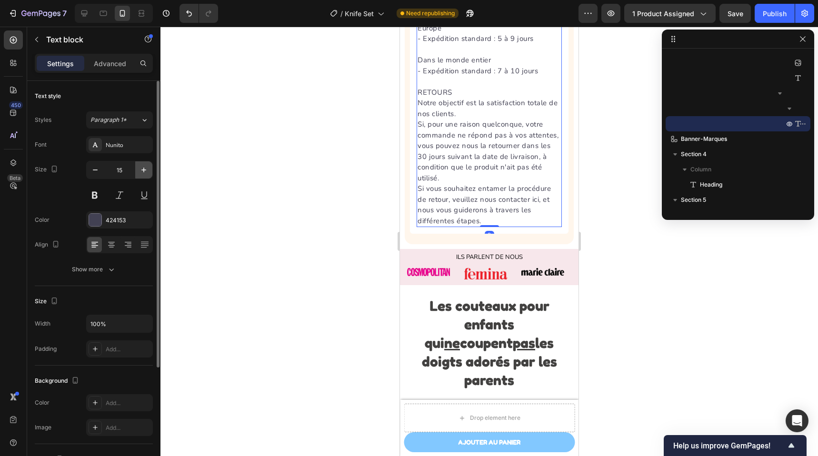
click at [146, 167] on icon "button" at bounding box center [144, 170] width 10 height 10
type input "16"
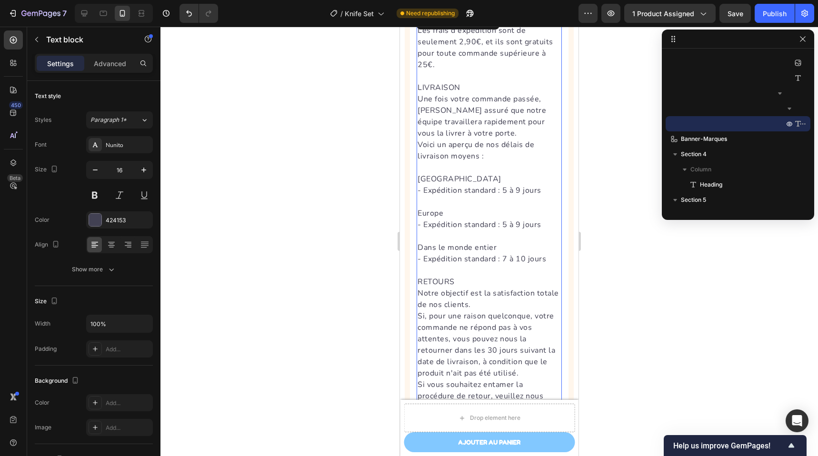
scroll to position [593, 0]
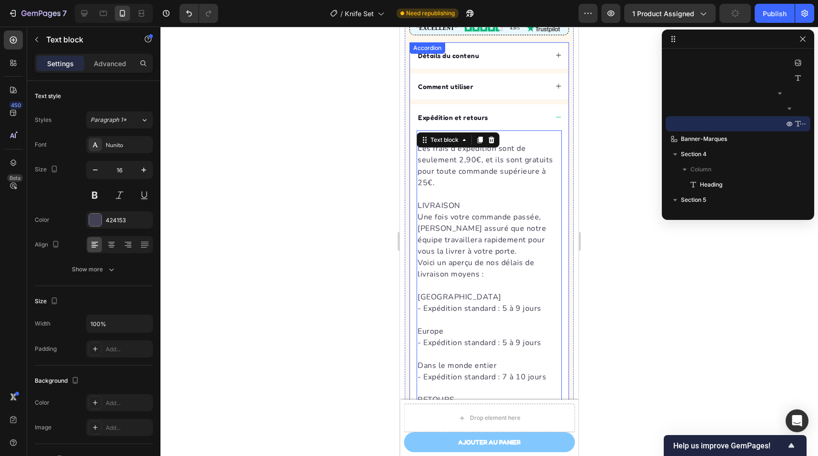
click at [547, 119] on div "Expédition et retours" at bounding box center [489, 117] width 159 height 26
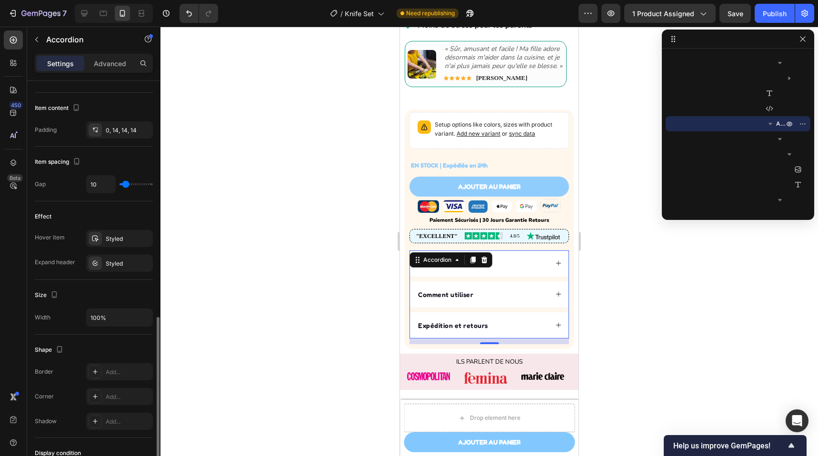
scroll to position [422, 0]
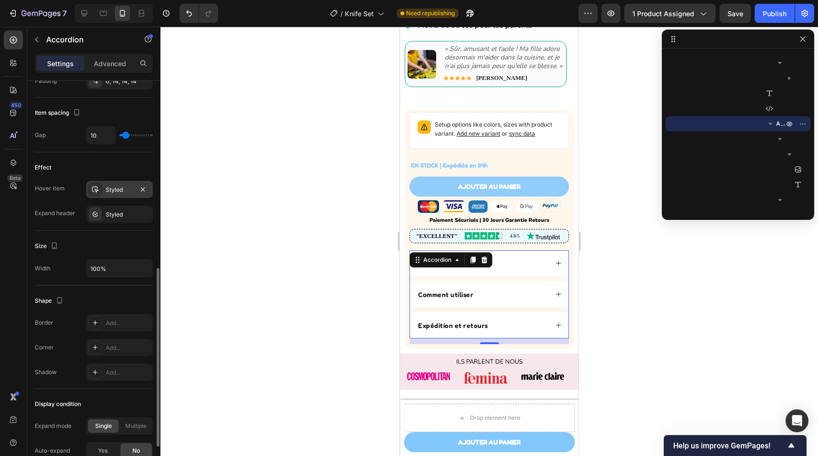
click at [114, 193] on div "Styled" at bounding box center [120, 190] width 28 height 9
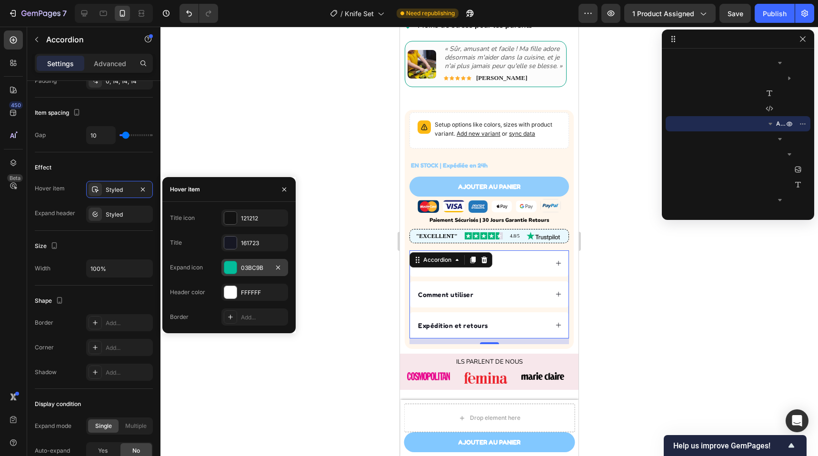
click at [250, 271] on div "03BC9B" at bounding box center [255, 268] width 28 height 9
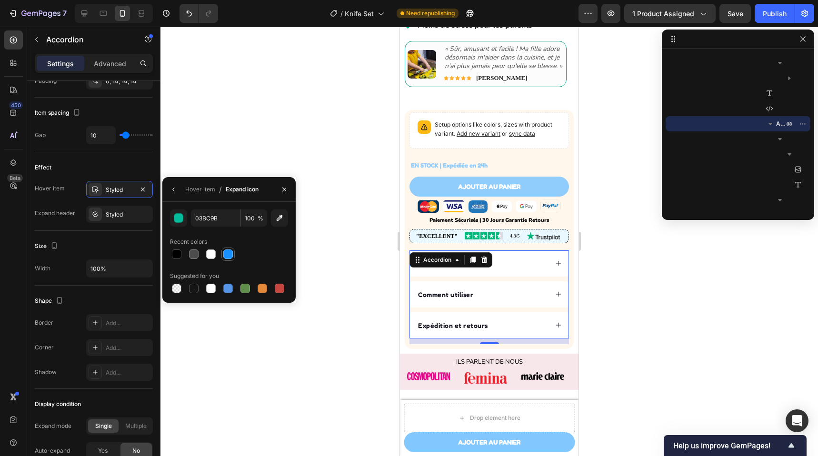
click at [224, 250] on div at bounding box center [227, 254] width 11 height 11
type input "1890FF"
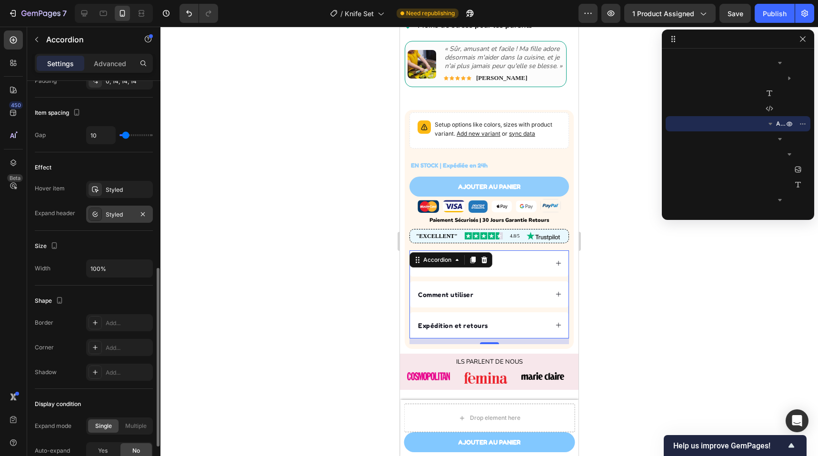
click at [111, 218] on div "Styled" at bounding box center [120, 214] width 28 height 9
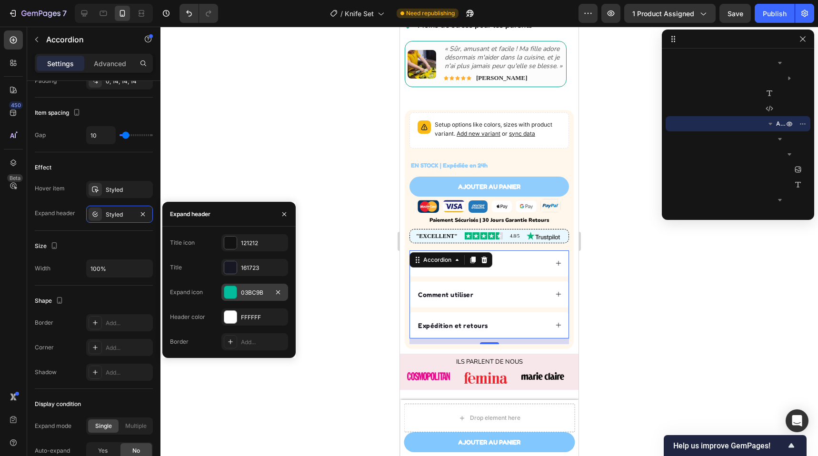
click at [240, 287] on div "03BC9B" at bounding box center [254, 292] width 67 height 17
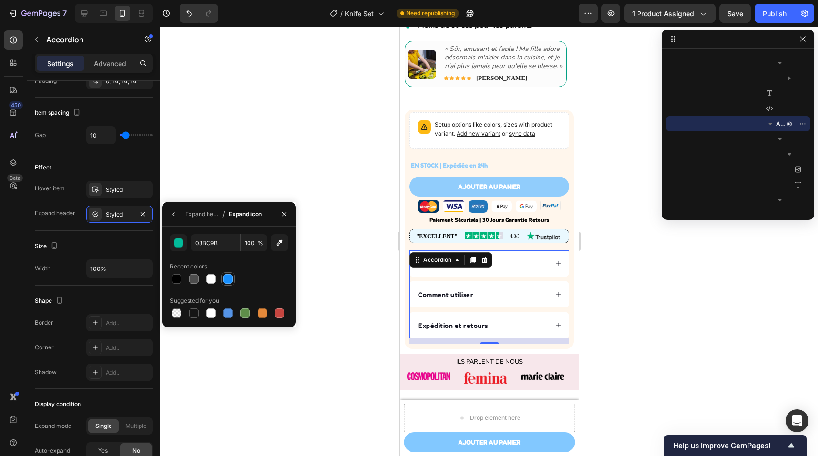
click at [223, 280] on div at bounding box center [227, 278] width 11 height 11
type input "1890FF"
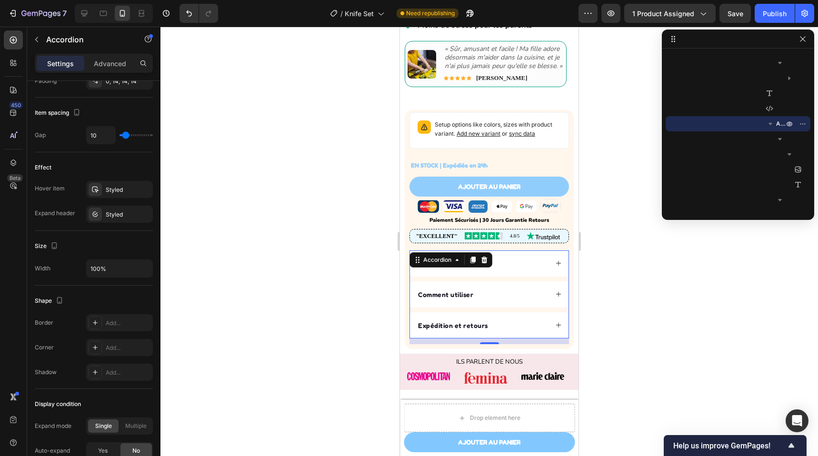
click at [549, 271] on div "Détails du contenu" at bounding box center [489, 263] width 159 height 26
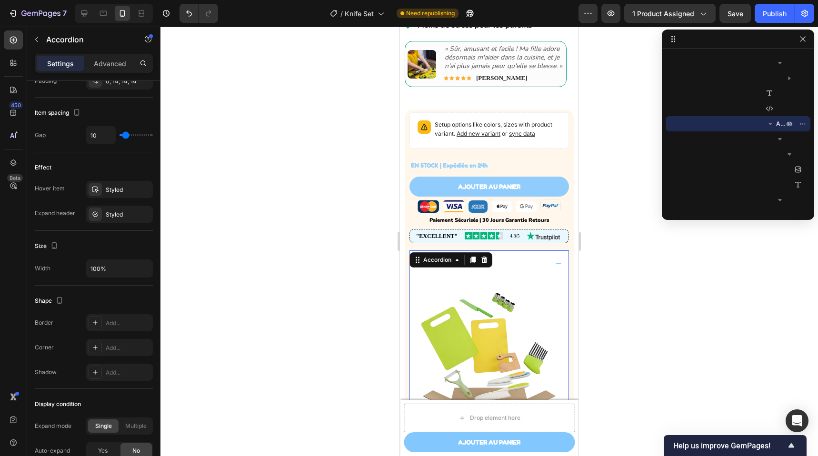
click at [555, 267] on icon at bounding box center [558, 263] width 7 height 7
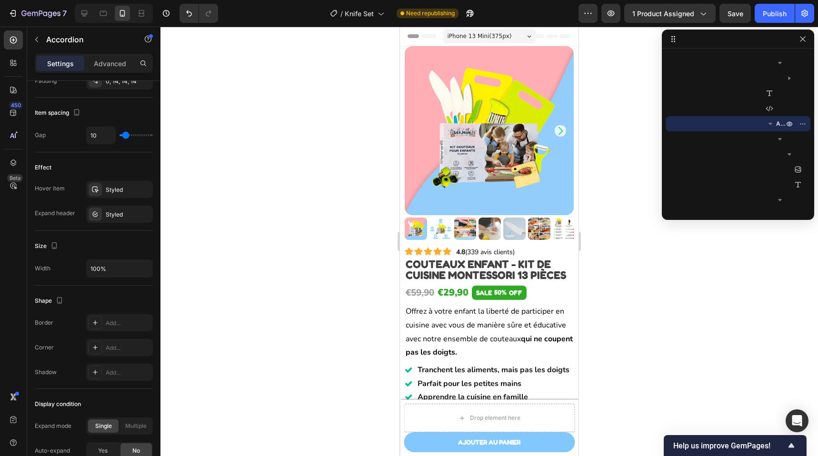
scroll to position [211, 0]
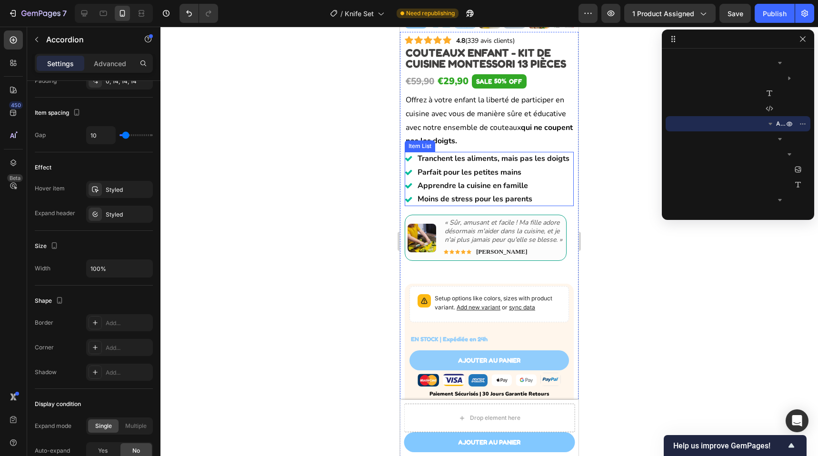
click at [546, 164] on p "Tranchent les aliments, mais pas les doigts" at bounding box center [494, 158] width 152 height 10
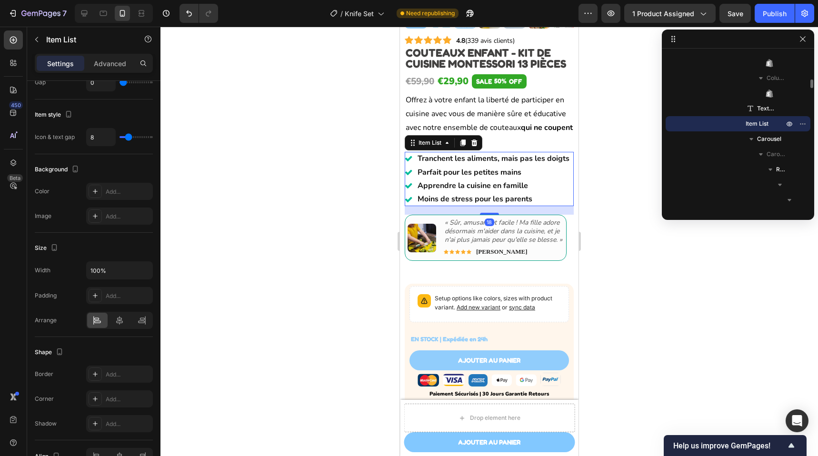
scroll to position [0, 0]
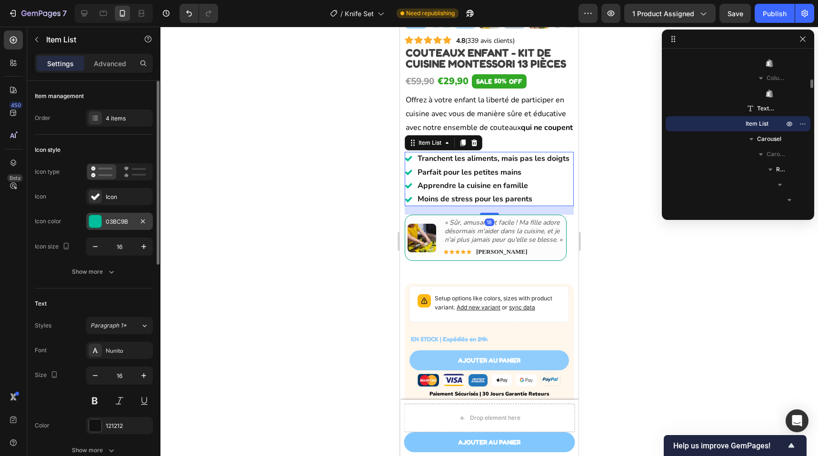
click at [128, 215] on div "03BC9B" at bounding box center [119, 221] width 67 height 17
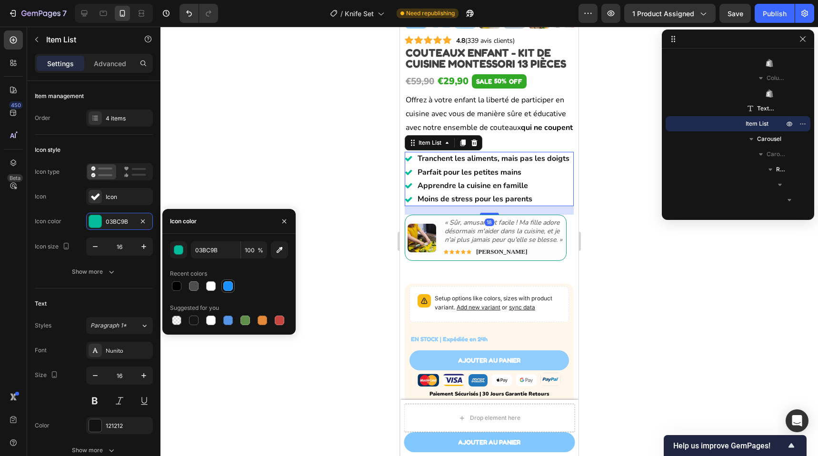
click at [228, 284] on div at bounding box center [228, 286] width 10 height 10
type input "1890FF"
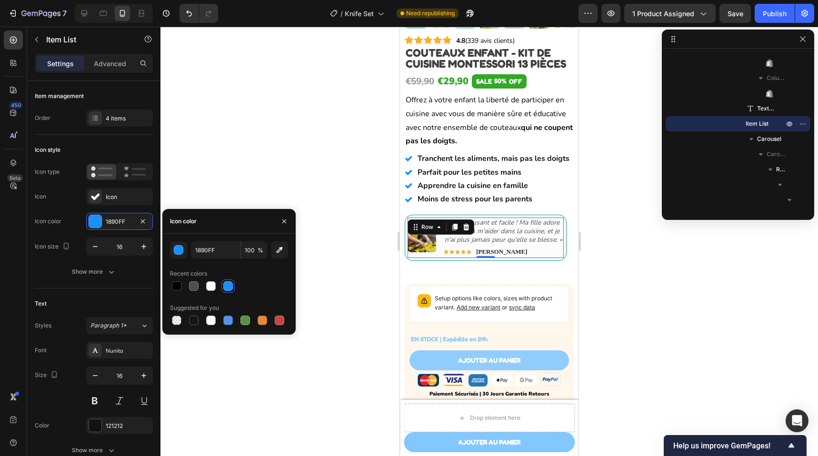
click at [429, 221] on div "Image" at bounding box center [422, 238] width 29 height 41
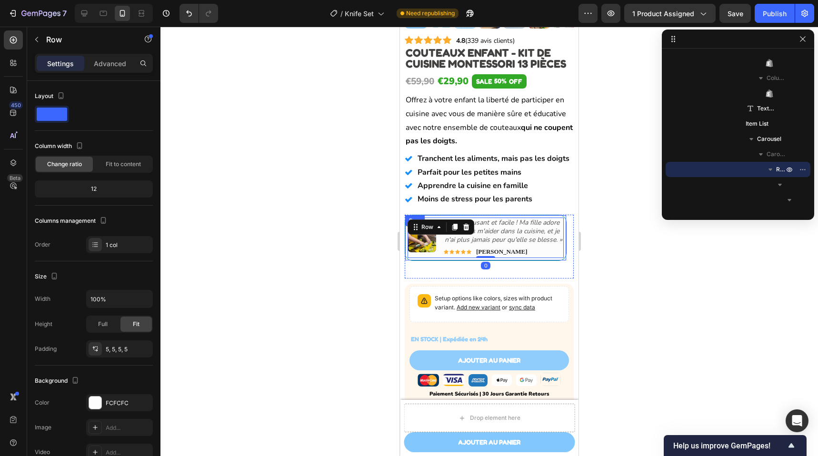
click at [429, 219] on div "Image « Sûr, amusant et facile ! Ma fille adore désormais m'aider dans la cuisi…" at bounding box center [486, 238] width 162 height 47
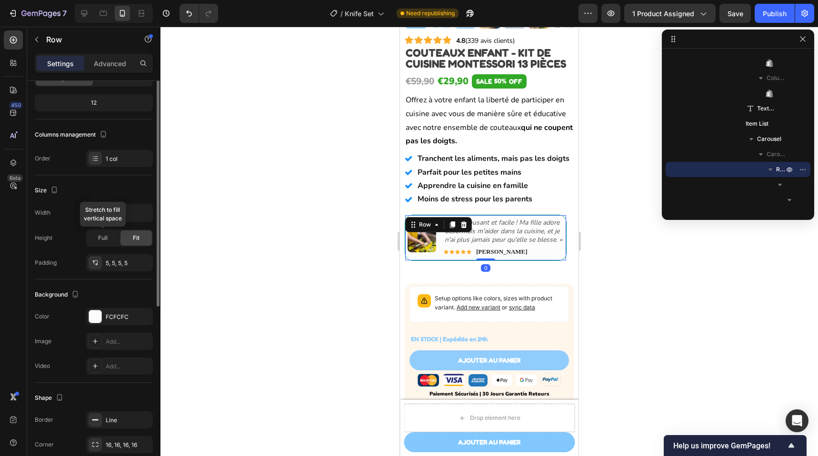
scroll to position [154, 0]
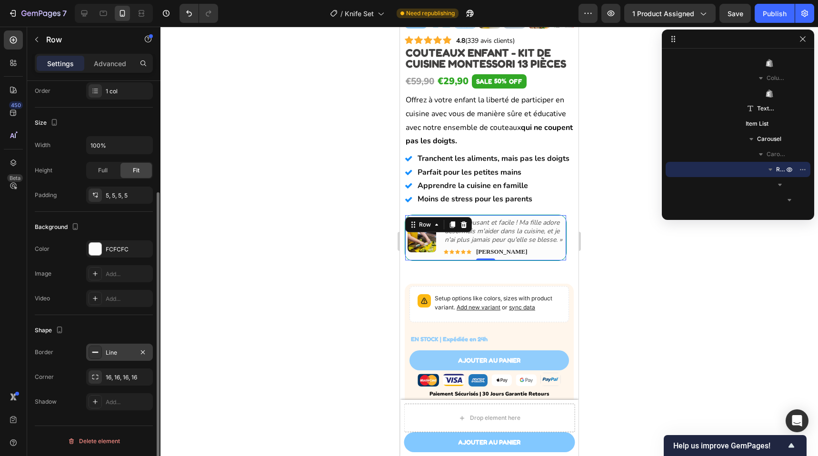
click at [121, 350] on div "Line" at bounding box center [120, 353] width 28 height 9
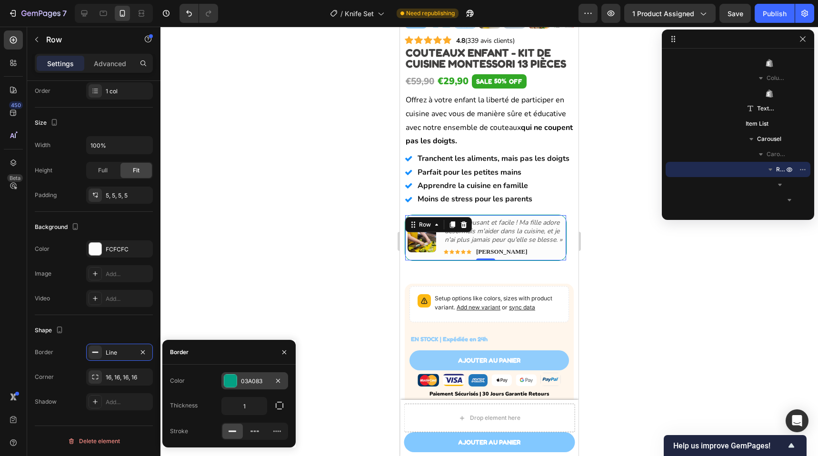
click at [261, 378] on div "03A083" at bounding box center [255, 381] width 28 height 9
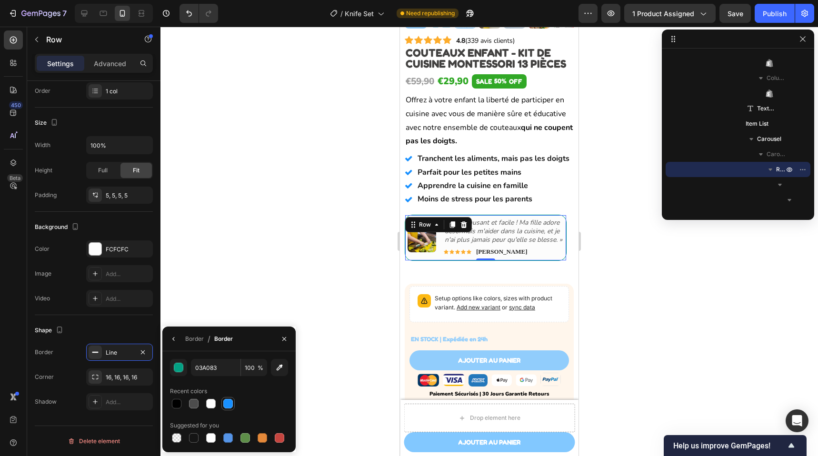
click at [223, 402] on div at bounding box center [228, 404] width 10 height 10
type input "1890FF"
click at [556, 249] on icon "Carousel Next Arrow" at bounding box center [559, 246] width 12 height 12
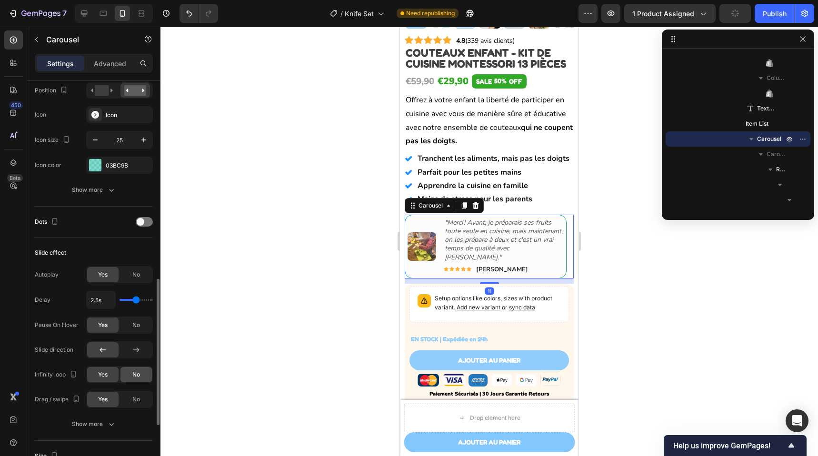
scroll to position [460, 0]
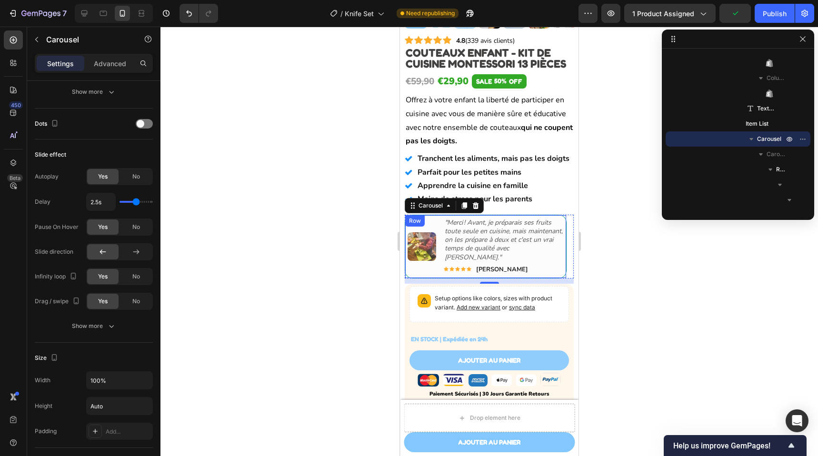
click at [431, 219] on div "Image "Merci ! Avant, je préparais ses fruits toute seule en cuisine, mais main…" at bounding box center [486, 247] width 162 height 64
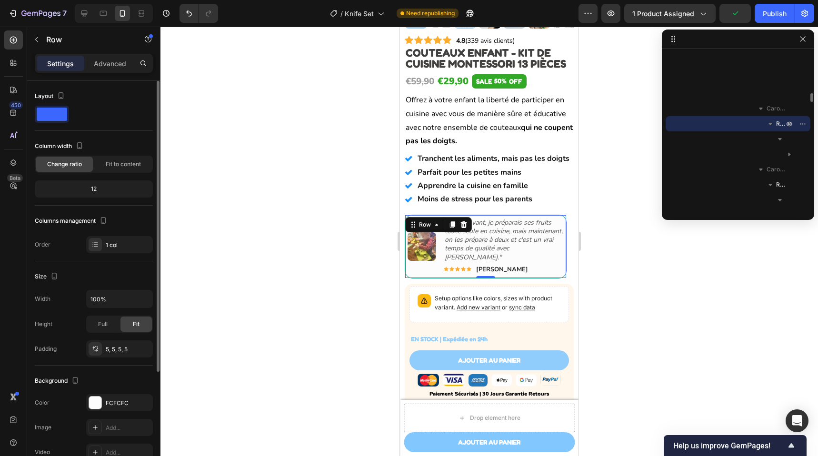
scroll to position [154, 0]
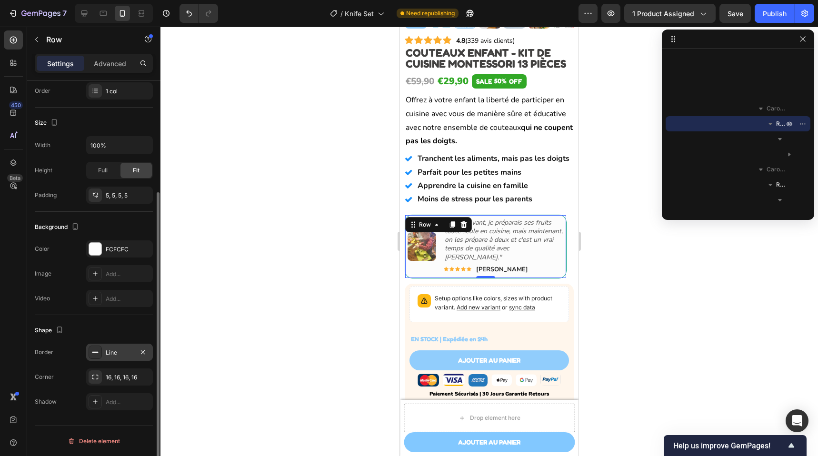
click at [116, 355] on div "Line" at bounding box center [120, 353] width 28 height 9
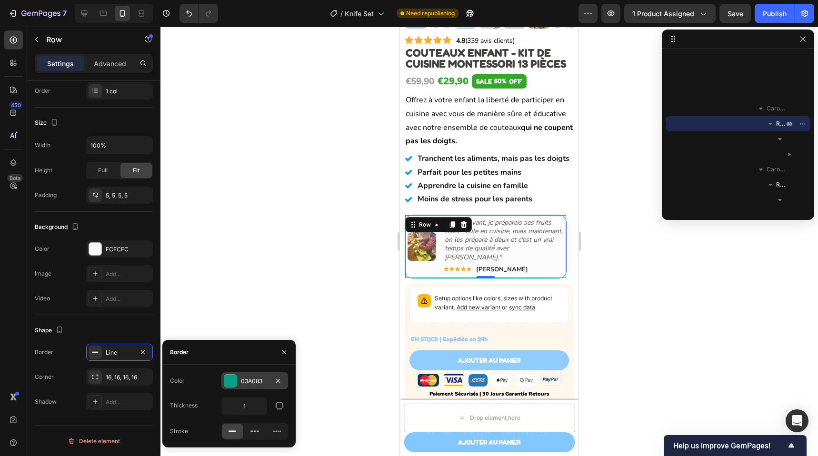
click at [248, 381] on div "03A083" at bounding box center [255, 381] width 28 height 9
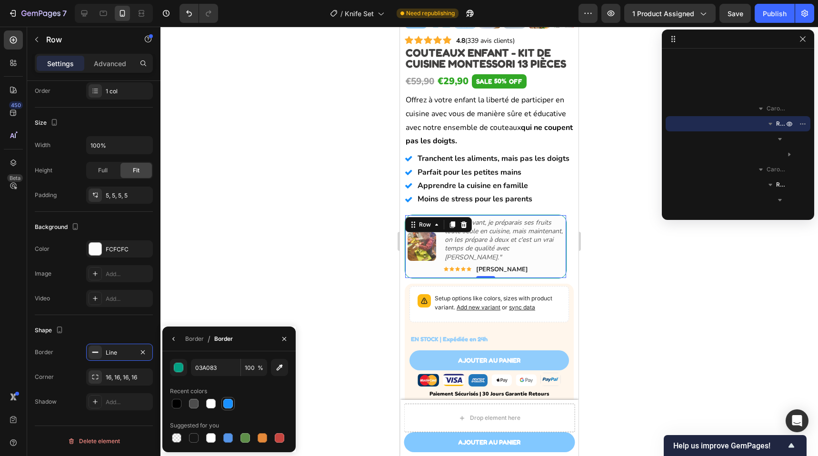
click at [232, 402] on div at bounding box center [228, 404] width 10 height 10
type input "1890FF"
click at [554, 251] on icon "Carousel Next Arrow" at bounding box center [559, 247] width 10 height 10
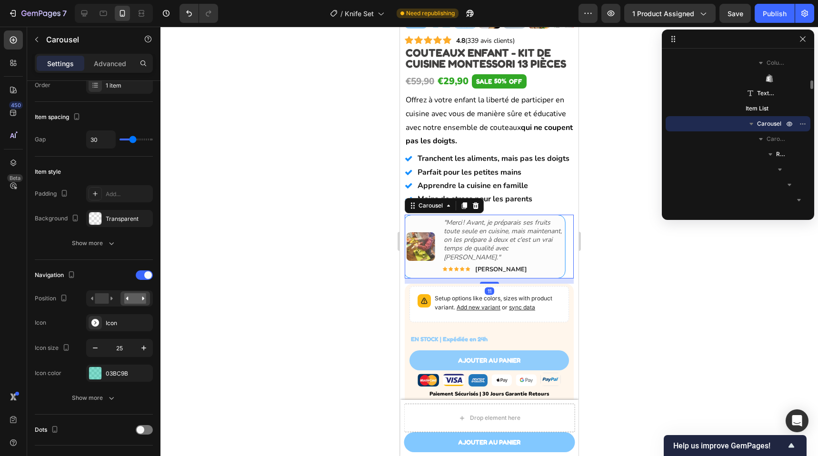
scroll to position [0, 0]
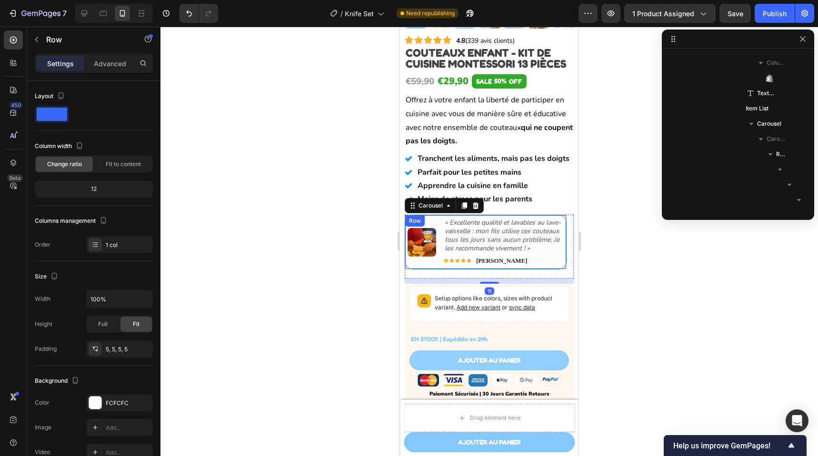
click at [428, 219] on div "Image « Excellente qualité et lavables au lave-vaisselle : mon fils utilise ces…" at bounding box center [486, 242] width 162 height 55
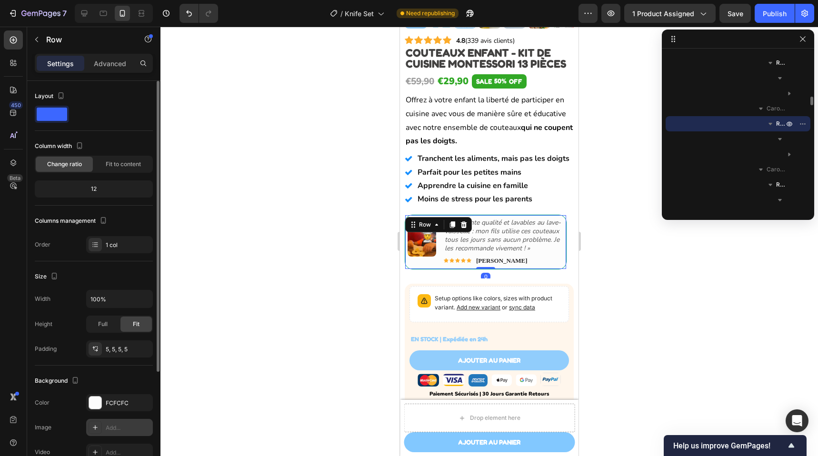
scroll to position [154, 0]
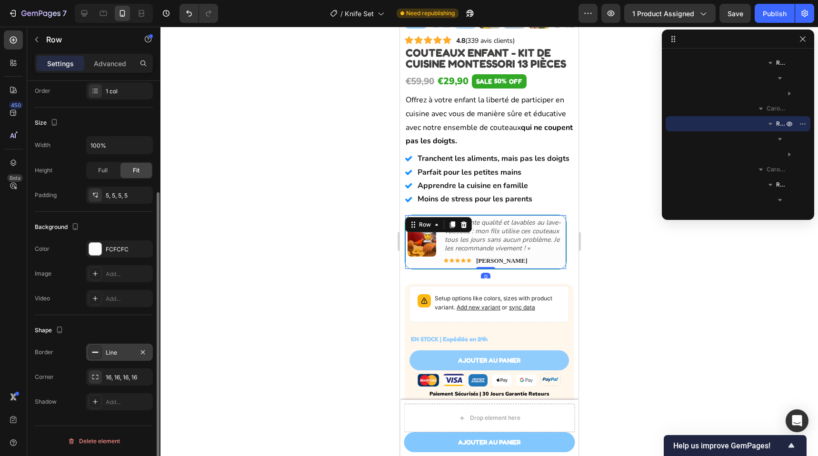
click at [135, 353] on div "Line" at bounding box center [119, 352] width 67 height 17
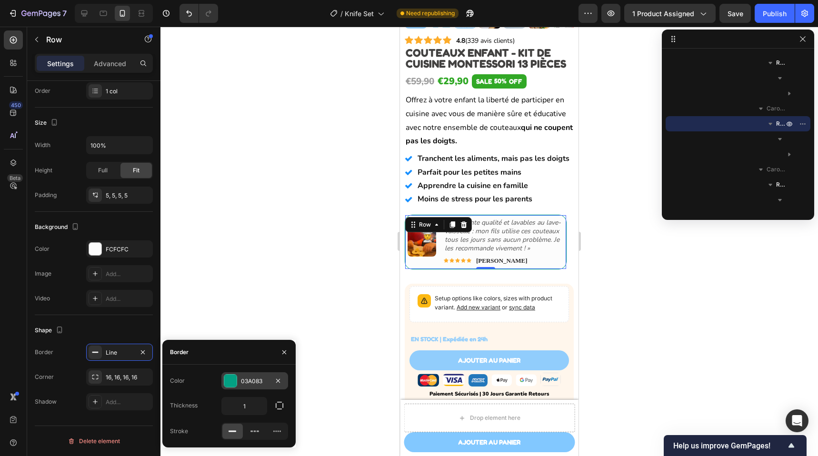
click at [265, 375] on div "03A083" at bounding box center [254, 380] width 67 height 17
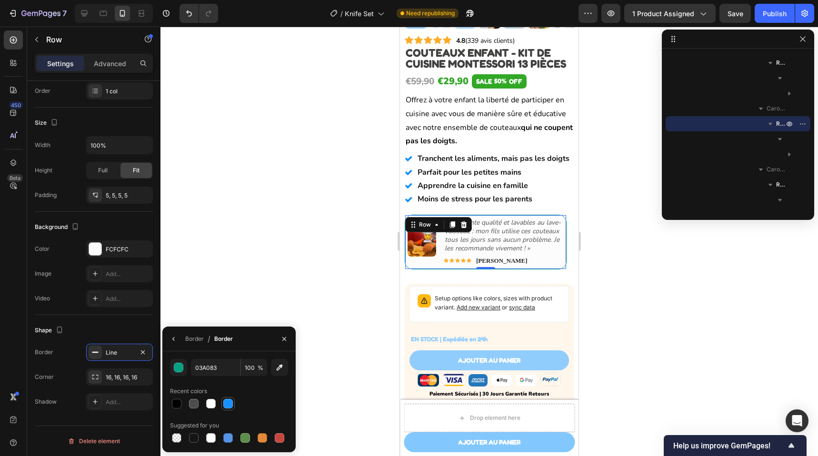
click at [222, 407] on div at bounding box center [227, 403] width 11 height 11
type input "1890FF"
click at [554, 249] on icon "Carousel Next Arrow" at bounding box center [559, 247] width 10 height 10
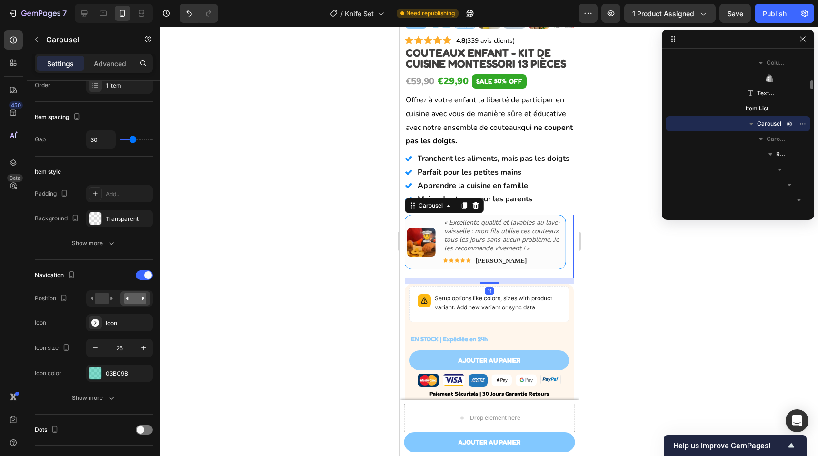
scroll to position [0, 0]
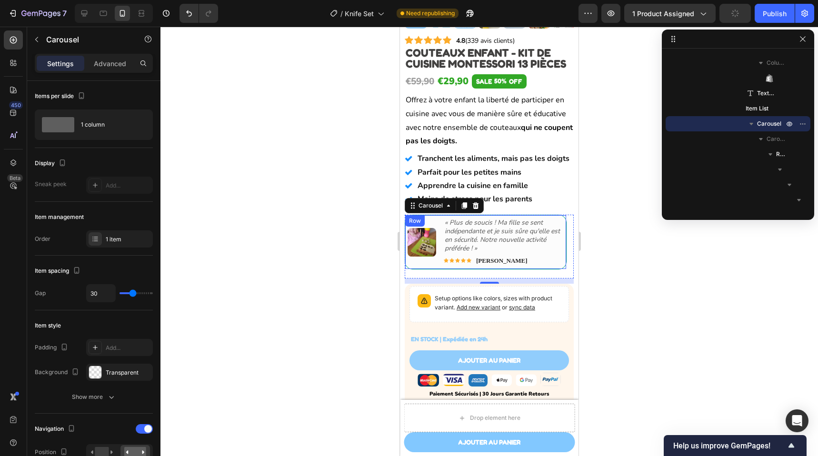
click at [447, 221] on div "« Plus de soucis ! Ma fille se sent indépendante et je suis sûre qu'elle est en…" at bounding box center [504, 236] width 120 height 37
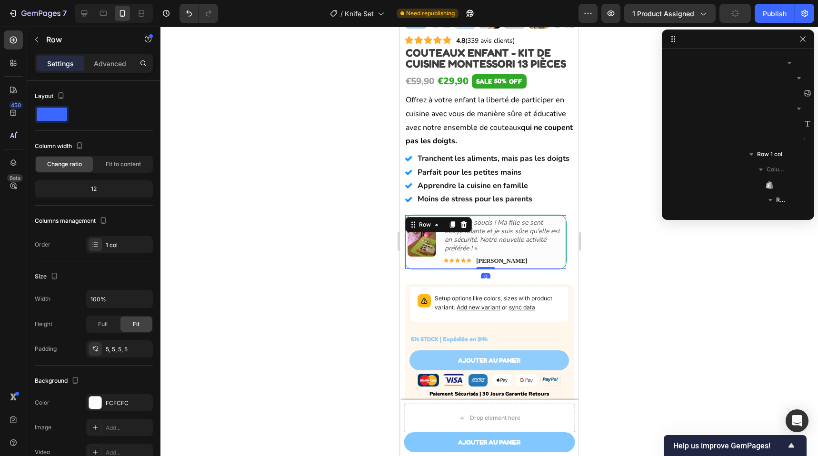
click at [437, 219] on div "Image « Plus de soucis ! Ma fille se sent indépendante et je suis sûre qu'elle …" at bounding box center [486, 242] width 162 height 55
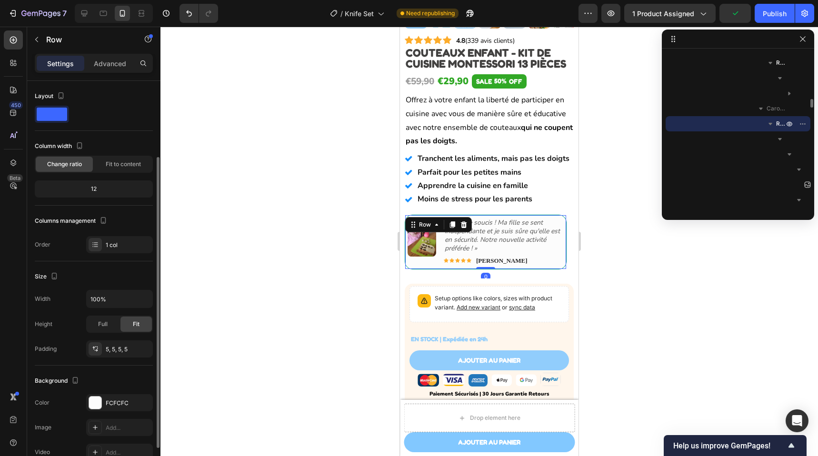
scroll to position [154, 0]
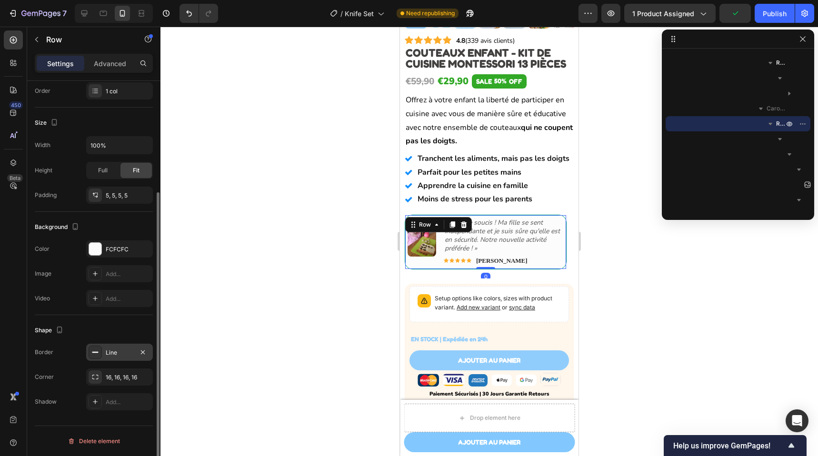
click at [124, 349] on div "Line" at bounding box center [120, 353] width 28 height 9
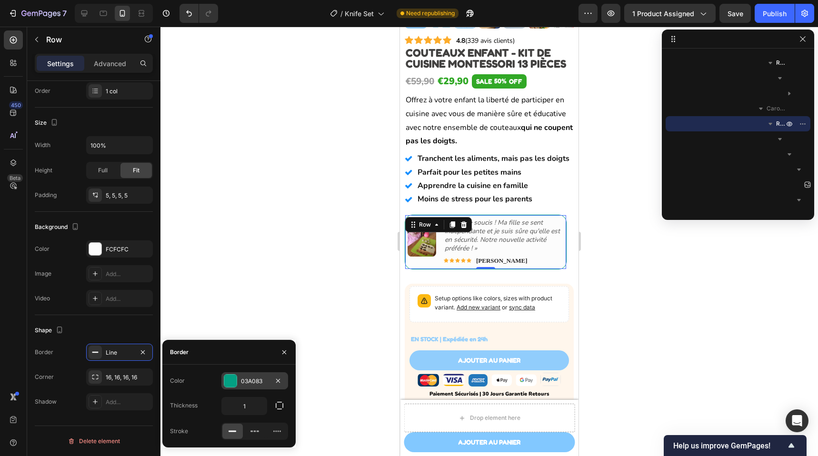
click at [258, 378] on div "03A083" at bounding box center [255, 381] width 28 height 9
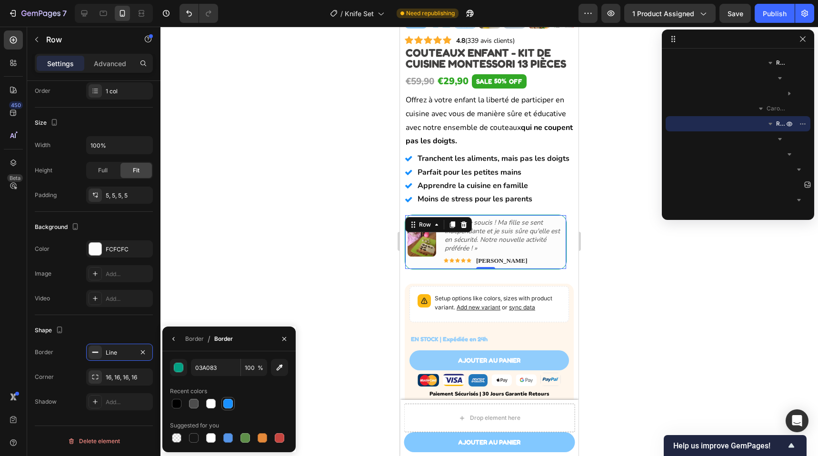
click at [225, 400] on div at bounding box center [228, 404] width 10 height 10
type input "1890FF"
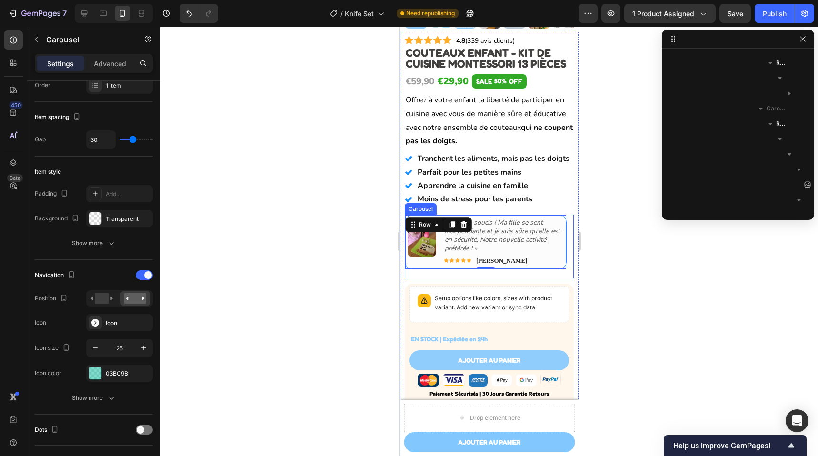
click at [554, 251] on icon "Carousel Next Arrow" at bounding box center [559, 247] width 10 height 10
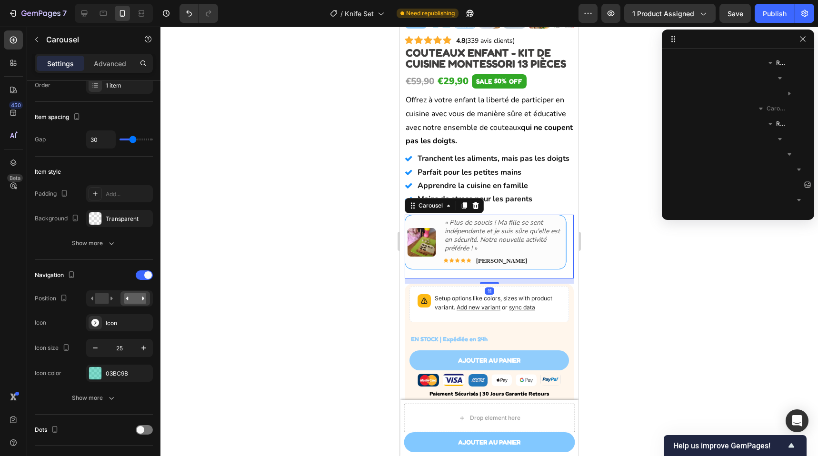
scroll to position [0, 0]
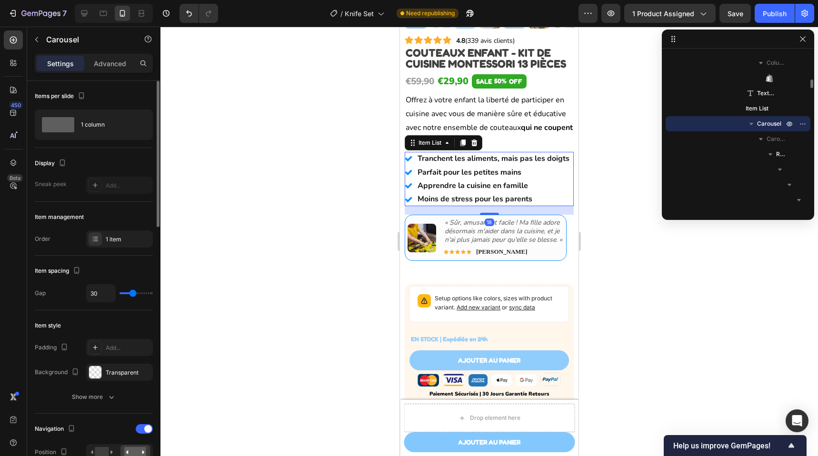
click at [528, 191] on p "Apprendre la cuisine en famille" at bounding box center [494, 185] width 152 height 10
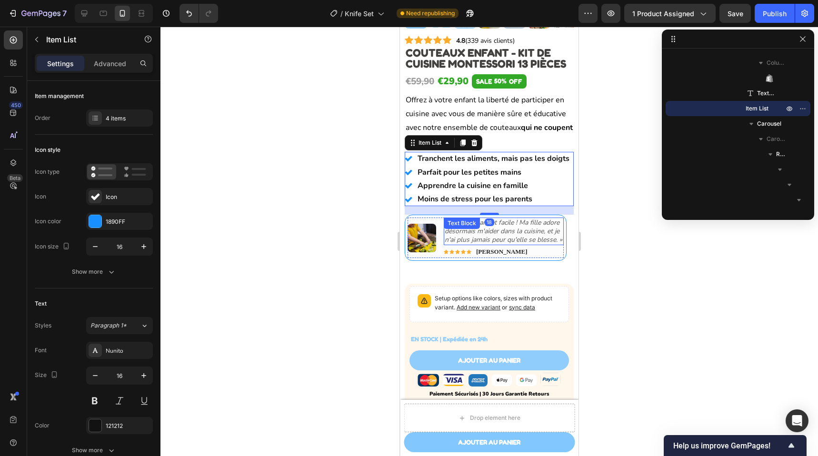
click at [533, 245] on p "« Sûr, amusant et facile ! Ma fille adore désormais m'aider dans la cuisine, et…" at bounding box center [504, 232] width 118 height 26
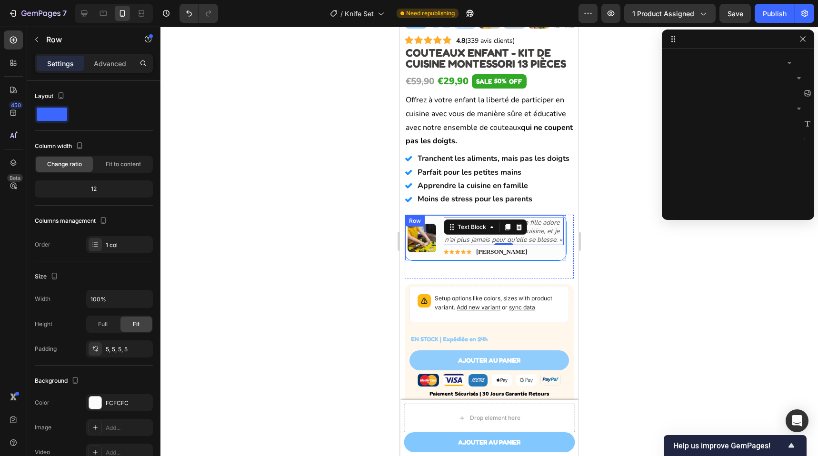
click at [427, 261] on div "Image « Sûr, amusant et facile ! Ma fille adore désormais m'aider dans la cuisi…" at bounding box center [486, 238] width 162 height 47
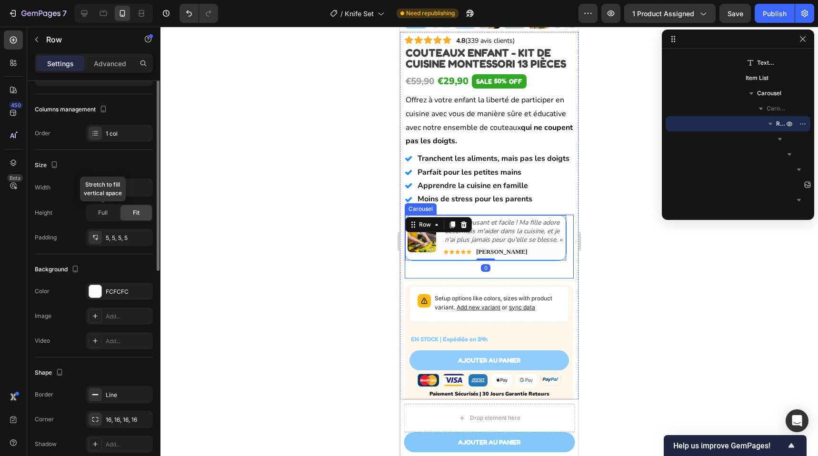
scroll to position [154, 0]
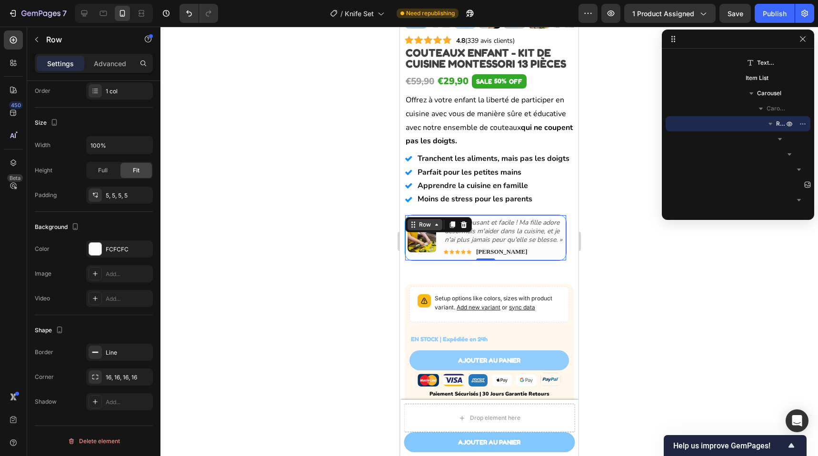
click at [423, 229] on div "Row" at bounding box center [425, 224] width 16 height 9
click at [423, 249] on icon "Carousel Back Arrow" at bounding box center [420, 247] width 10 height 10
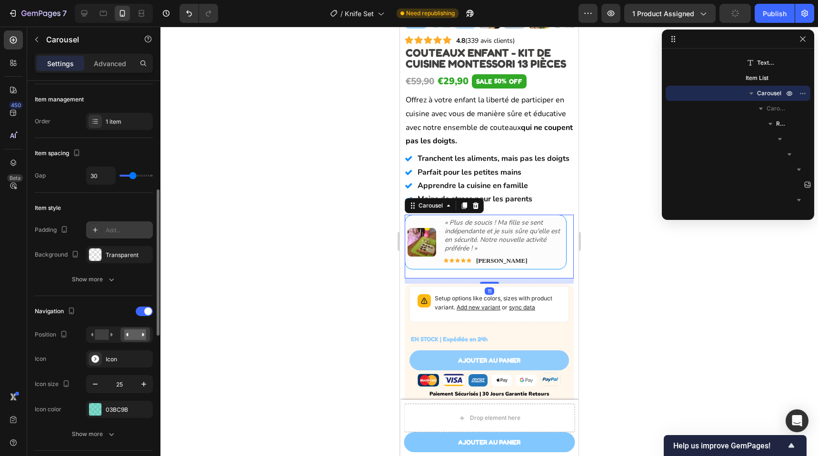
scroll to position [0, 0]
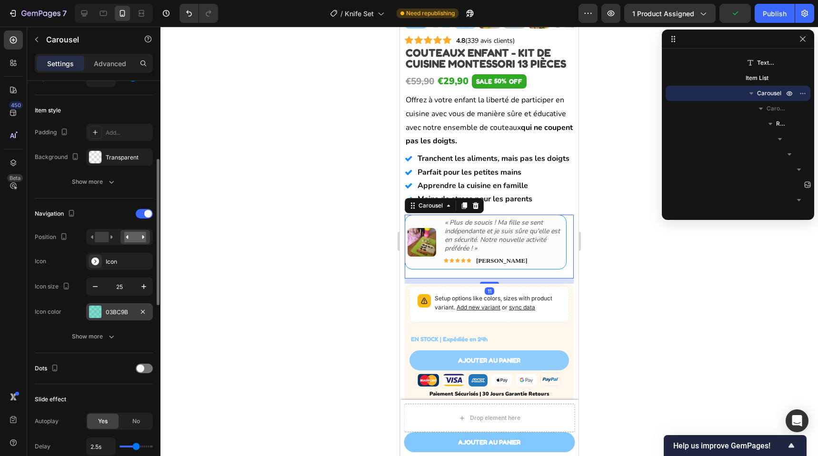
click at [118, 317] on div "03BC9B" at bounding box center [119, 311] width 67 height 17
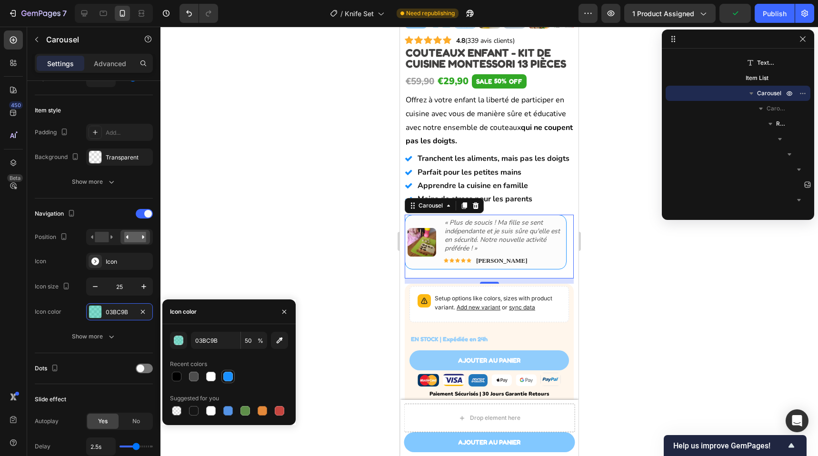
click at [232, 373] on div at bounding box center [227, 376] width 11 height 11
type input "1890FF"
click at [251, 344] on input "100" at bounding box center [254, 340] width 26 height 17
type input "50"
click at [553, 244] on icon "Carousel Next Arrow" at bounding box center [559, 246] width 12 height 12
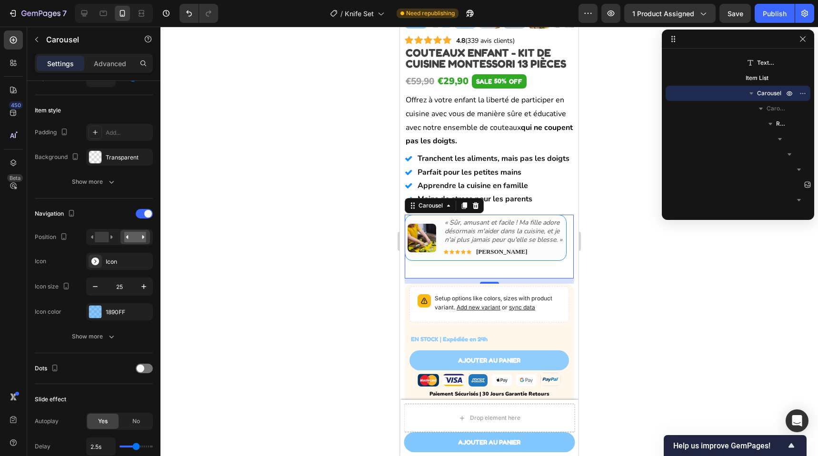
click at [418, 248] on icon "Carousel Back Arrow" at bounding box center [420, 247] width 10 height 10
click at [494, 264] on strong "[PERSON_NAME]" at bounding box center [501, 260] width 51 height 7
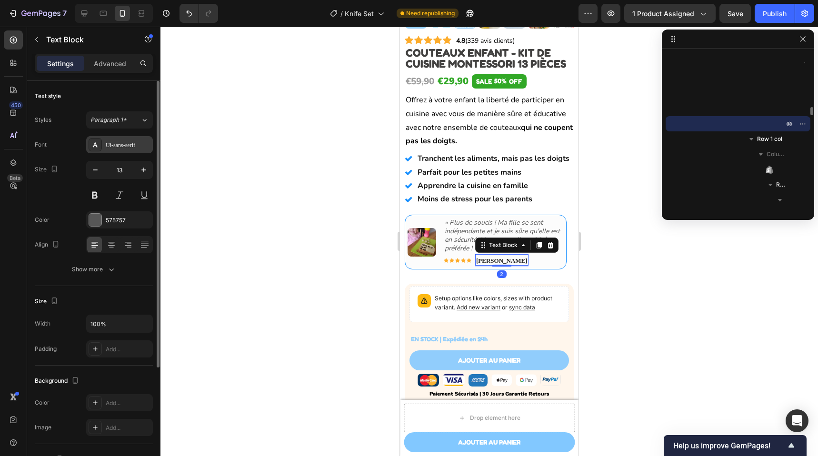
click at [128, 147] on div "Ui-sans-serif" at bounding box center [128, 145] width 45 height 9
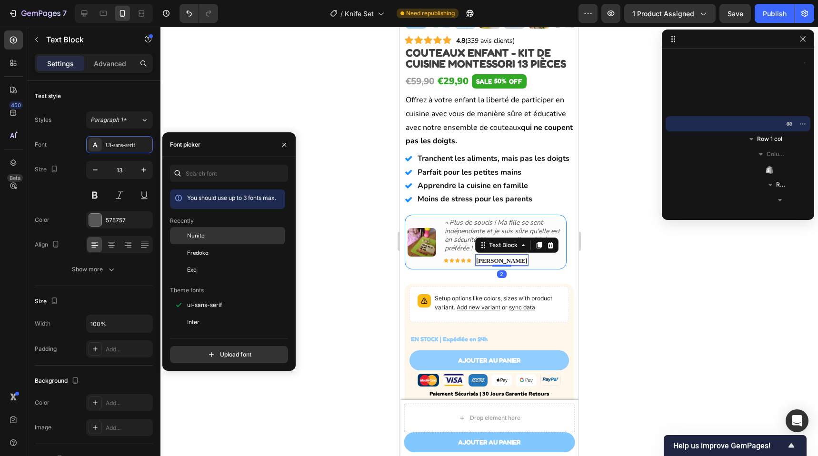
click at [208, 236] on div "Nunito" at bounding box center [235, 235] width 96 height 9
